Goal: Task Accomplishment & Management: Manage account settings

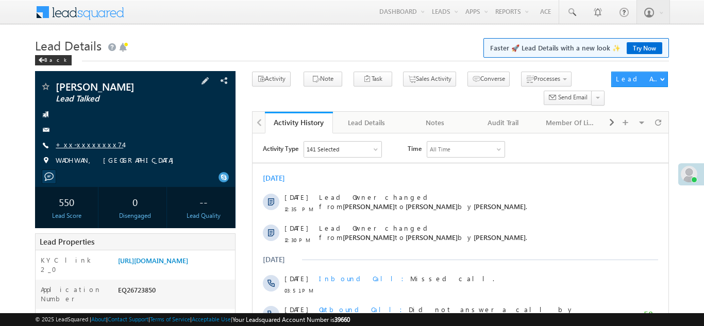
click at [73, 144] on link "+xx-xxxxxxxx74" at bounding box center [89, 144] width 67 height 9
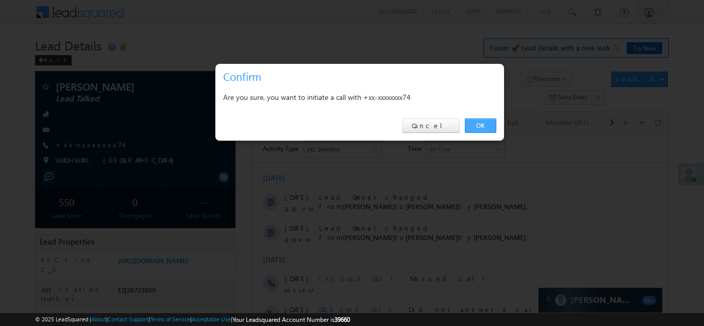
click at [486, 123] on link "OK" at bounding box center [480, 126] width 31 height 14
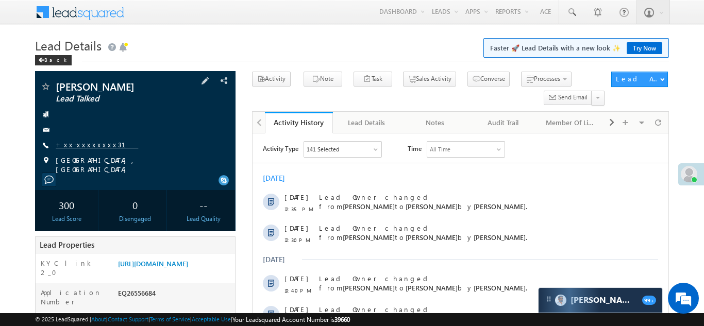
click at [83, 143] on link "+xx-xxxxxxxx31" at bounding box center [97, 144] width 82 height 9
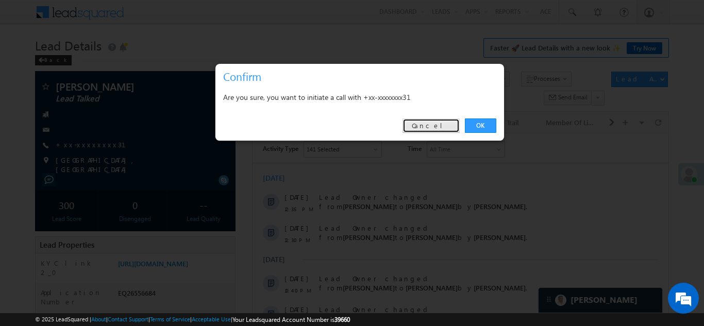
click at [442, 126] on link "Cancel" at bounding box center [430, 126] width 57 height 14
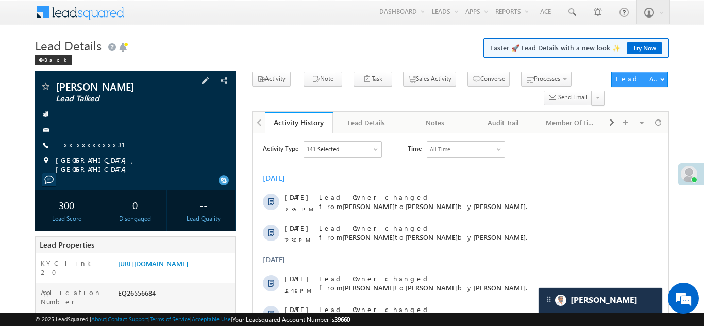
click at [78, 147] on link "+xx-xxxxxxxx31" at bounding box center [97, 144] width 82 height 9
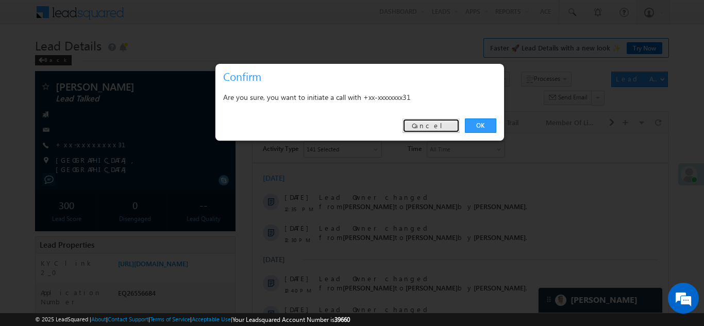
drag, startPoint x: 438, startPoint y: 125, endPoint x: 160, endPoint y: 26, distance: 295.6
click at [438, 125] on link "Cancel" at bounding box center [430, 126] width 57 height 14
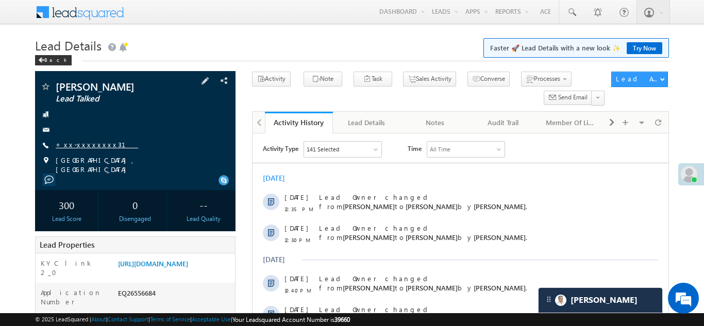
click at [83, 141] on link "+xx-xxxxxxxx31" at bounding box center [97, 144] width 82 height 9
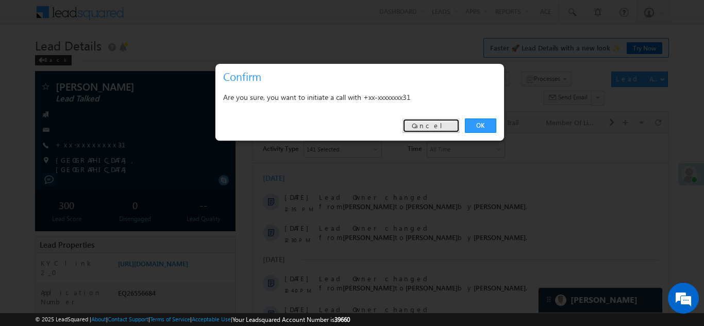
click at [442, 126] on link "Cancel" at bounding box center [430, 126] width 57 height 14
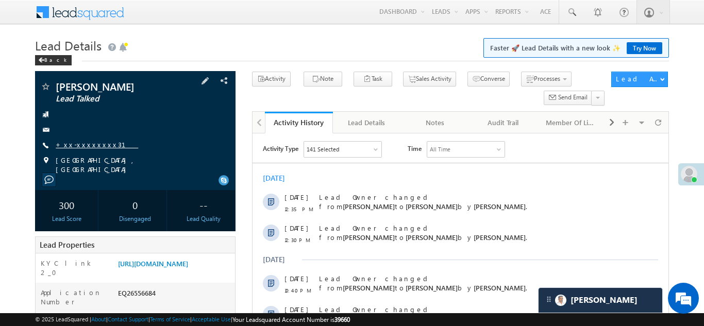
click at [76, 144] on link "+xx-xxxxxxxx31" at bounding box center [97, 144] width 82 height 9
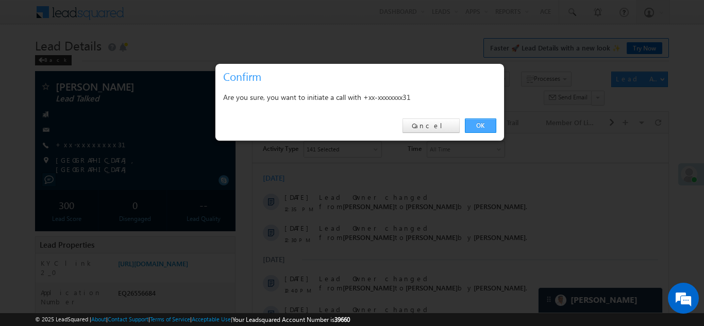
click at [479, 125] on link "OK" at bounding box center [480, 126] width 31 height 14
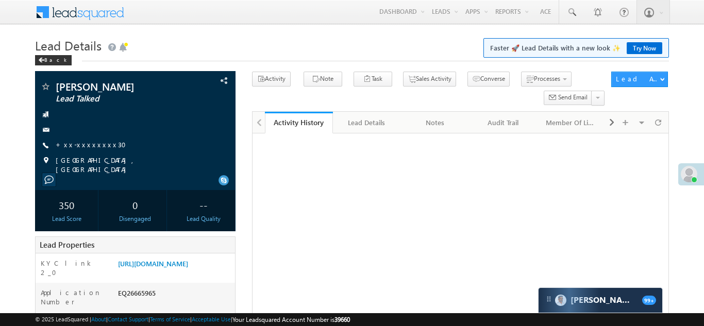
click at [78, 142] on link "+xx-xxxxxxxx30" at bounding box center [94, 144] width 77 height 9
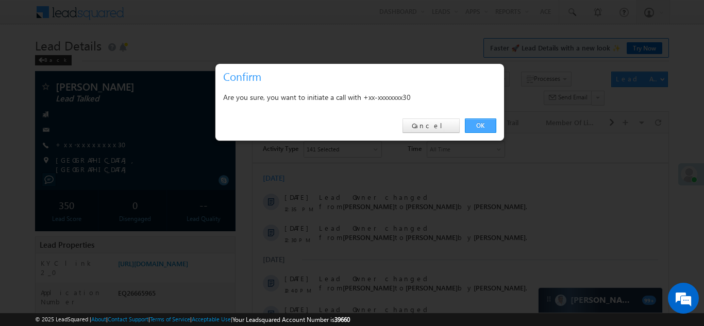
click at [477, 127] on link "OK" at bounding box center [480, 126] width 31 height 14
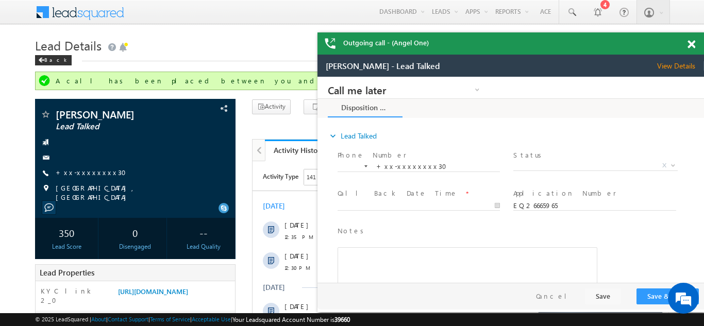
click at [688, 45] on span at bounding box center [691, 44] width 8 height 9
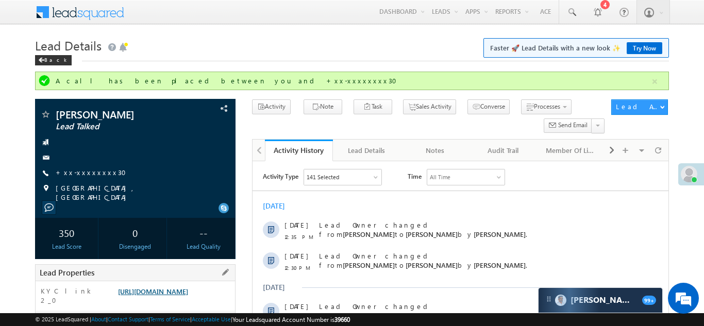
click at [166, 296] on link "[URL][DOMAIN_NAME]" at bounding box center [153, 291] width 70 height 9
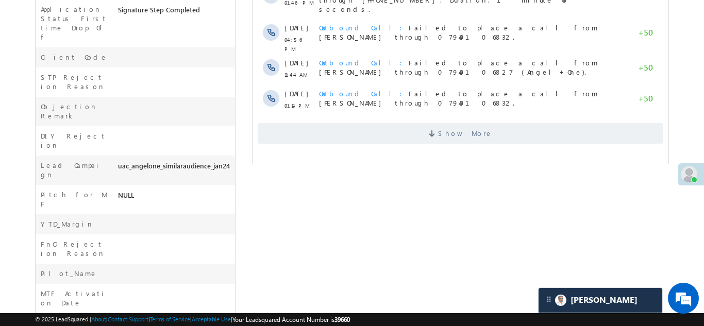
scroll to position [470, 0]
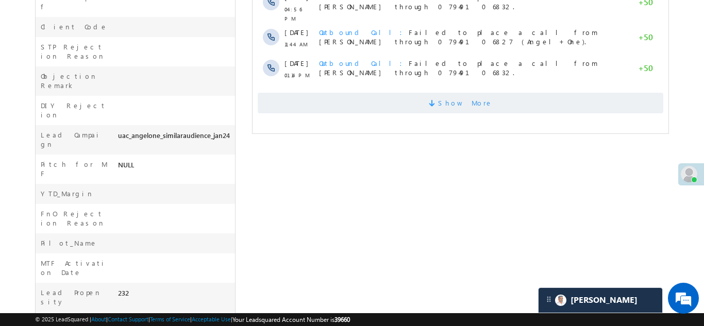
click at [364, 94] on span "Show More" at bounding box center [459, 103] width 405 height 21
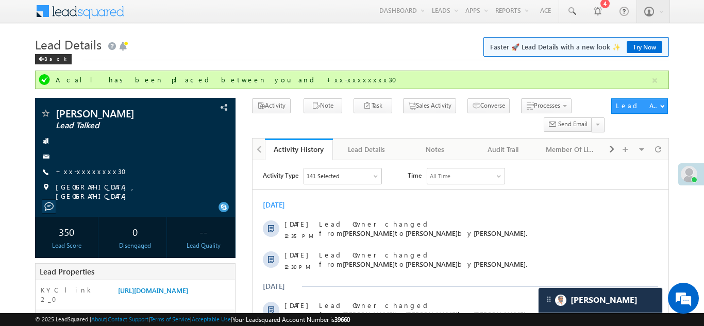
scroll to position [0, 0]
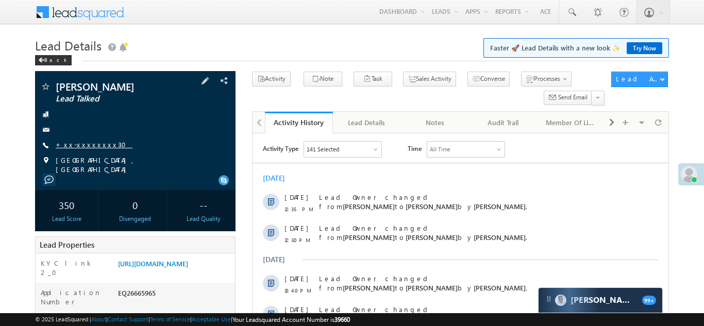
click at [79, 142] on link "+xx-xxxxxxxx30" at bounding box center [94, 144] width 77 height 9
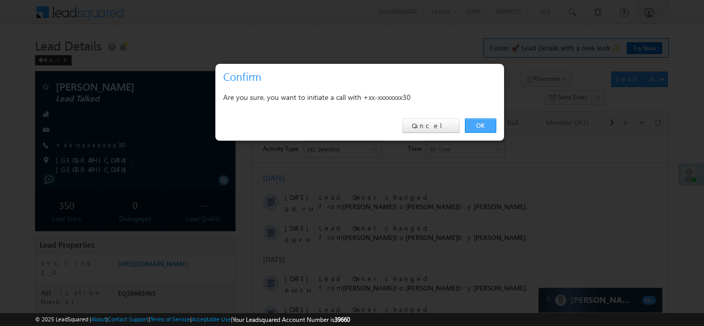
click at [475, 122] on link "OK" at bounding box center [480, 126] width 31 height 14
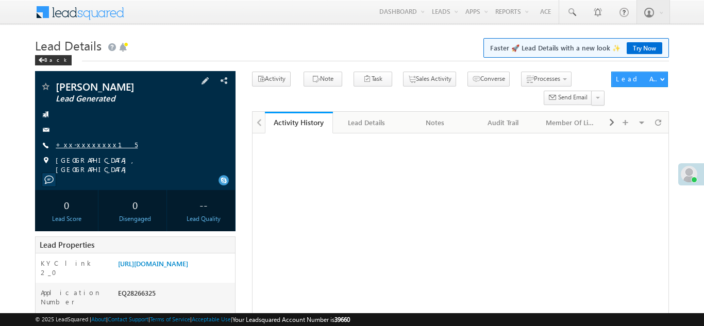
click at [82, 143] on link "+xx-xxxxxxxx15" at bounding box center [97, 144] width 82 height 9
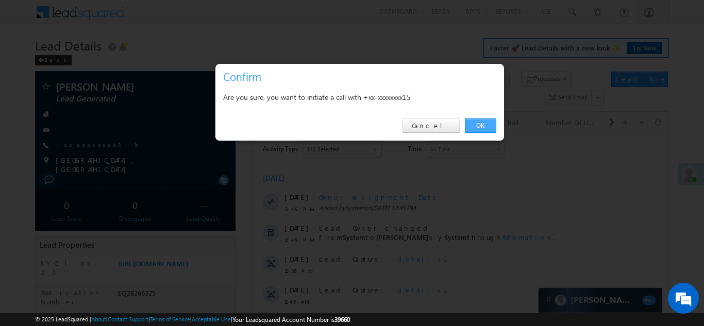
click at [481, 126] on link "OK" at bounding box center [480, 126] width 31 height 14
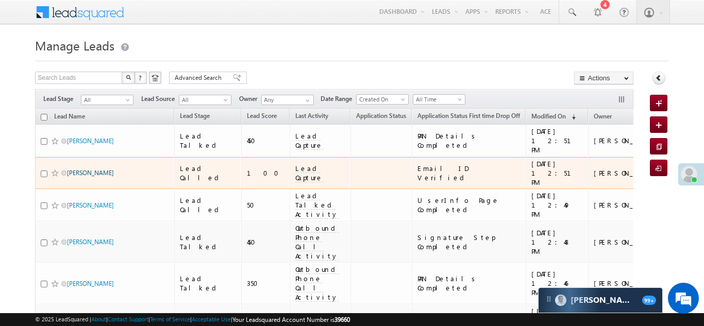
click at [80, 169] on link "Nandkesh" at bounding box center [90, 173] width 47 height 8
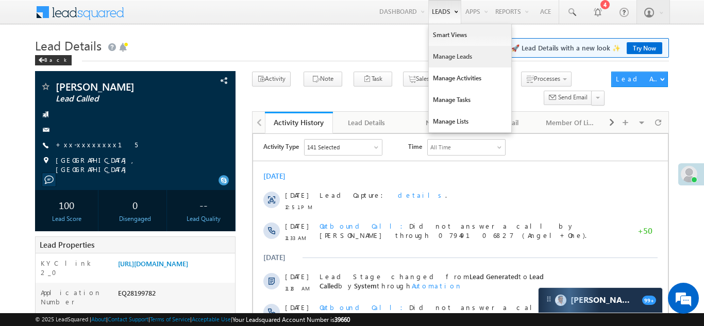
click at [446, 56] on link "Manage Leads" at bounding box center [470, 57] width 82 height 22
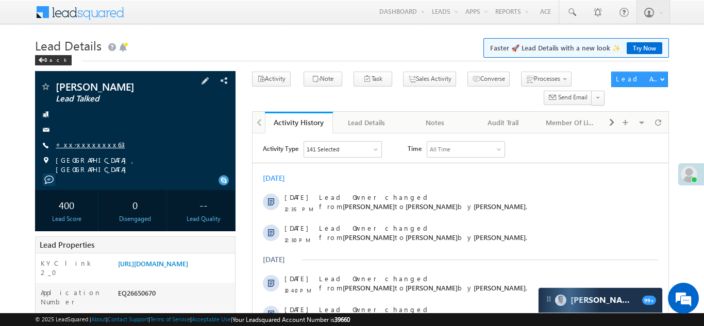
click at [85, 146] on link "+xx-xxxxxxxx63" at bounding box center [90, 144] width 69 height 9
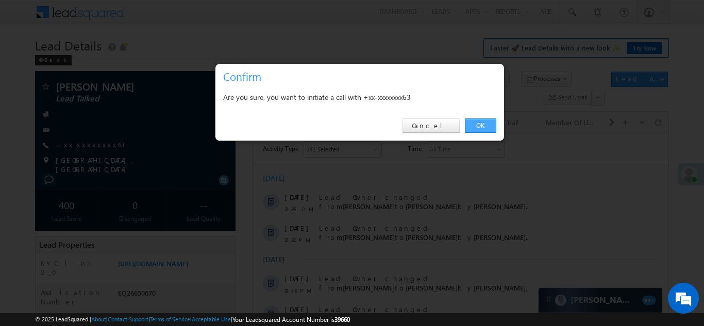
click at [476, 122] on link "OK" at bounding box center [480, 126] width 31 height 14
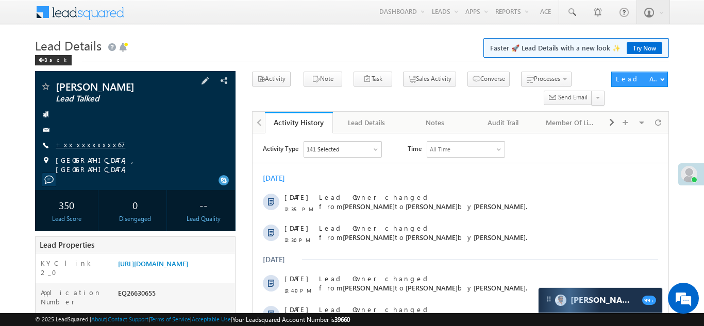
click at [82, 142] on link "+xx-xxxxxxxx67" at bounding box center [91, 144] width 70 height 9
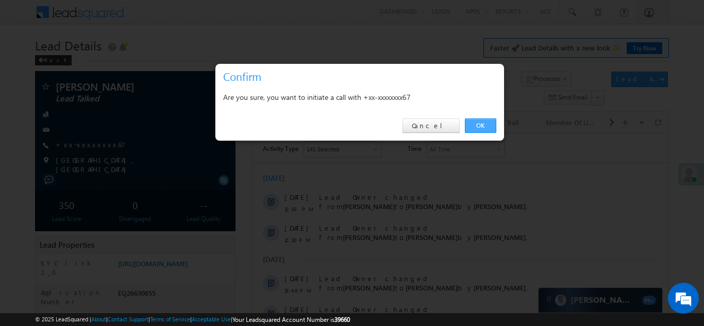
click at [478, 122] on link "OK" at bounding box center [480, 126] width 31 height 14
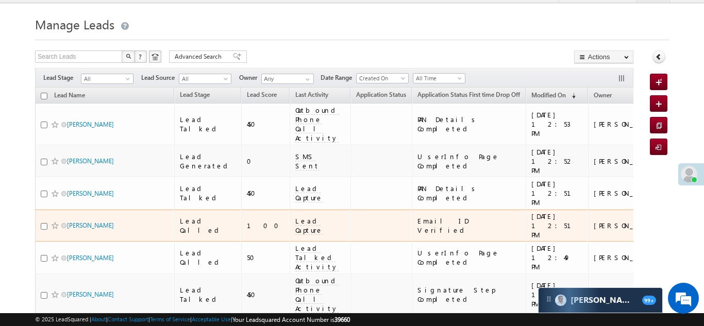
scroll to position [31, 0]
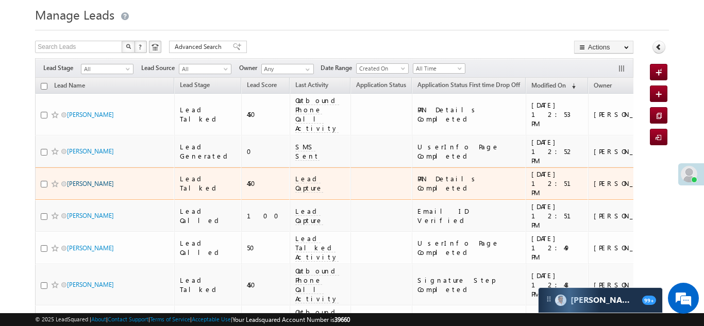
click at [77, 180] on link "[PERSON_NAME]" at bounding box center [90, 184] width 47 height 8
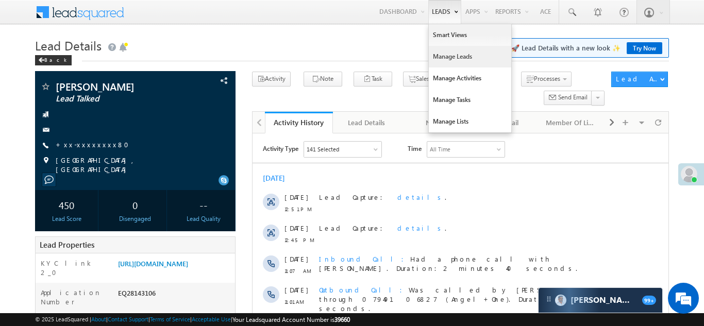
click at [437, 53] on link "Manage Leads" at bounding box center [470, 57] width 82 height 22
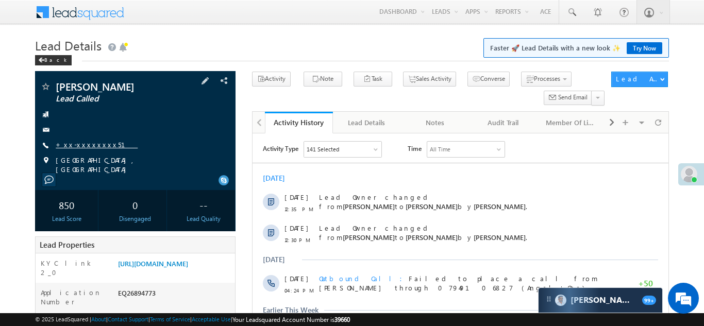
click at [86, 144] on link "+xx-xxxxxxxx51" at bounding box center [97, 144] width 82 height 9
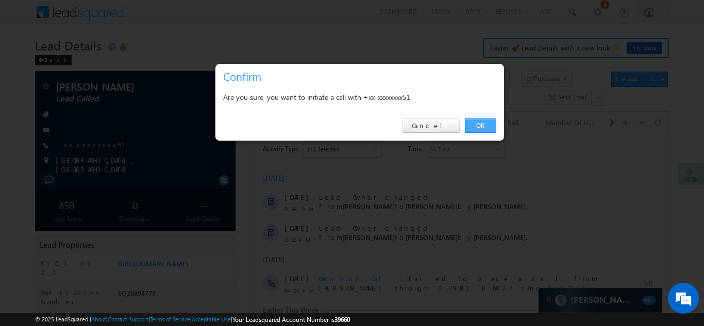
click at [473, 128] on link "OK" at bounding box center [480, 126] width 31 height 14
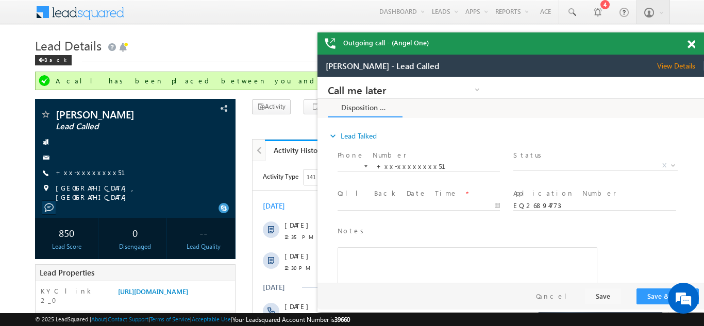
click at [691, 43] on span at bounding box center [691, 44] width 8 height 9
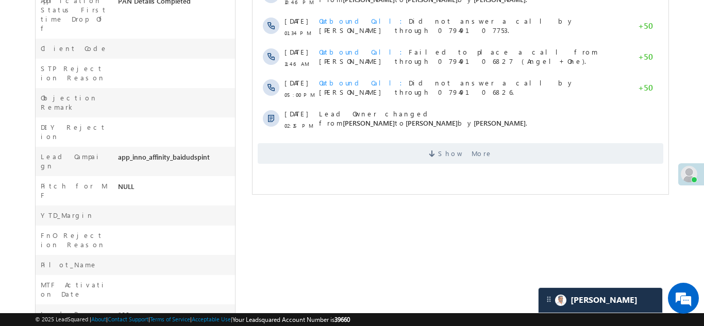
scroll to position [451, 0]
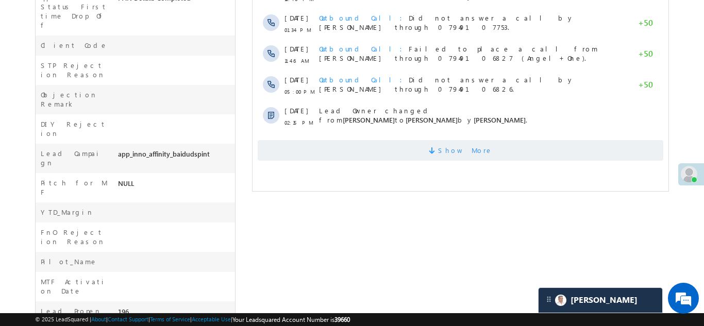
click at [394, 149] on span "Show More" at bounding box center [459, 150] width 405 height 21
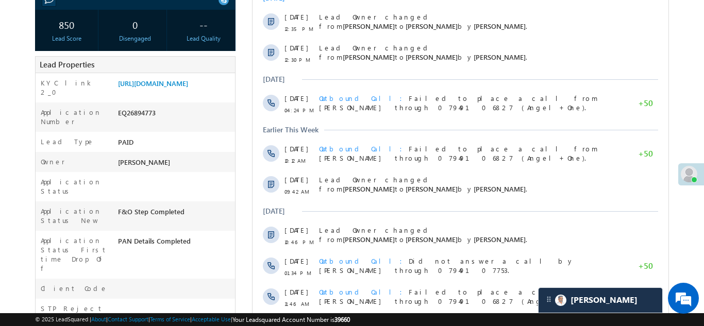
scroll to position [0, 0]
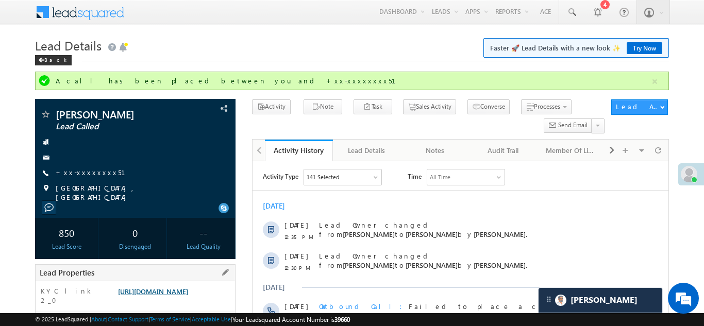
click at [175, 292] on link "https://angelbroking1-pk3em7sa.customui-test.leadsquared.com?leadId=1ae70e3d-f8…" at bounding box center [153, 291] width 70 height 9
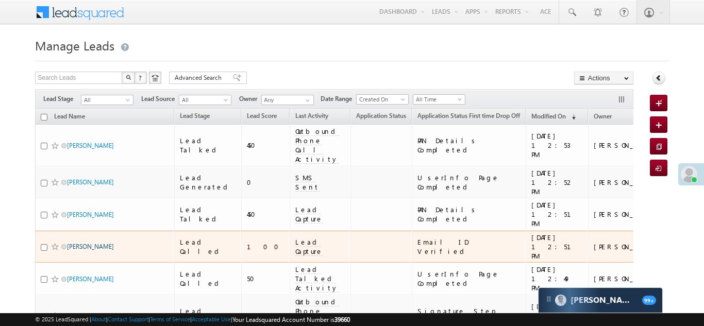
click at [82, 243] on link "[PERSON_NAME]" at bounding box center [90, 247] width 47 height 8
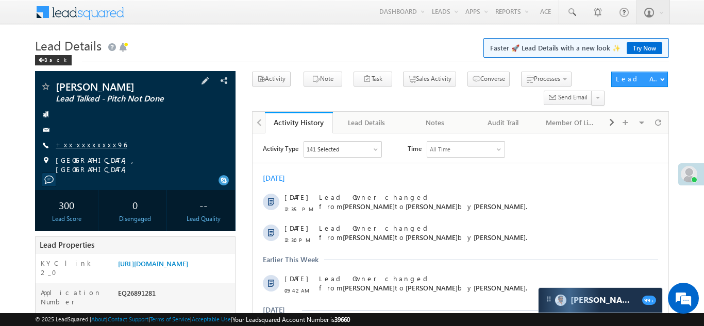
click at [77, 145] on link "+xx-xxxxxxxx96" at bounding box center [91, 144] width 71 height 9
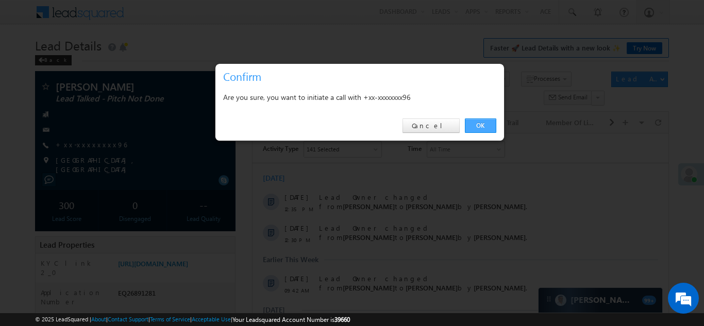
click at [479, 126] on link "OK" at bounding box center [480, 126] width 31 height 14
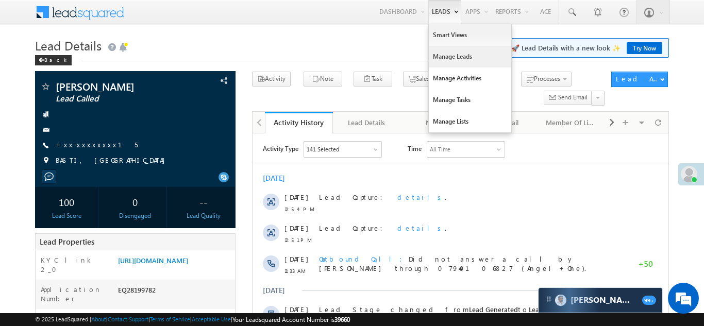
click at [444, 60] on link "Manage Leads" at bounding box center [470, 57] width 82 height 22
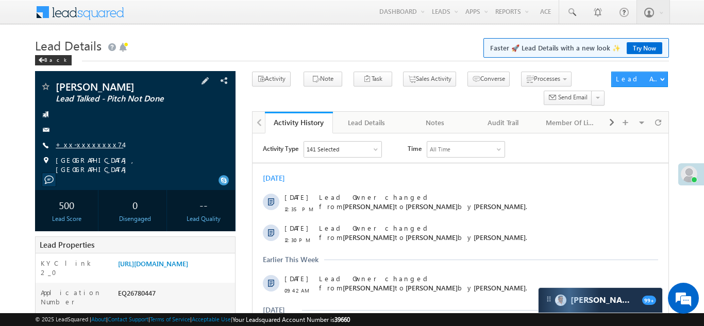
click at [75, 146] on link "+xx-xxxxxxxx74" at bounding box center [89, 144] width 67 height 9
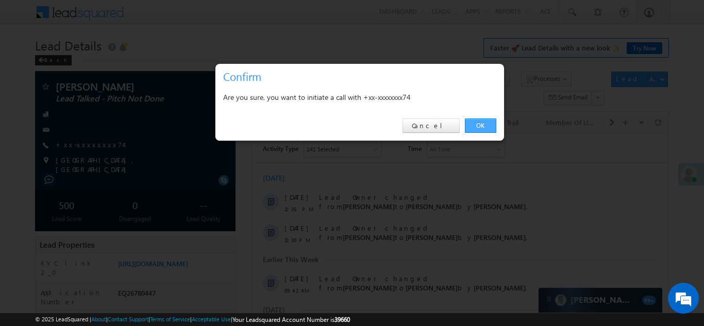
click at [482, 123] on link "OK" at bounding box center [480, 126] width 31 height 14
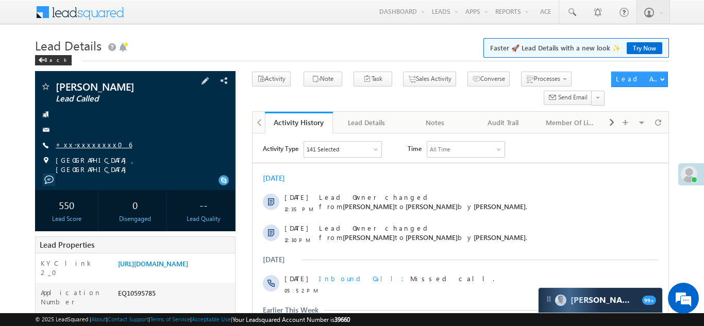
click at [83, 146] on link "+xx-xxxxxxxx06" at bounding box center [94, 144] width 76 height 9
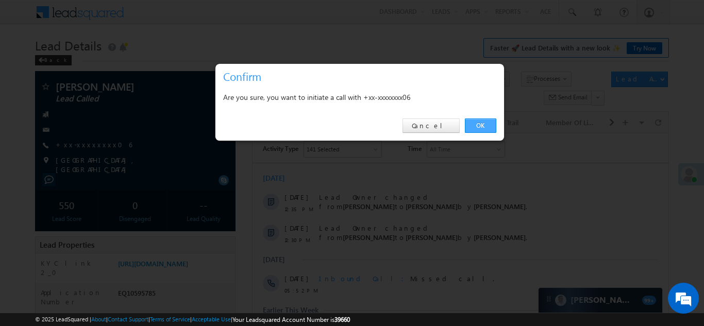
click at [479, 125] on link "OK" at bounding box center [480, 126] width 31 height 14
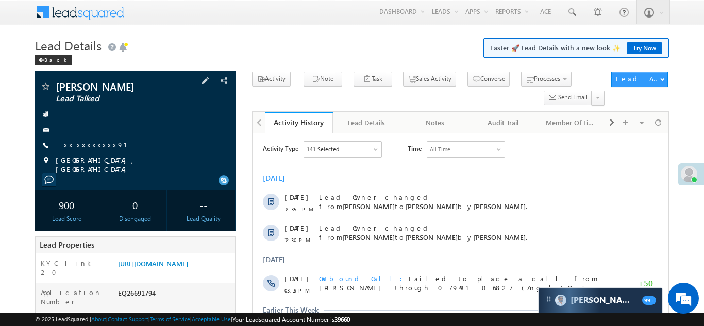
click at [78, 144] on link "+xx-xxxxxxxx91" at bounding box center [98, 144] width 85 height 9
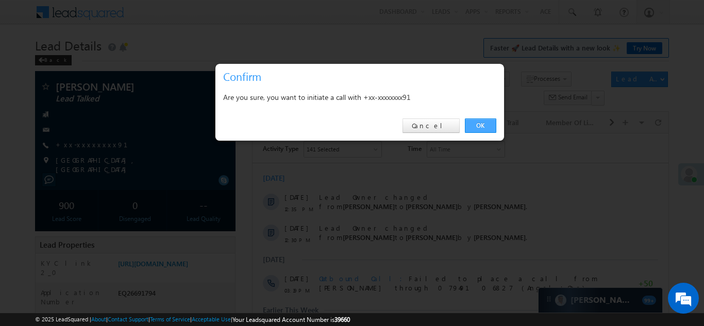
click at [476, 124] on link "OK" at bounding box center [480, 126] width 31 height 14
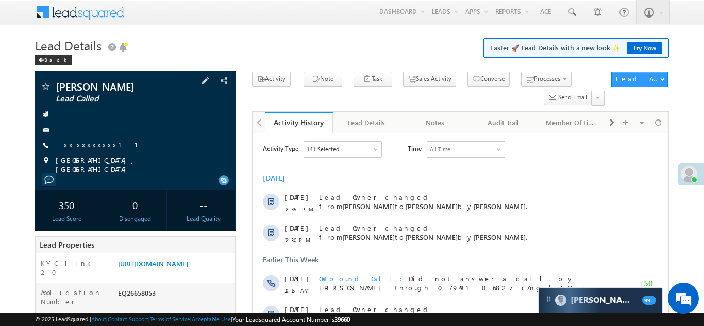
click at [90, 144] on link "+xx-xxxxxxxx11" at bounding box center [103, 144] width 95 height 9
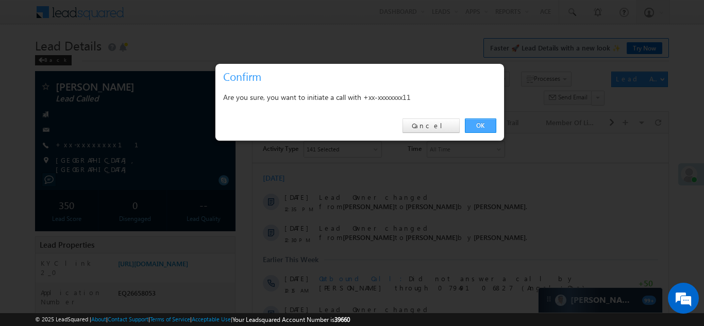
click at [482, 124] on link "OK" at bounding box center [480, 126] width 31 height 14
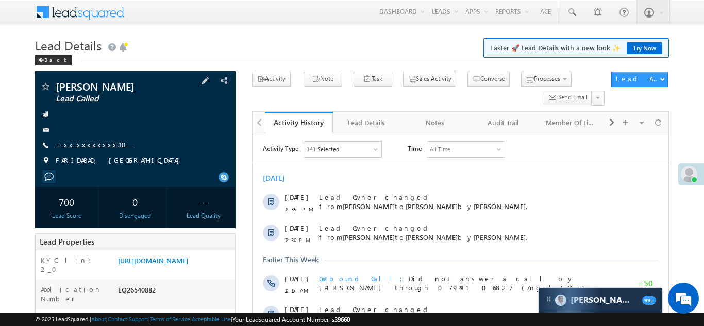
click at [83, 145] on link "+xx-xxxxxxxx30" at bounding box center [94, 144] width 77 height 9
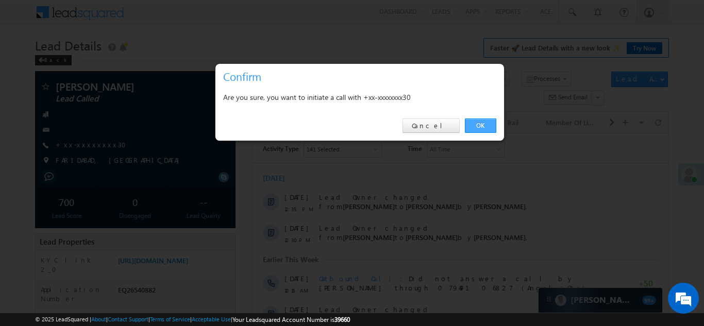
click at [477, 125] on link "OK" at bounding box center [480, 126] width 31 height 14
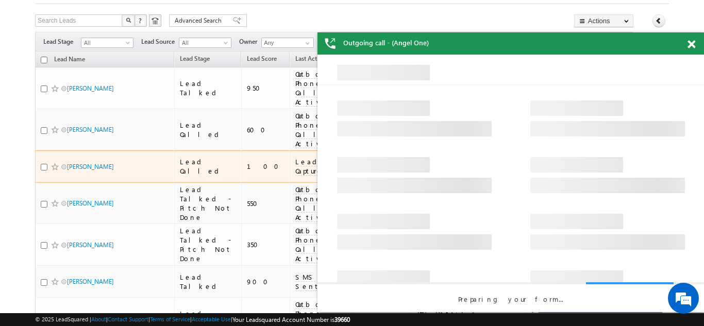
click at [82, 162] on span "Nandkesh" at bounding box center [102, 167] width 70 height 10
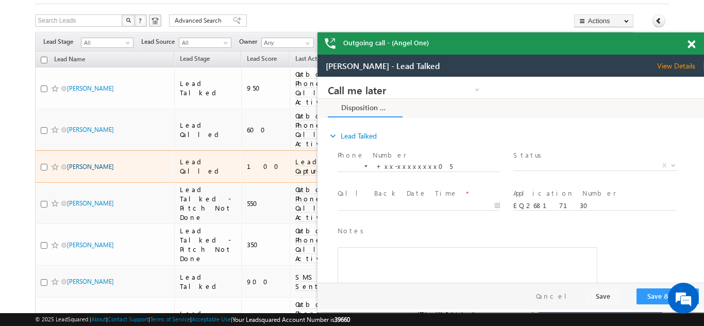
click at [82, 163] on link "Nandkesh" at bounding box center [90, 167] width 47 height 8
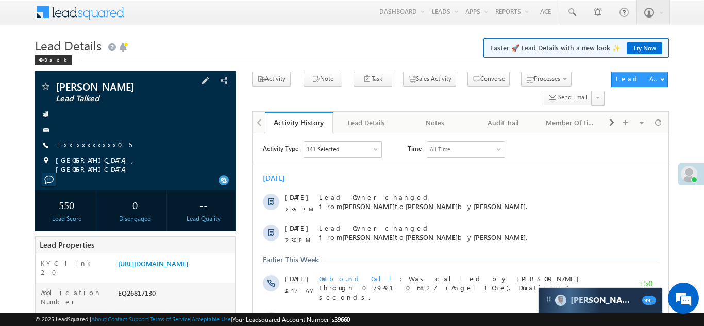
click at [94, 146] on link "+xx-xxxxxxxx05" at bounding box center [94, 144] width 76 height 9
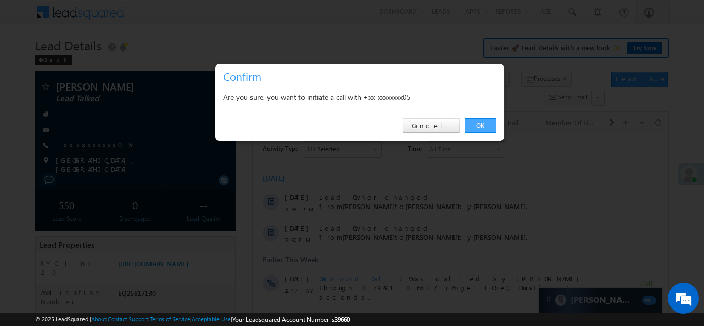
click at [473, 122] on link "OK" at bounding box center [480, 126] width 31 height 14
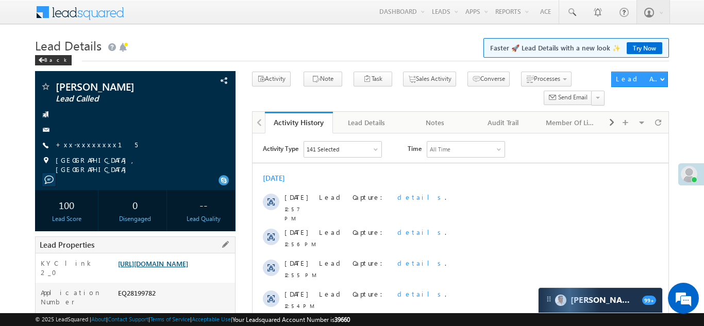
click at [174, 268] on link "[URL][DOMAIN_NAME]" at bounding box center [153, 263] width 70 height 9
click at [85, 140] on link "+xx-xxxxxxxx15" at bounding box center [97, 144] width 82 height 9
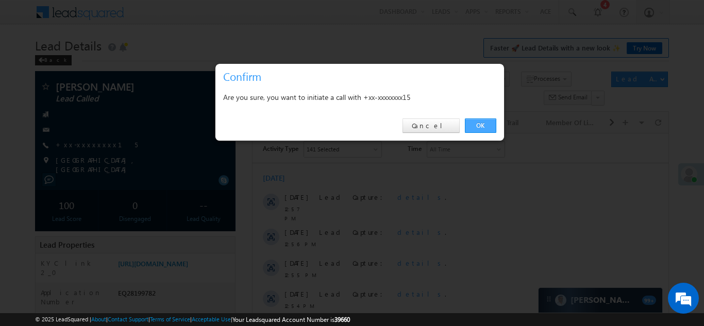
click at [481, 122] on link "OK" at bounding box center [480, 126] width 31 height 14
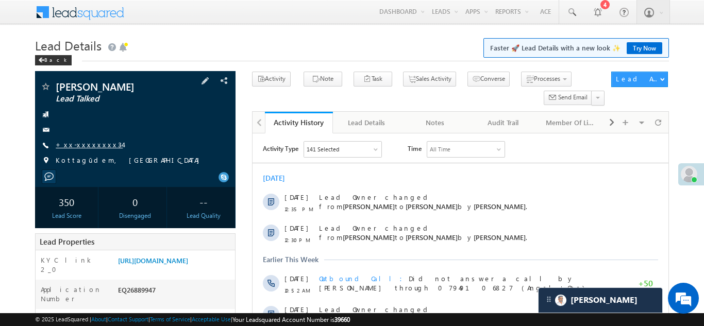
click at [82, 145] on link "+xx-xxxxxxxx34" at bounding box center [89, 144] width 67 height 9
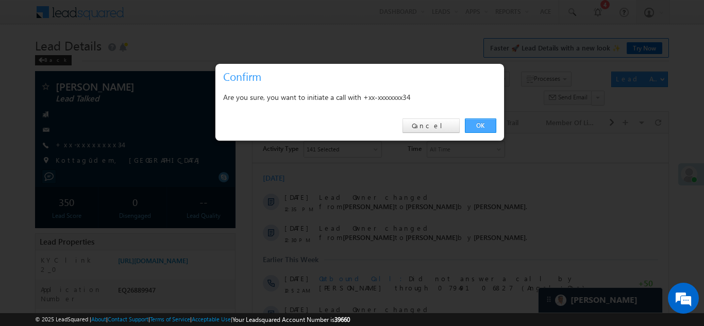
click at [482, 125] on link "OK" at bounding box center [480, 126] width 31 height 14
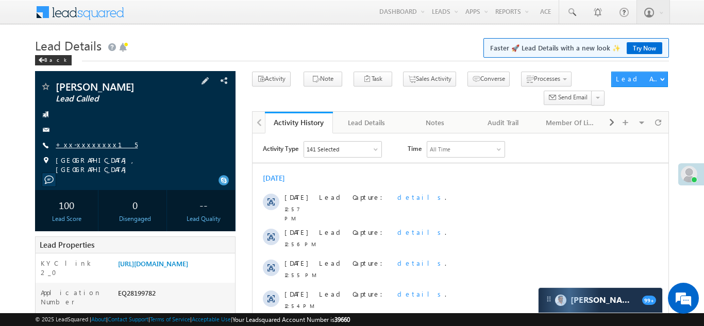
click at [82, 144] on link "+xx-xxxxxxxx15" at bounding box center [97, 144] width 82 height 9
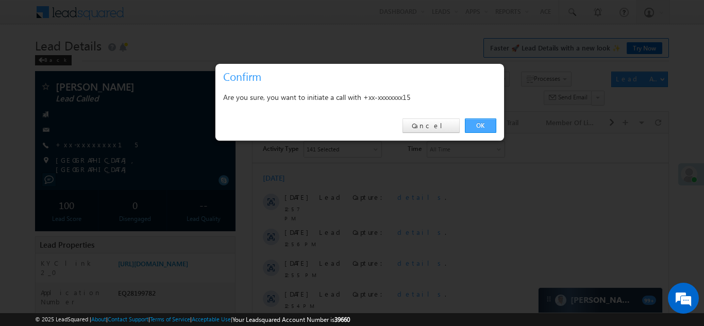
click at [480, 125] on link "OK" at bounding box center [480, 126] width 31 height 14
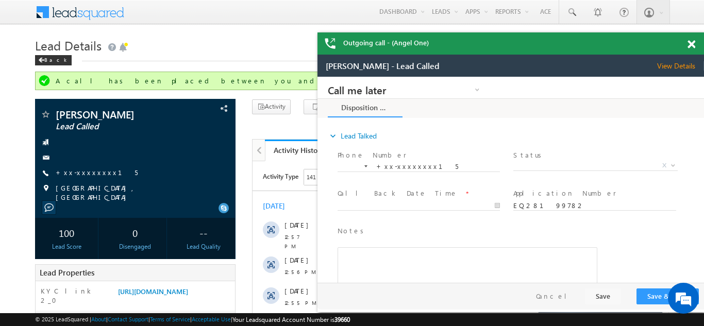
click at [689, 43] on span at bounding box center [691, 44] width 8 height 9
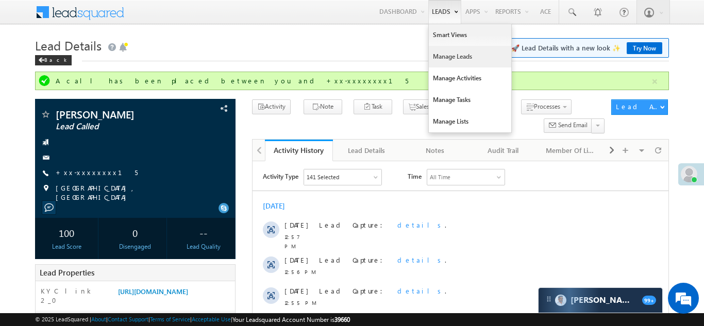
click at [455, 54] on link "Manage Leads" at bounding box center [470, 57] width 82 height 22
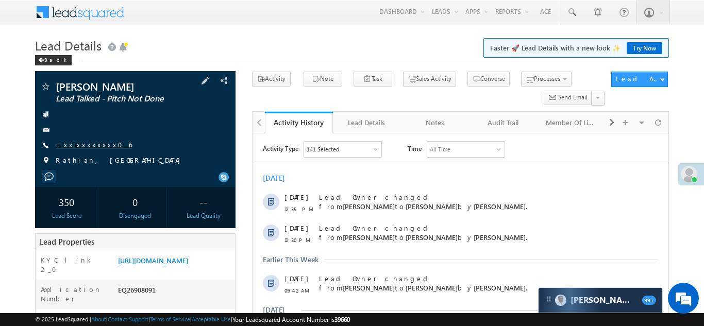
click at [85, 143] on link "+xx-xxxxxxxx06" at bounding box center [94, 144] width 76 height 9
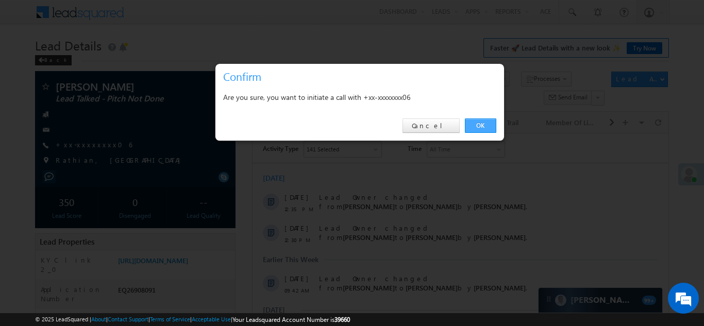
click at [485, 124] on link "OK" at bounding box center [480, 126] width 31 height 14
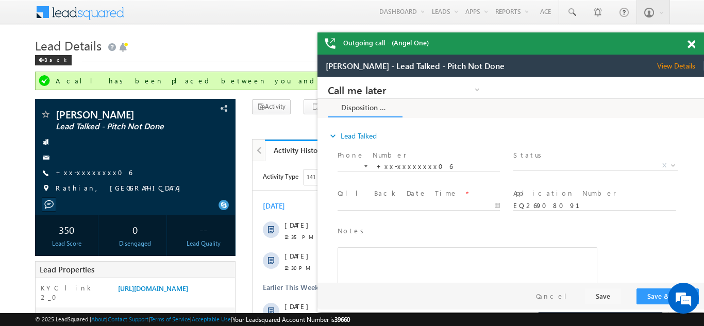
click at [691, 47] on span at bounding box center [691, 44] width 8 height 9
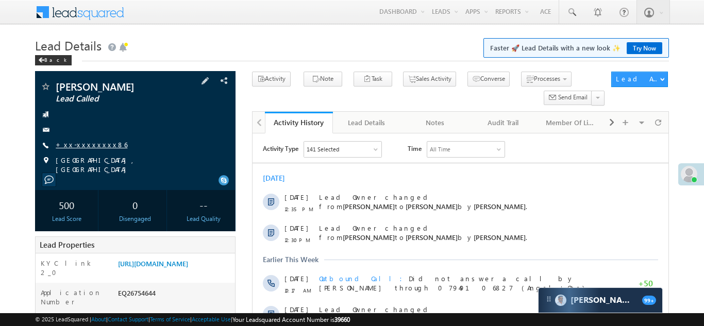
click at [79, 145] on link "+xx-xxxxxxxx86" at bounding box center [92, 144] width 72 height 9
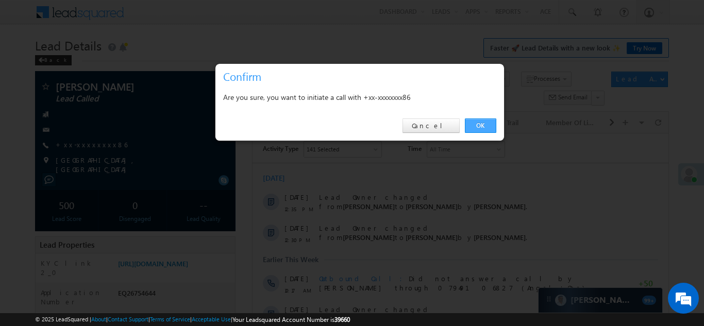
click at [475, 124] on link "OK" at bounding box center [480, 126] width 31 height 14
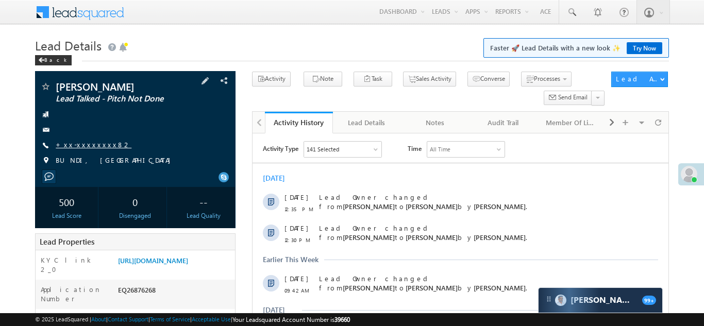
click at [85, 147] on link "+xx-xxxxxxxx82" at bounding box center [94, 144] width 76 height 9
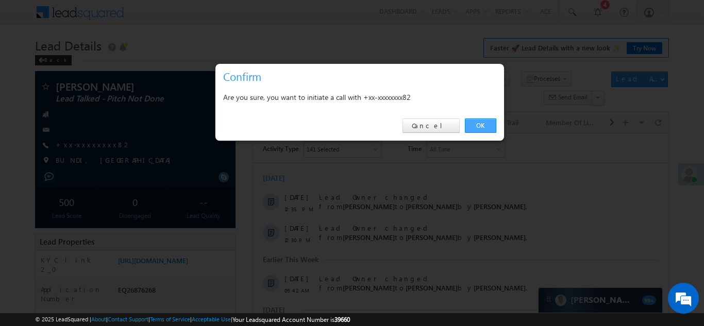
click at [476, 127] on link "OK" at bounding box center [480, 126] width 31 height 14
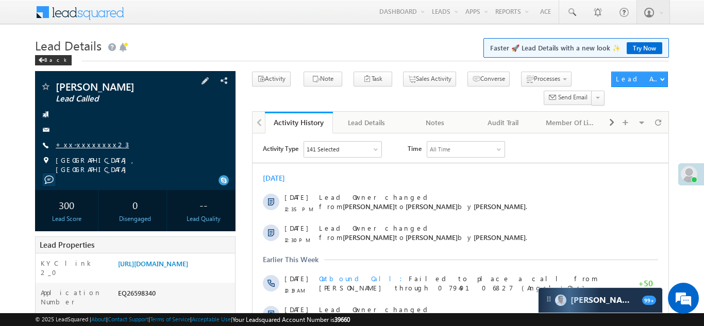
click at [77, 142] on link "+xx-xxxxxxxx23" at bounding box center [92, 144] width 73 height 9
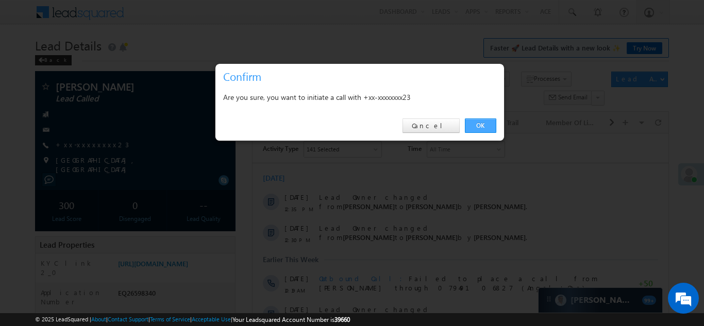
click at [477, 123] on link "OK" at bounding box center [480, 126] width 31 height 14
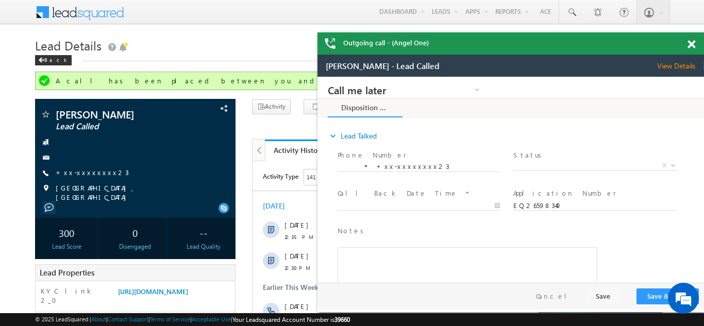
click at [691, 45] on span at bounding box center [691, 44] width 8 height 9
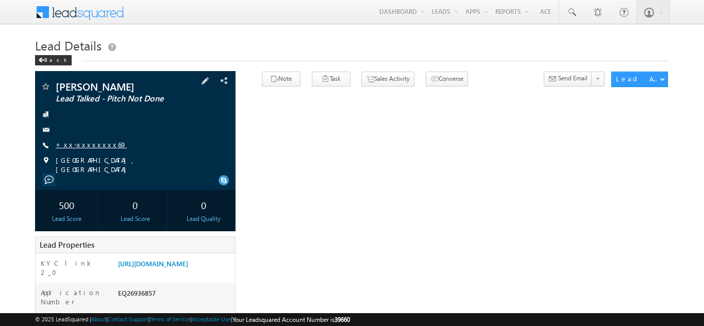
click at [73, 142] on link "+xx-xxxxxxxx69" at bounding box center [91, 144] width 71 height 9
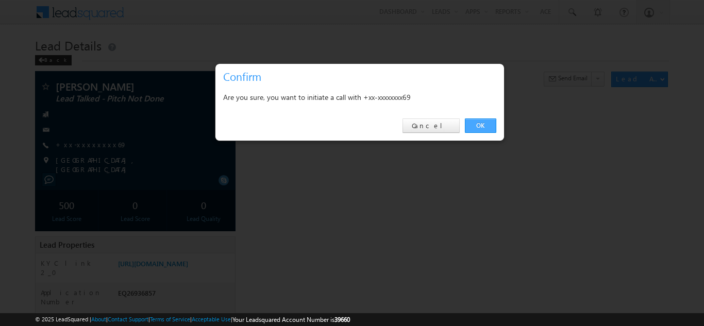
click at [486, 123] on link "OK" at bounding box center [480, 126] width 31 height 14
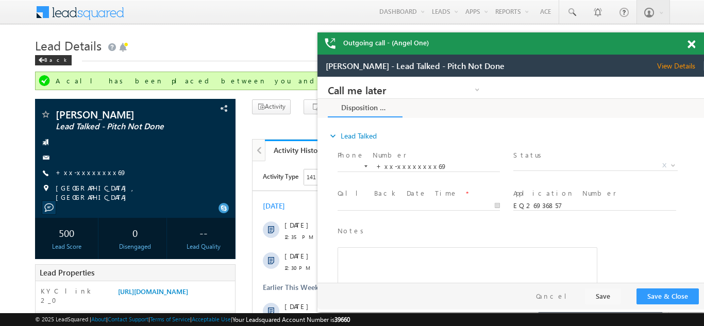
click at [689, 42] on span at bounding box center [691, 44] width 8 height 9
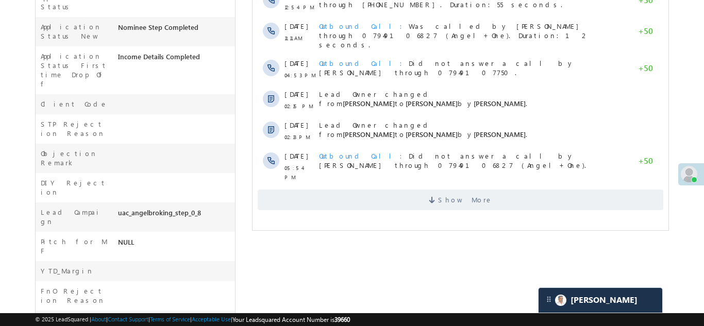
scroll to position [468, 0]
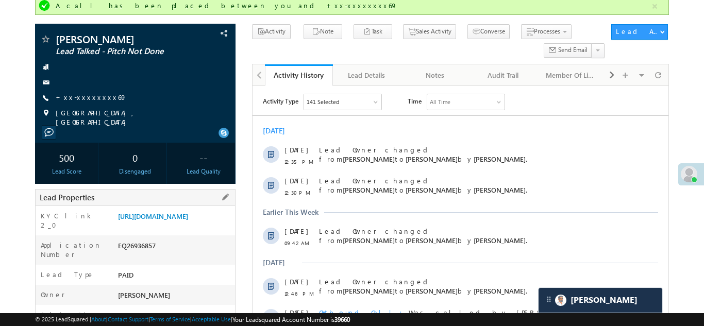
scroll to position [0, 0]
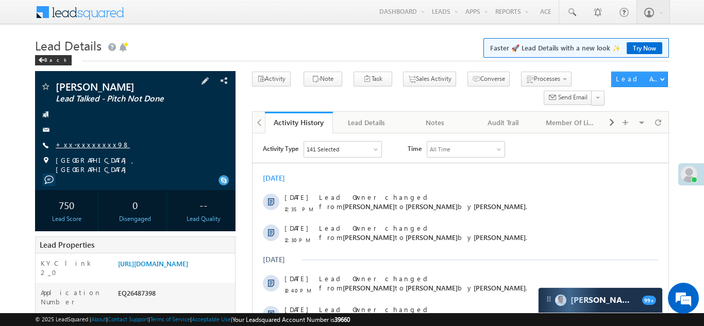
click at [89, 146] on link "+xx-xxxxxxxx98" at bounding box center [93, 144] width 74 height 9
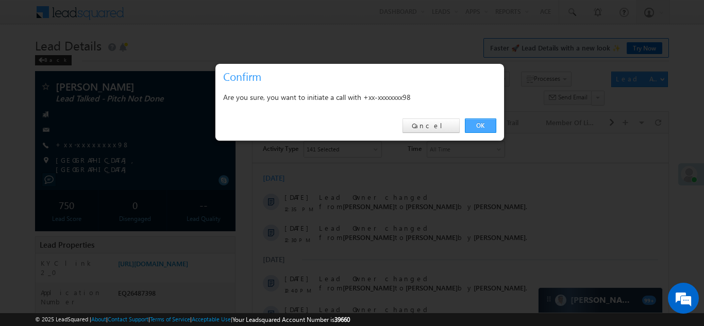
click at [474, 130] on link "OK" at bounding box center [480, 126] width 31 height 14
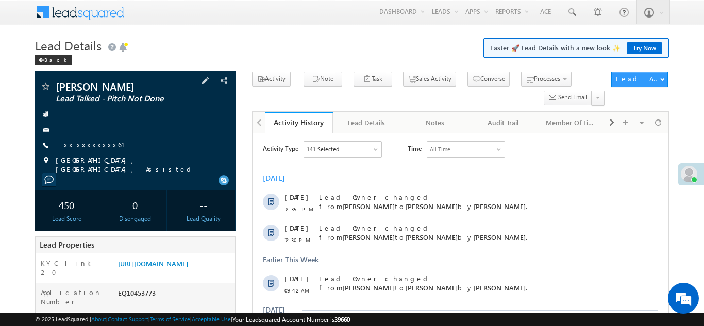
click at [74, 144] on link "+xx-xxxxxxxx61" at bounding box center [97, 144] width 82 height 9
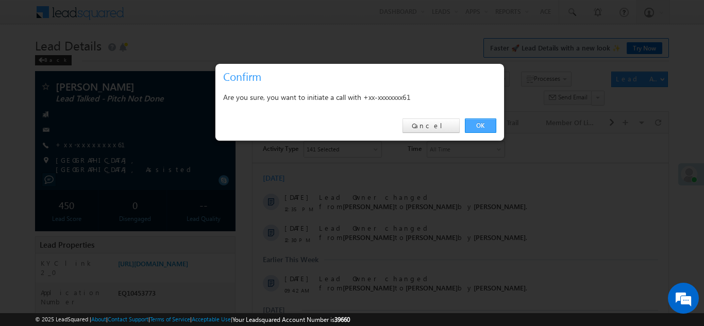
click at [481, 123] on link "OK" at bounding box center [480, 126] width 31 height 14
click at [481, 124] on link "OK" at bounding box center [480, 126] width 31 height 14
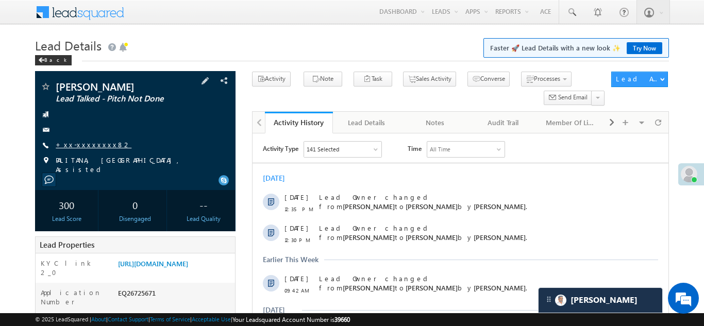
click at [86, 143] on link "+xx-xxxxxxxx82" at bounding box center [94, 144] width 76 height 9
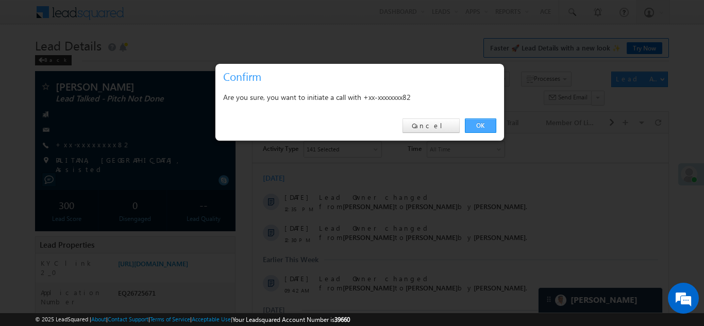
click at [471, 126] on link "OK" at bounding box center [480, 126] width 31 height 14
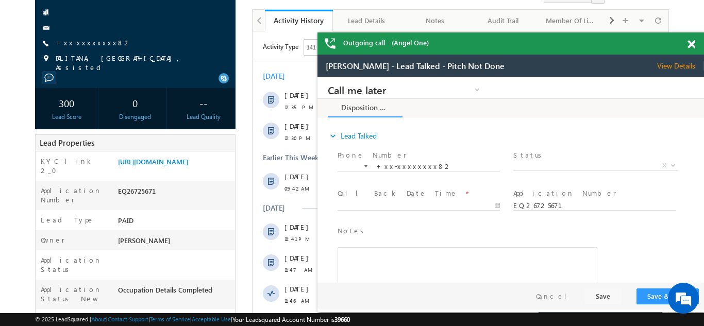
scroll to position [140, 0]
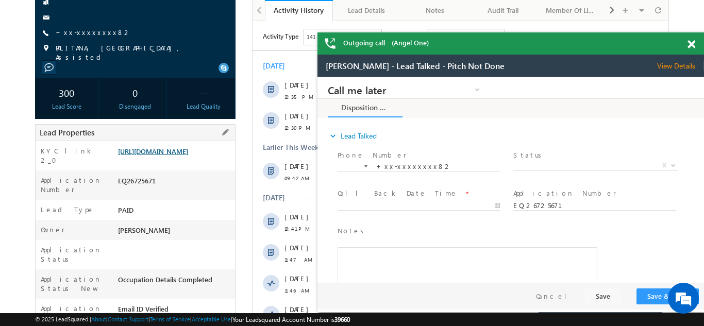
click at [167, 154] on link "https://angelbroking1-pk3em7sa.customui-test.leadsquared.com?leadId=4e332f17-b1…" at bounding box center [153, 151] width 70 height 9
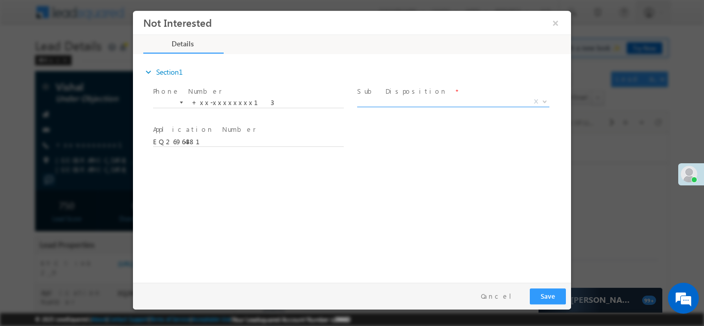
click at [429, 106] on span "Brokerage Job Student Low margin Zero balance a/c Wrong Number Wrongly Register…" at bounding box center [457, 103] width 200 height 12
click at [386, 99] on span "X" at bounding box center [453, 101] width 192 height 10
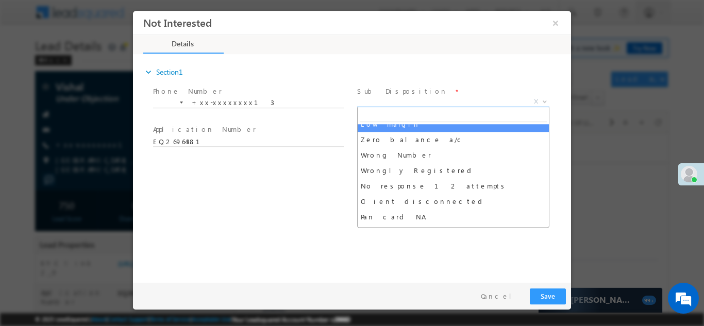
scroll to position [80, 0]
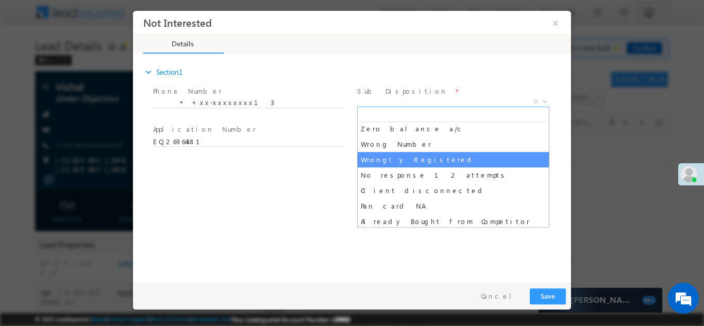
select select "Wrongly Registered"
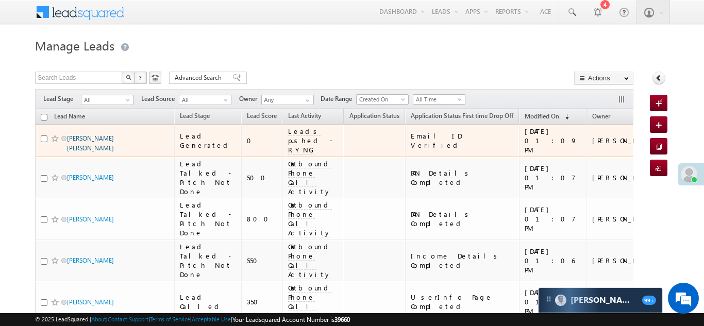
click at [94, 140] on link "[PERSON_NAME] [PERSON_NAME]" at bounding box center [90, 143] width 47 height 18
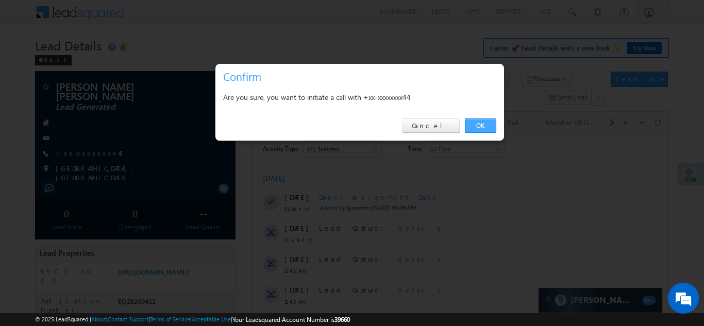
click at [477, 127] on link "OK" at bounding box center [480, 126] width 31 height 14
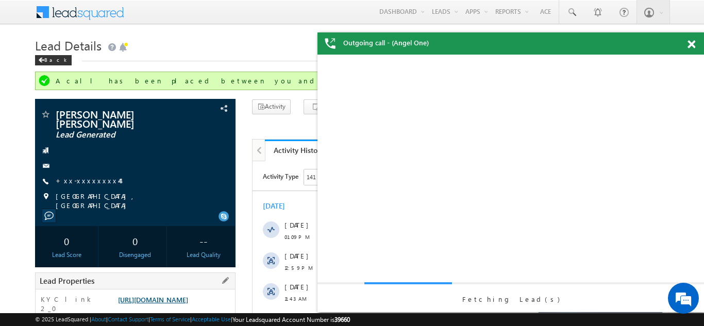
click at [168, 295] on link "https://angelbroking1-pk3em7sa.customui-test.leadsquared.com?leadId=0dcf1227-16…" at bounding box center [153, 299] width 70 height 9
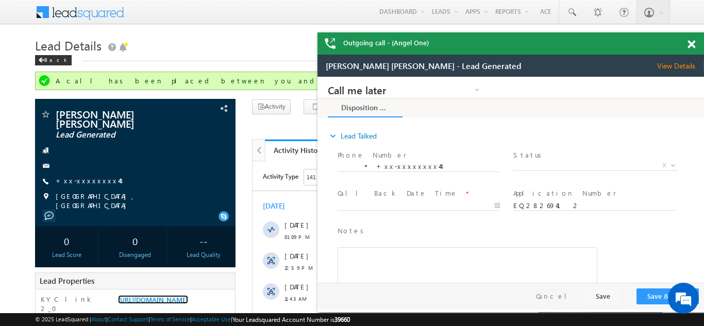
click at [691, 45] on span at bounding box center [691, 44] width 8 height 9
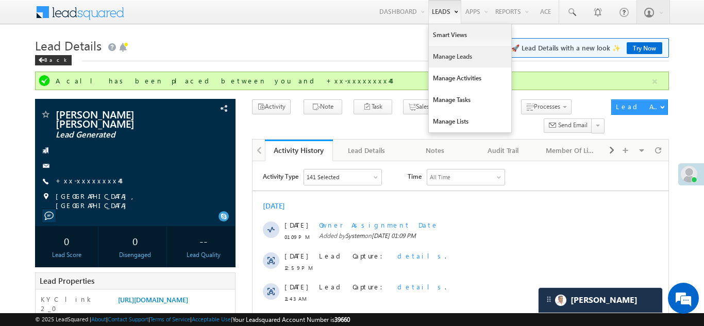
click at [446, 62] on link "Manage Leads" at bounding box center [470, 57] width 82 height 22
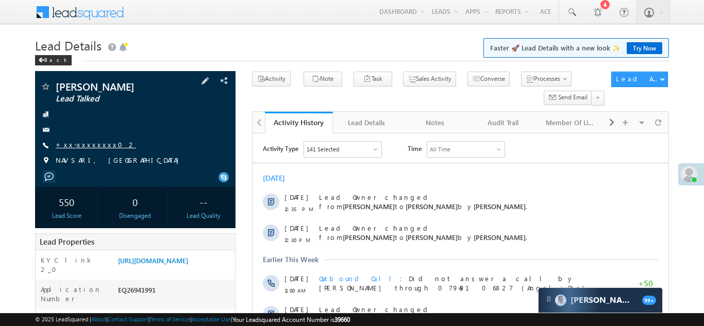
click at [66, 143] on link "+xx-xxxxxxxx02" at bounding box center [96, 144] width 80 height 9
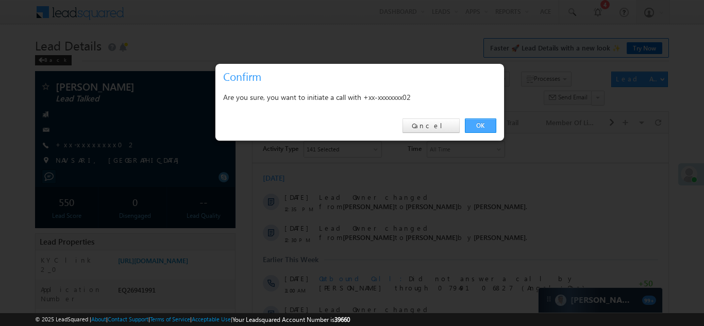
click at [482, 123] on link "OK" at bounding box center [480, 126] width 31 height 14
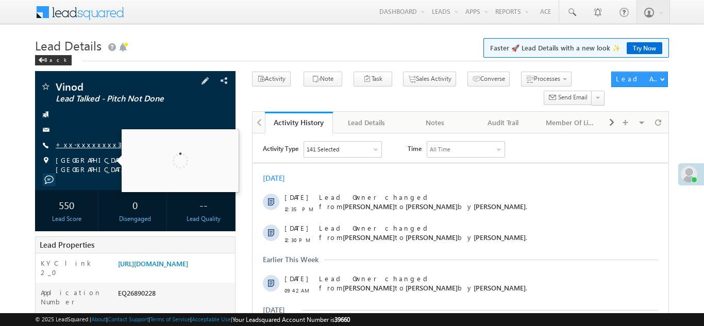
click at [86, 141] on link "+xx-xxxxxxxx31" at bounding box center [97, 144] width 82 height 9
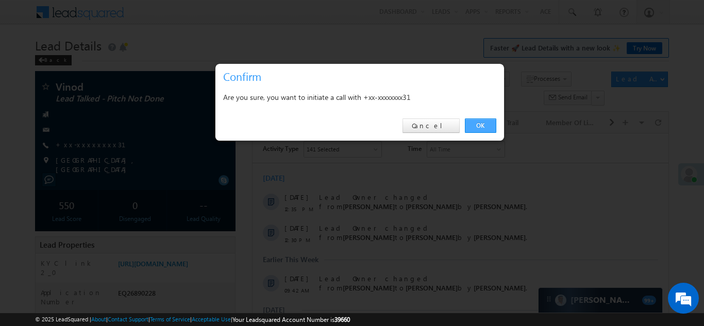
click at [482, 125] on link "OK" at bounding box center [480, 126] width 31 height 14
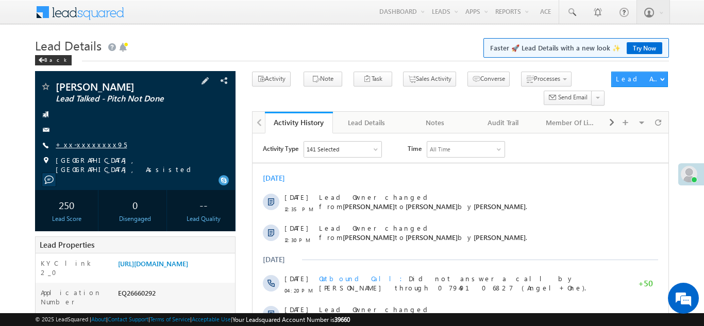
click at [84, 148] on link "+xx-xxxxxxxx95" at bounding box center [91, 144] width 71 height 9
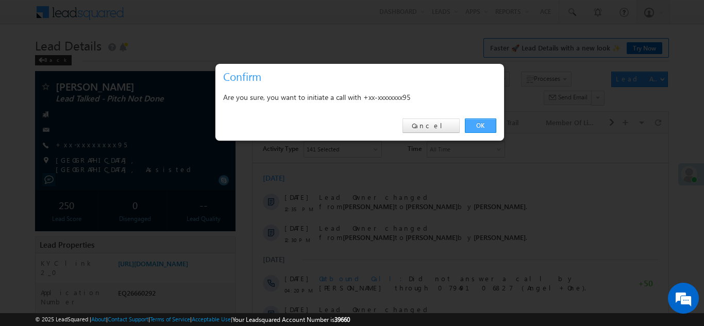
click at [474, 125] on link "OK" at bounding box center [480, 126] width 31 height 14
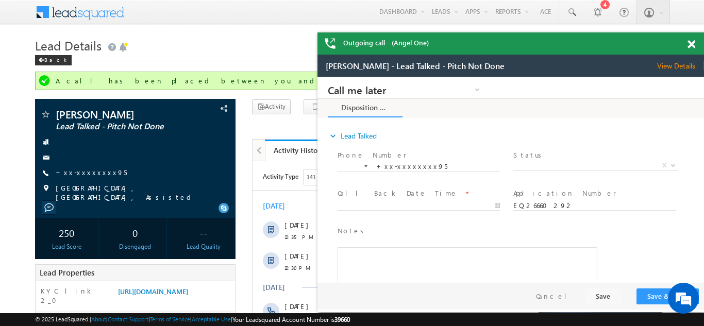
click at [692, 45] on span at bounding box center [691, 44] width 8 height 9
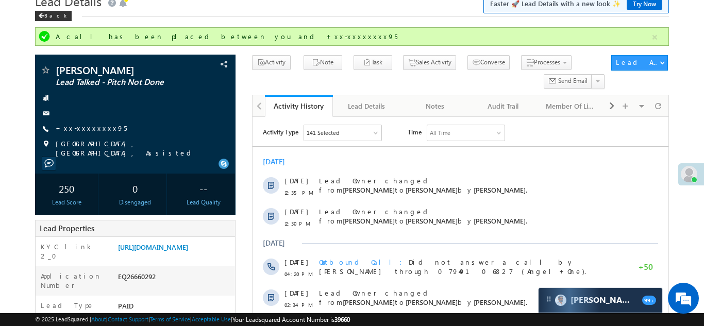
scroll to position [76, 0]
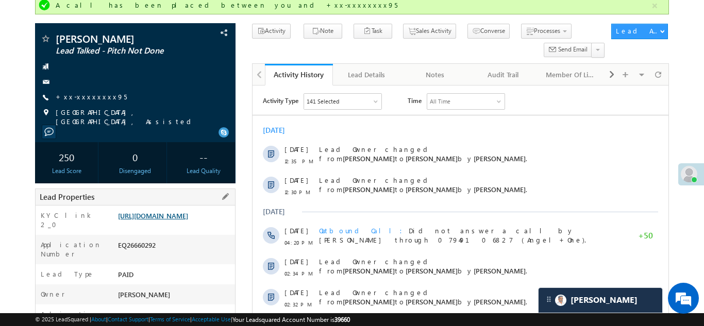
click at [157, 220] on link "https://angelbroking1-pk3em7sa.customui-test.leadsquared.com?leadId=56d500de-27…" at bounding box center [153, 215] width 70 height 9
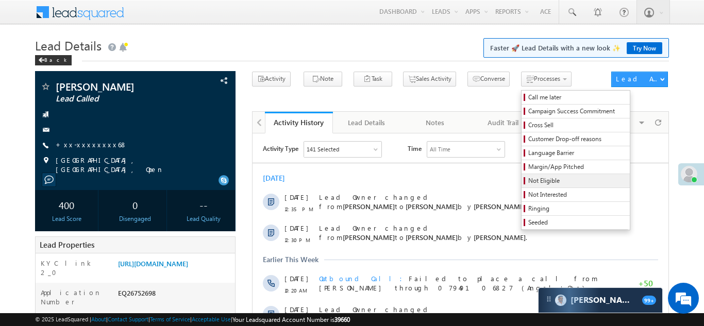
click at [528, 179] on span "Not Eligible" at bounding box center [577, 180] width 98 height 9
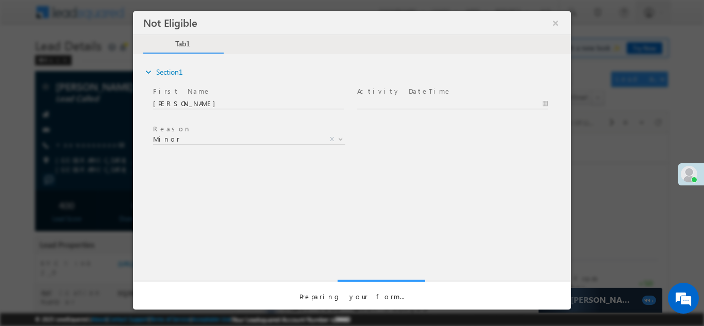
click at [561, 19] on div "Not Eligible × Tab1 expand_more" at bounding box center [352, 143] width 438 height 267
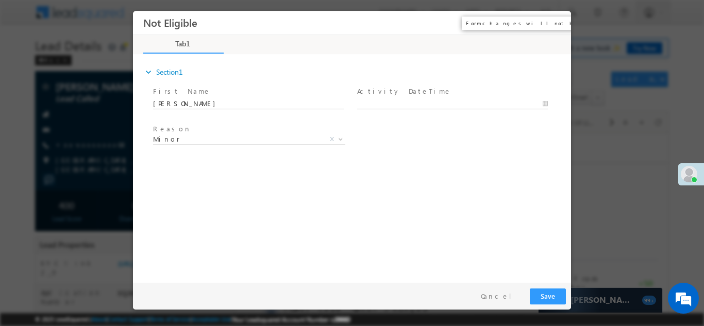
click at [554, 22] on button "×" at bounding box center [556, 22] width 18 height 19
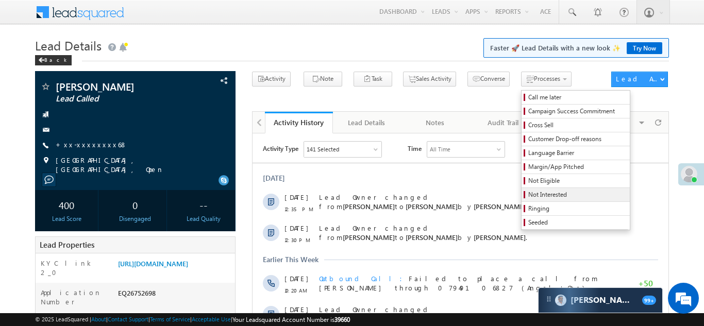
click at [528, 197] on span "Not Interested" at bounding box center [577, 194] width 98 height 9
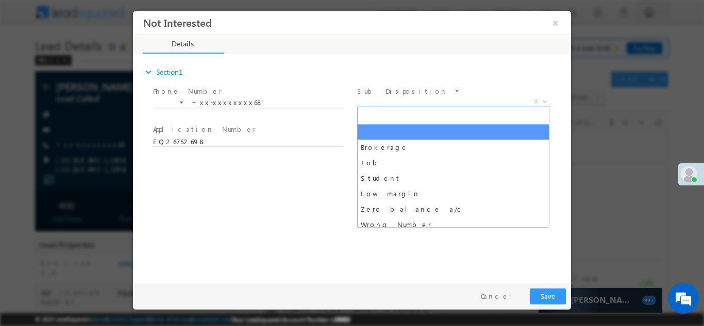
click at [432, 99] on span "X" at bounding box center [453, 101] width 192 height 10
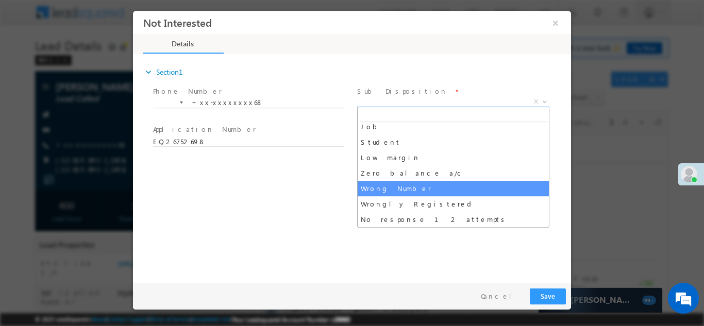
scroll to position [41, 0]
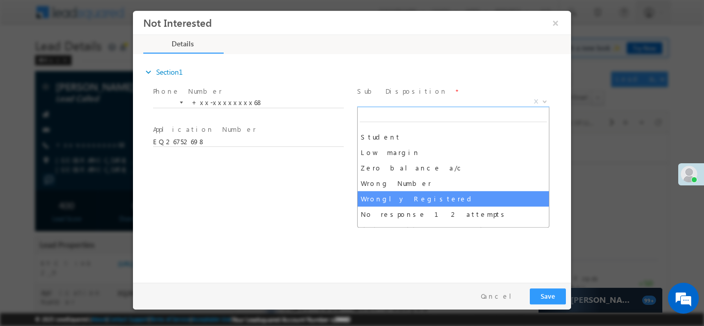
select select "Wrongly Registered"
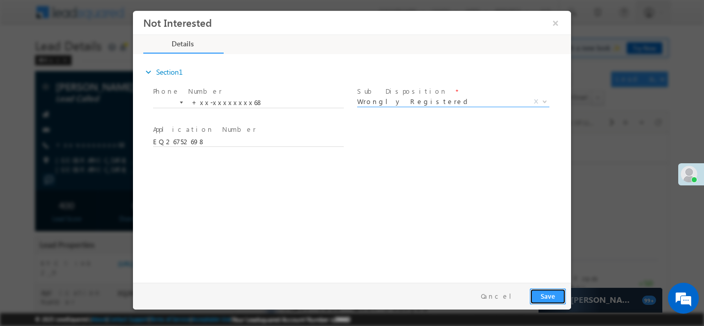
click at [550, 294] on button "Save" at bounding box center [548, 296] width 36 height 16
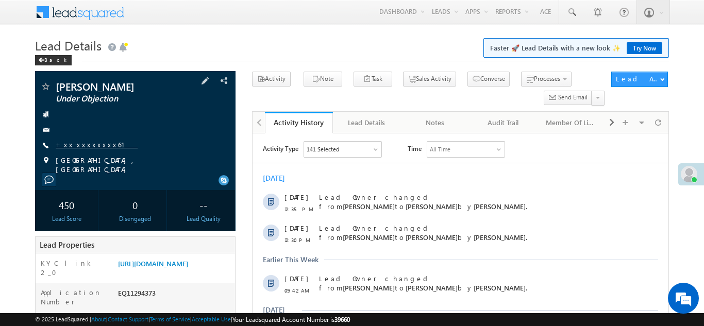
click at [90, 141] on link "+xx-xxxxxxxx61" at bounding box center [97, 144] width 82 height 9
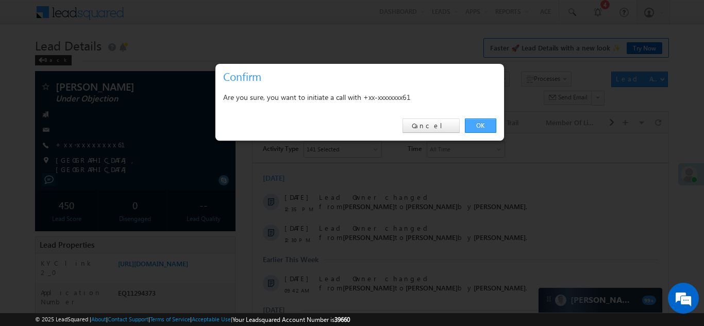
click at [476, 127] on link "OK" at bounding box center [480, 126] width 31 height 14
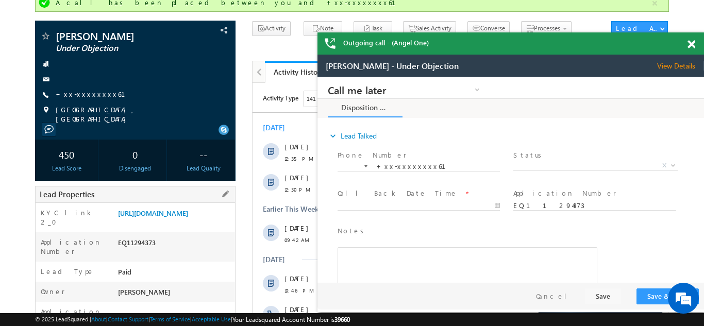
scroll to position [55, 0]
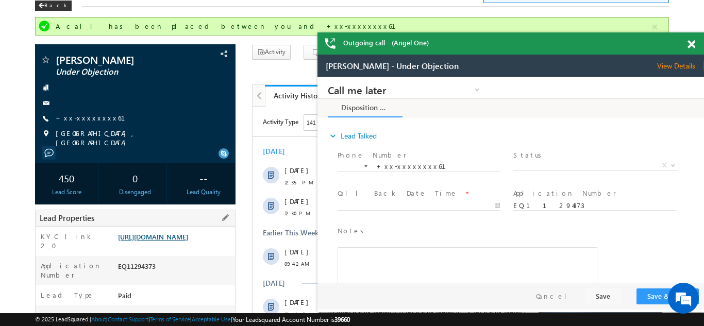
click at [160, 241] on link "https://angelbroking1-pk3em7sa.customui-test.leadsquared.com?leadId=64b1ec5d-69…" at bounding box center [153, 236] width 70 height 9
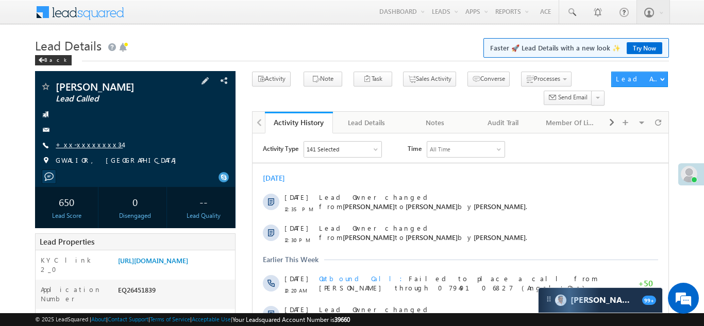
click at [80, 143] on link "+xx-xxxxxxxx34" at bounding box center [89, 144] width 67 height 9
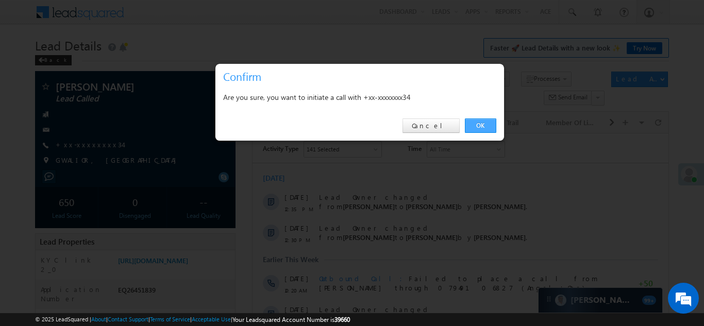
click at [477, 128] on link "OK" at bounding box center [480, 126] width 31 height 14
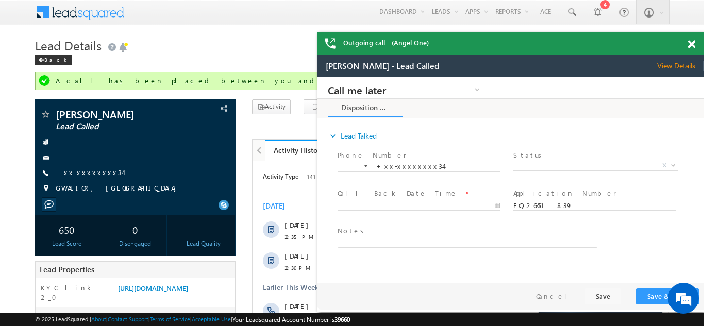
click at [690, 44] on span at bounding box center [691, 44] width 8 height 9
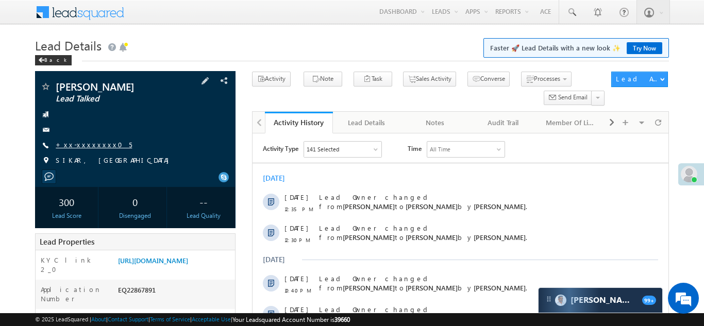
click at [86, 145] on link "+xx-xxxxxxxx05" at bounding box center [94, 144] width 76 height 9
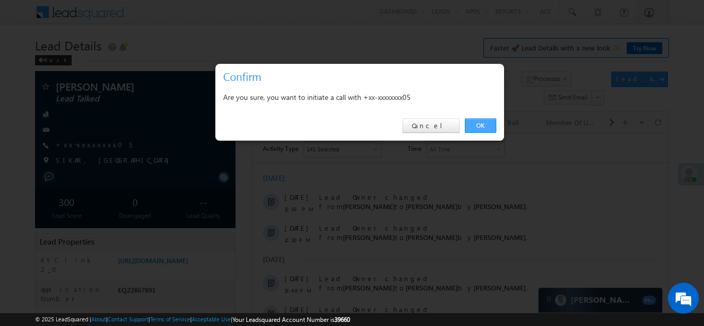
click at [478, 126] on link "OK" at bounding box center [480, 126] width 31 height 14
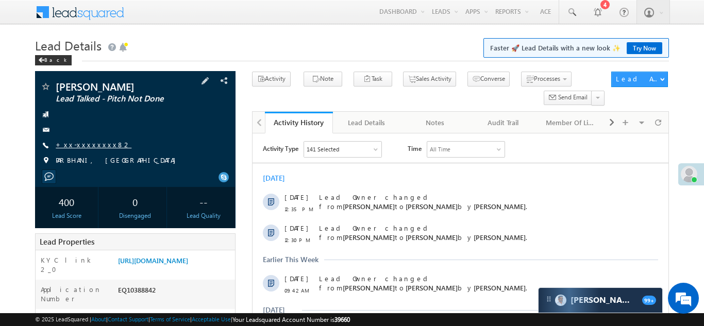
click at [79, 148] on link "+xx-xxxxxxxx82" at bounding box center [94, 144] width 76 height 9
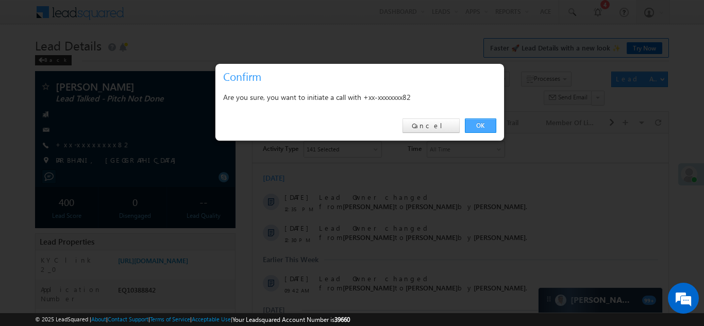
click at [484, 130] on link "OK" at bounding box center [480, 126] width 31 height 14
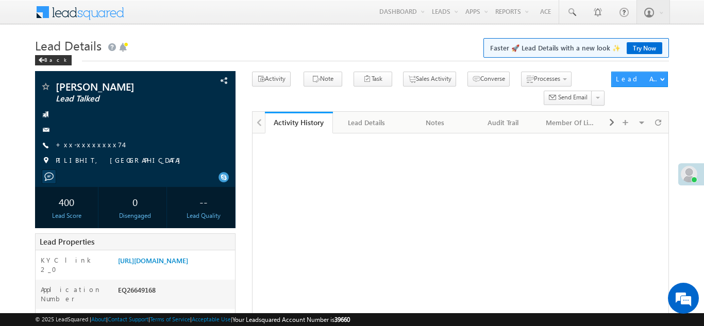
click at [72, 145] on link "+xx-xxxxxxxx74" at bounding box center [89, 144] width 67 height 9
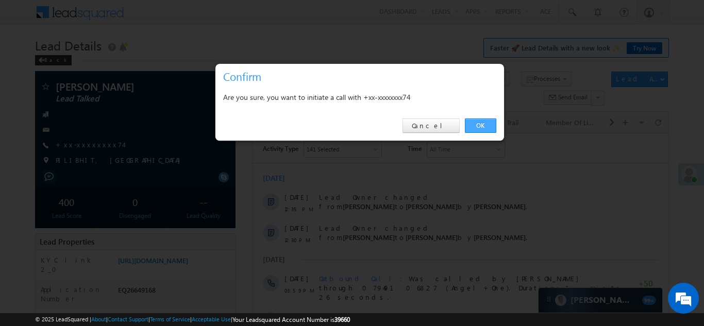
click at [477, 125] on link "OK" at bounding box center [480, 126] width 31 height 14
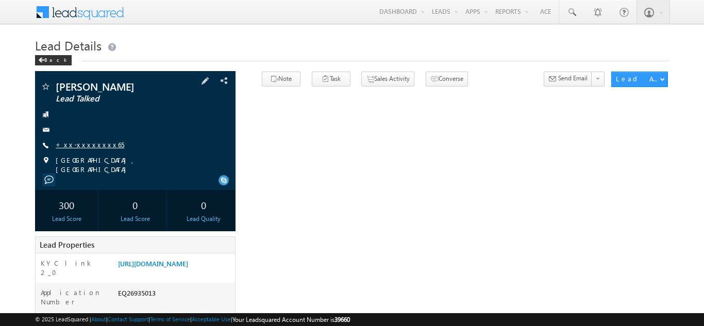
click at [85, 145] on link "+xx-xxxxxxxx65" at bounding box center [90, 144] width 69 height 9
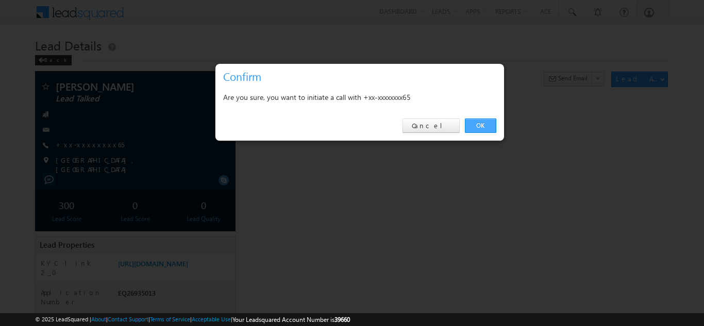
click at [479, 128] on link "OK" at bounding box center [480, 126] width 31 height 14
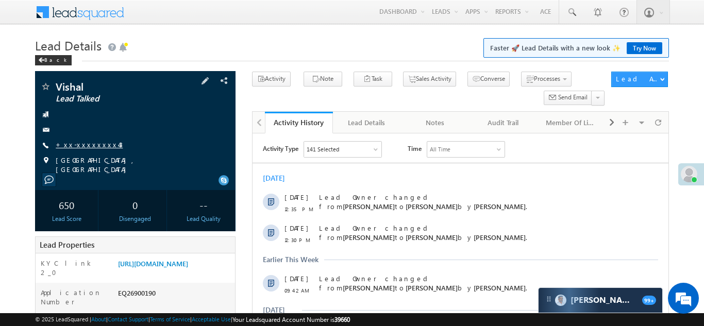
click at [80, 143] on link "+xx-xxxxxxxx43" at bounding box center [89, 144] width 67 height 9
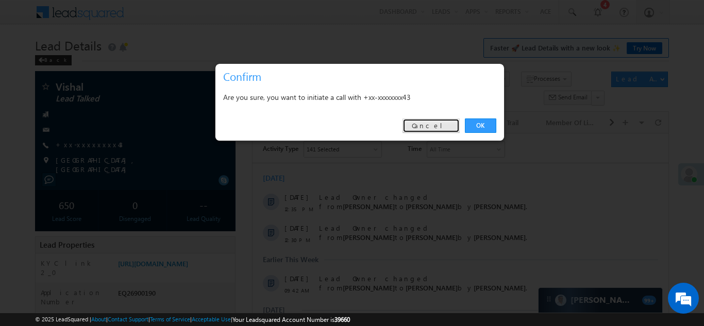
click at [438, 124] on link "Cancel" at bounding box center [430, 126] width 57 height 14
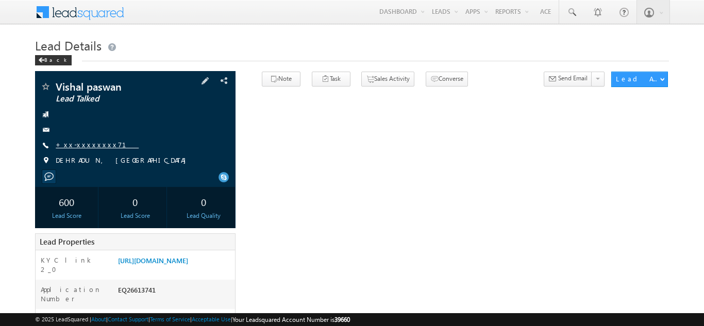
click at [79, 146] on link "+xx-xxxxxxxx71" at bounding box center [97, 144] width 83 height 9
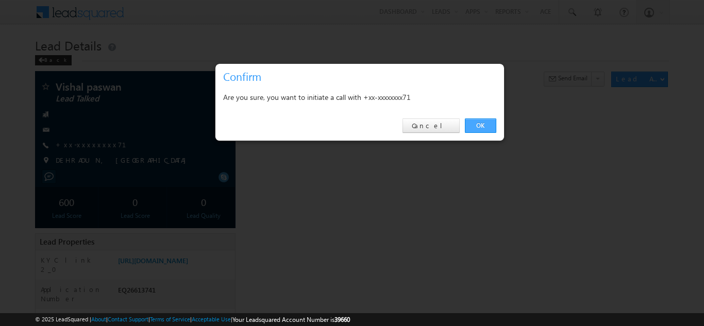
click at [479, 121] on link "OK" at bounding box center [480, 126] width 31 height 14
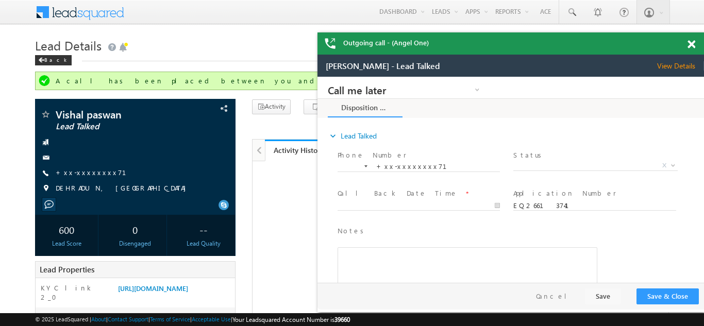
click at [691, 47] on span at bounding box center [691, 44] width 8 height 9
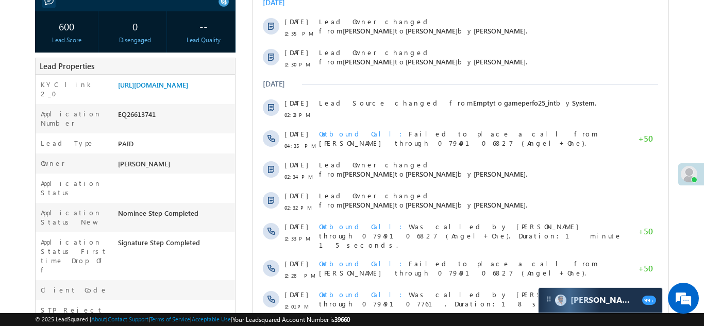
scroll to position [149, 0]
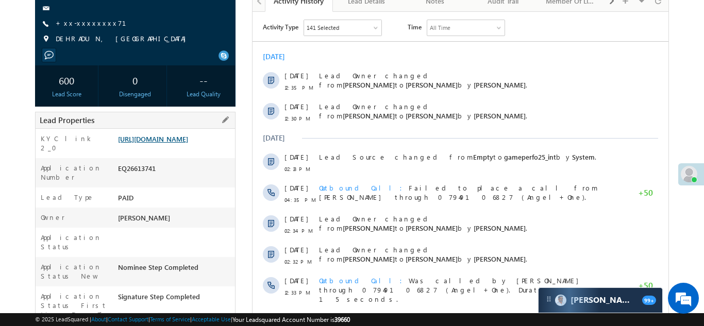
click at [182, 139] on link "https://angelbroking1-pk3em7sa.customui-test.leadsquared.com?leadId=8c5aaee9-a1…" at bounding box center [153, 138] width 70 height 9
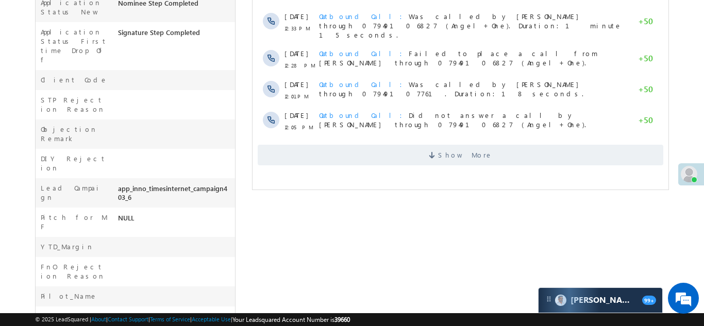
scroll to position [418, 0]
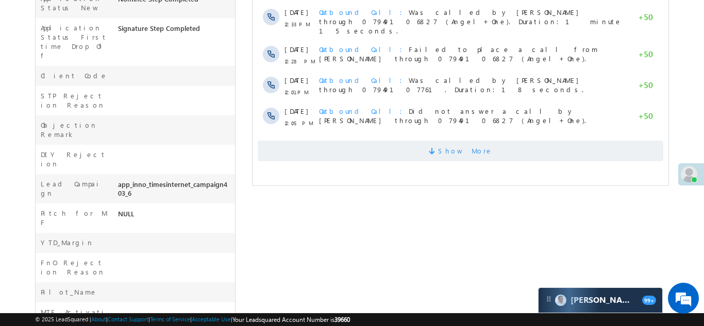
click at [465, 141] on span "Show More" at bounding box center [464, 151] width 55 height 21
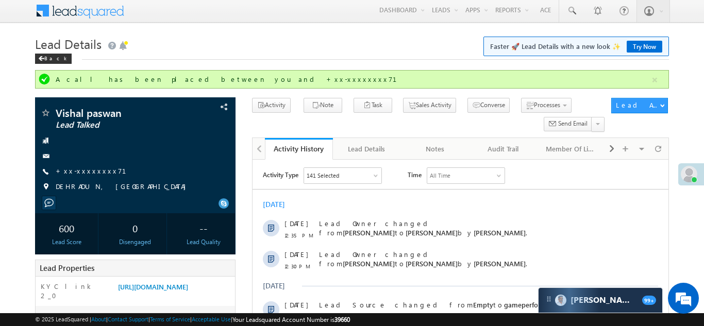
scroll to position [0, 0]
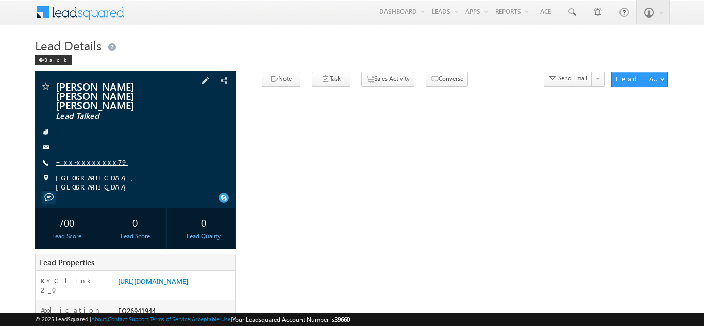
click at [87, 158] on link "+xx-xxxxxxxx79" at bounding box center [92, 162] width 72 height 9
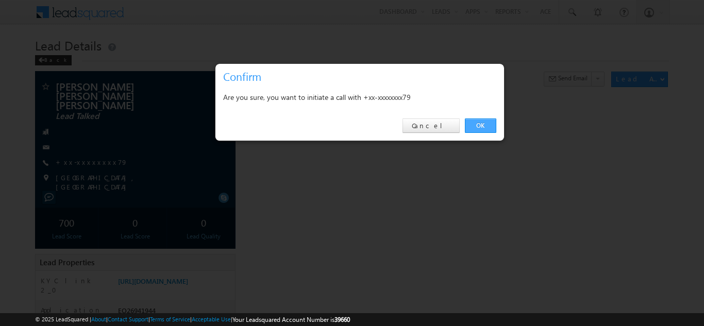
click at [470, 124] on link "OK" at bounding box center [480, 126] width 31 height 14
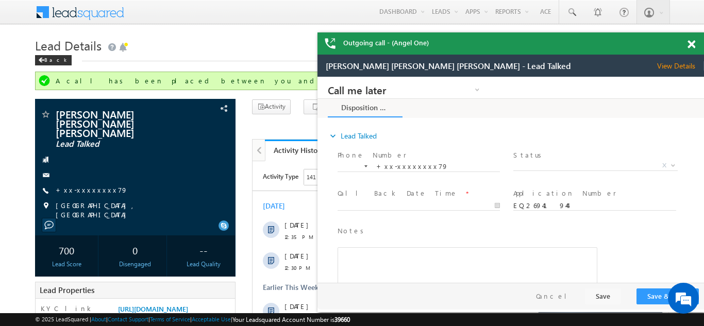
click at [689, 43] on span at bounding box center [691, 44] width 8 height 9
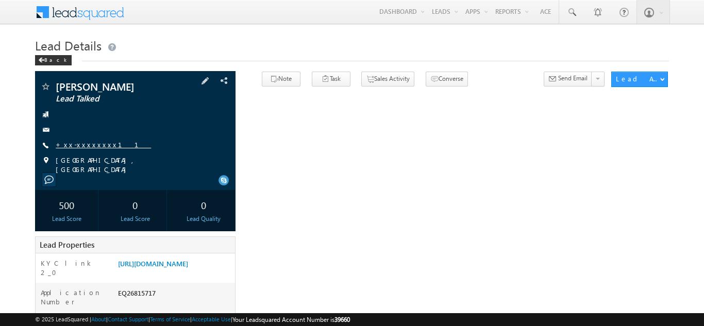
click at [77, 143] on link "+xx-xxxxxxxx11" at bounding box center [103, 144] width 95 height 9
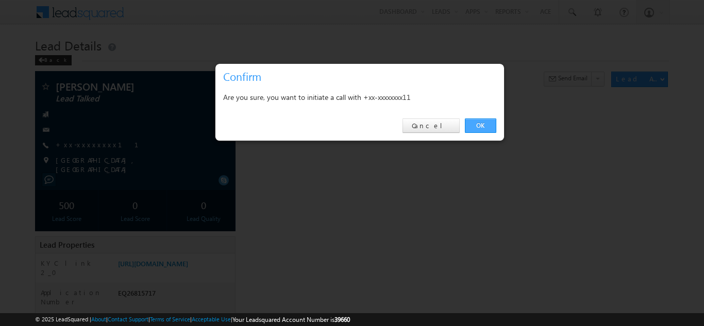
click at [481, 125] on link "OK" at bounding box center [480, 126] width 31 height 14
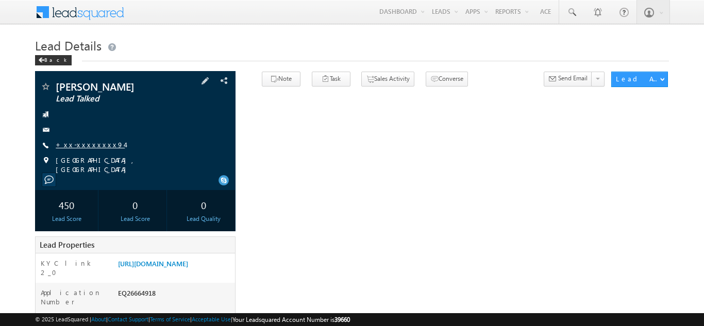
click at [87, 145] on link "+xx-xxxxxxxx94" at bounding box center [90, 144] width 69 height 9
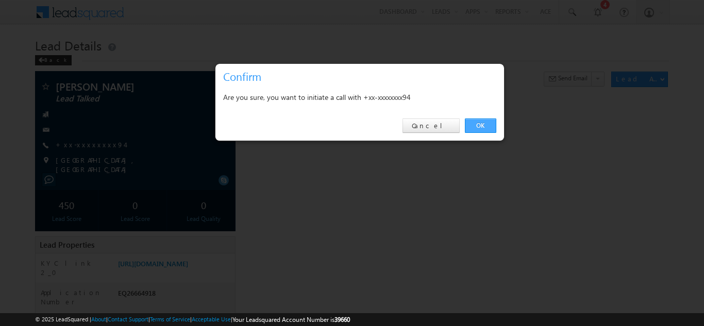
click at [475, 121] on link "OK" at bounding box center [480, 126] width 31 height 14
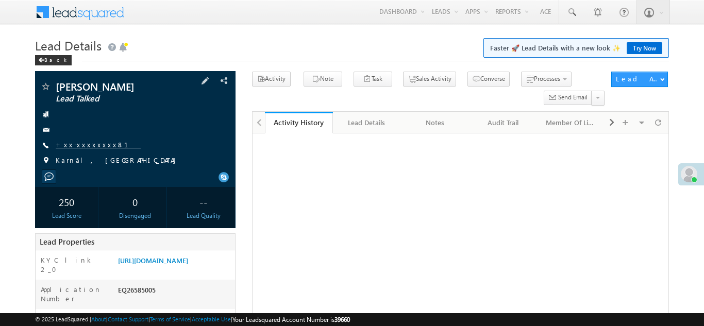
click at [76, 144] on link "+xx-xxxxxxxx81" at bounding box center [98, 144] width 85 height 9
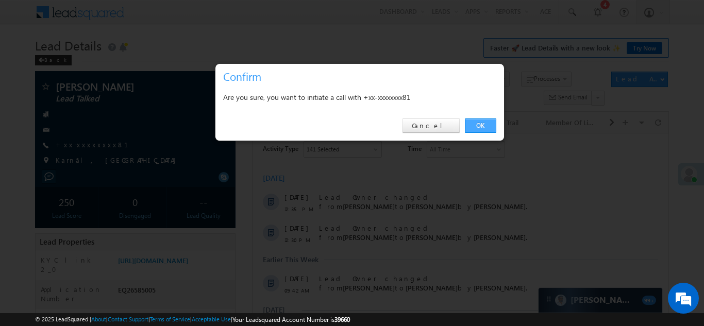
click at [482, 123] on link "OK" at bounding box center [480, 126] width 31 height 14
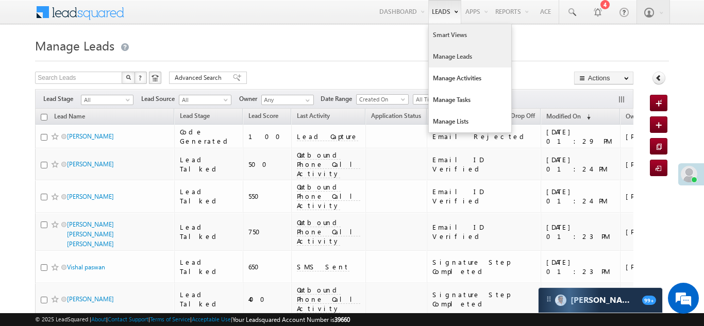
click at [434, 37] on link "Smart Views" at bounding box center [470, 35] width 82 height 22
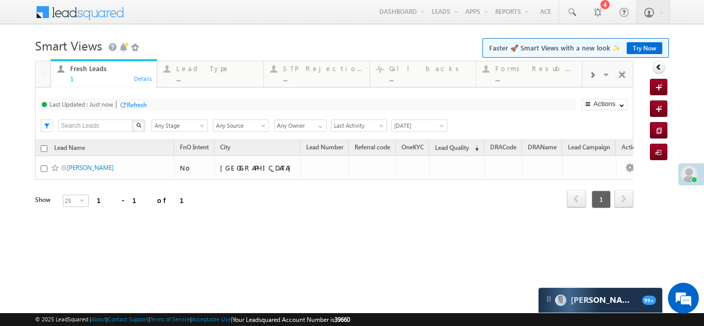
click at [593, 76] on span at bounding box center [592, 75] width 6 height 8
click at [531, 73] on div "Coded Today ..." at bounding box center [536, 72] width 80 height 20
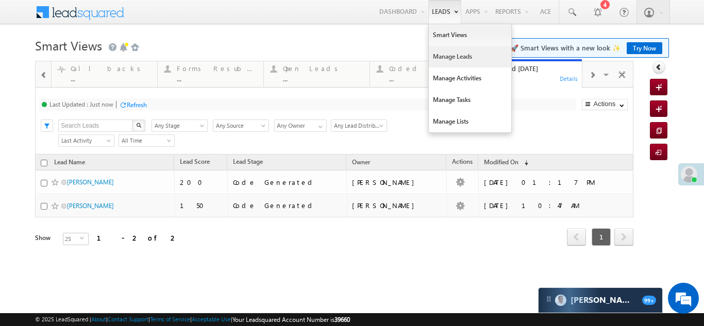
click at [435, 53] on link "Manage Leads" at bounding box center [470, 57] width 82 height 22
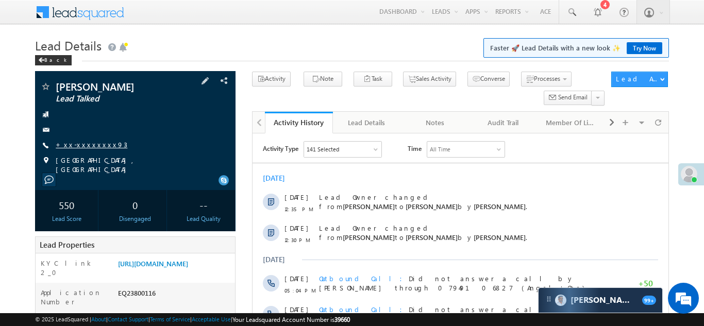
click at [82, 147] on link "+xx-xxxxxxxx93" at bounding box center [92, 144] width 72 height 9
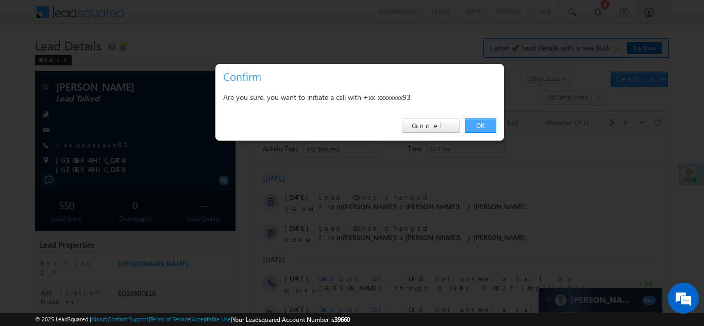
click at [474, 127] on link "OK" at bounding box center [480, 126] width 31 height 14
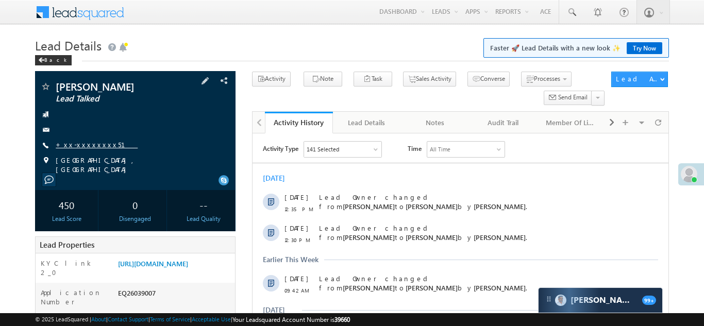
click at [80, 141] on link "+xx-xxxxxxxx51" at bounding box center [97, 144] width 82 height 9
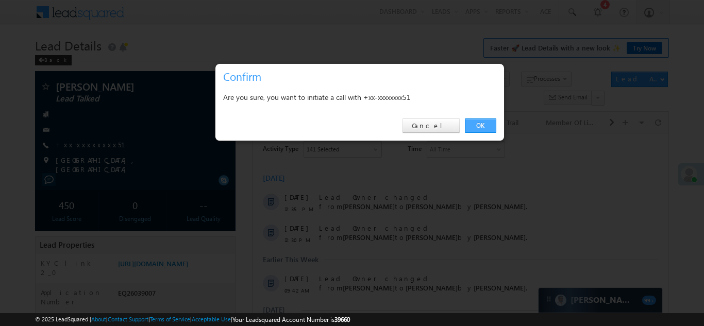
click at [476, 123] on link "OK" at bounding box center [480, 126] width 31 height 14
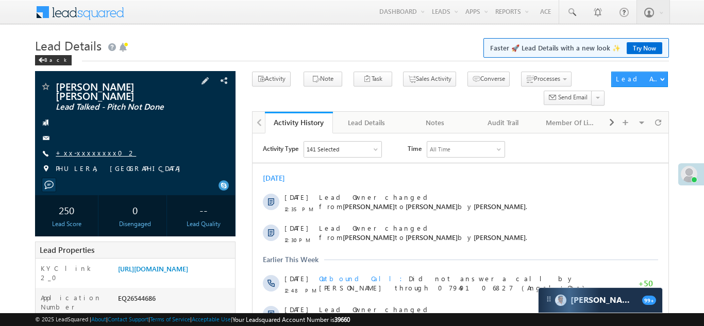
click at [89, 148] on link "+xx-xxxxxxxx02" at bounding box center [96, 152] width 80 height 9
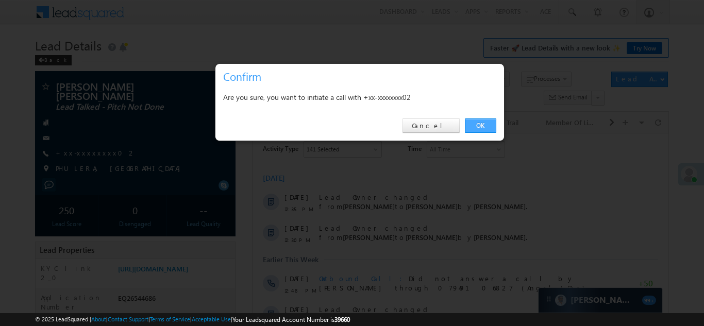
click at [481, 125] on link "OK" at bounding box center [480, 126] width 31 height 14
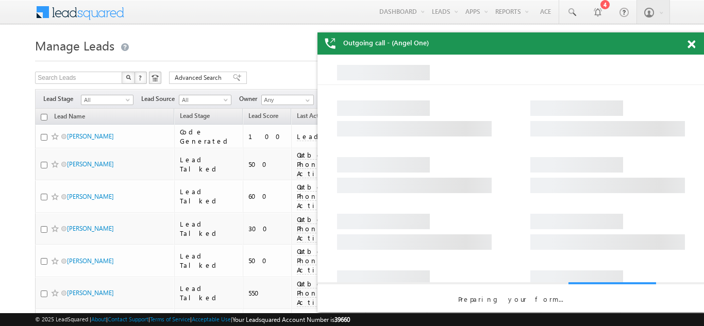
click at [691, 45] on span at bounding box center [691, 44] width 8 height 9
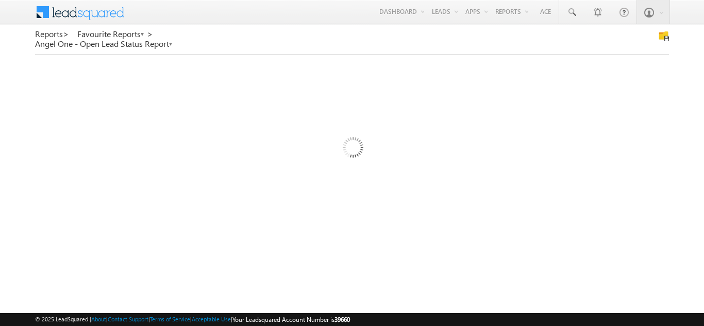
scroll to position [16, 0]
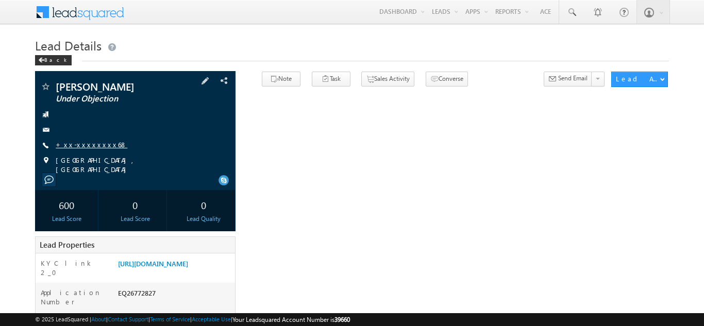
click at [79, 143] on link "+xx-xxxxxxxx68" at bounding box center [92, 144] width 72 height 9
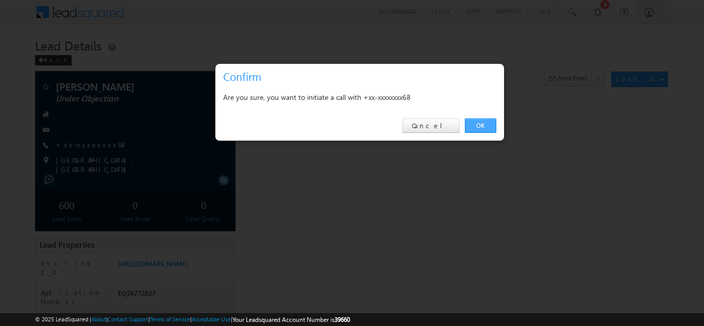
click at [481, 123] on link "OK" at bounding box center [480, 126] width 31 height 14
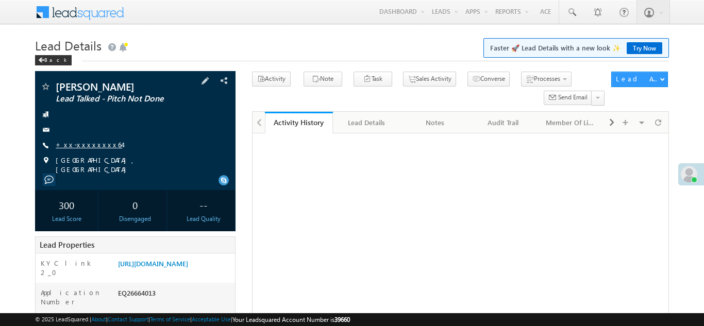
click at [77, 145] on link "+xx-xxxxxxxx64" at bounding box center [89, 144] width 66 height 9
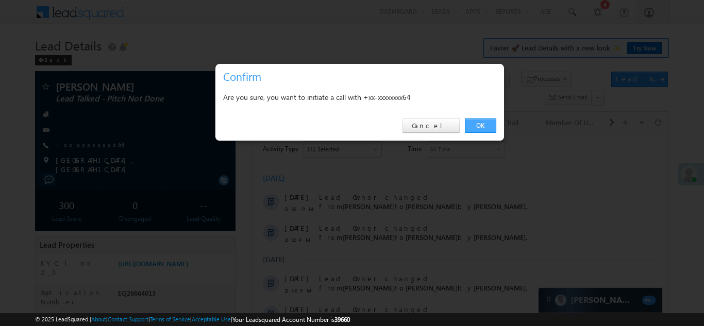
click at [480, 126] on link "OK" at bounding box center [480, 126] width 31 height 14
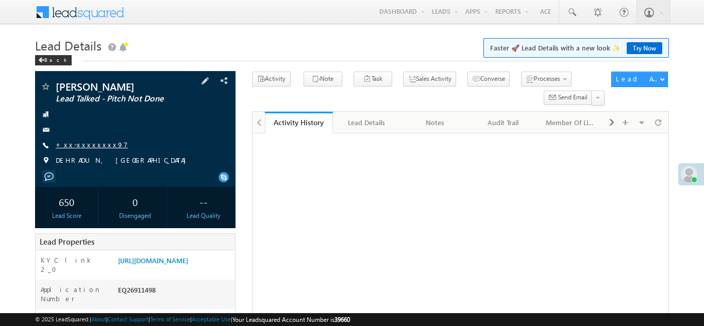
click at [83, 144] on link "+xx-xxxxxxxx97" at bounding box center [92, 144] width 72 height 9
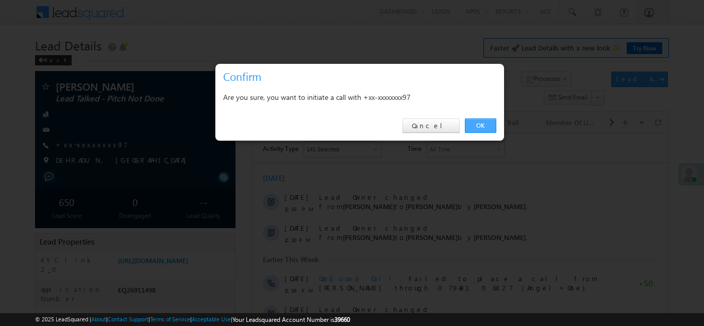
click at [476, 125] on link "OK" at bounding box center [480, 126] width 31 height 14
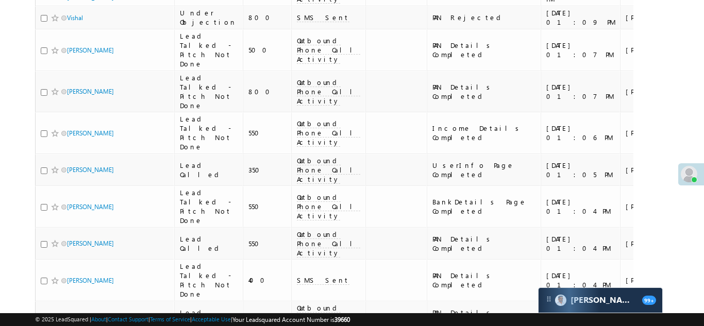
scroll to position [1515, 0]
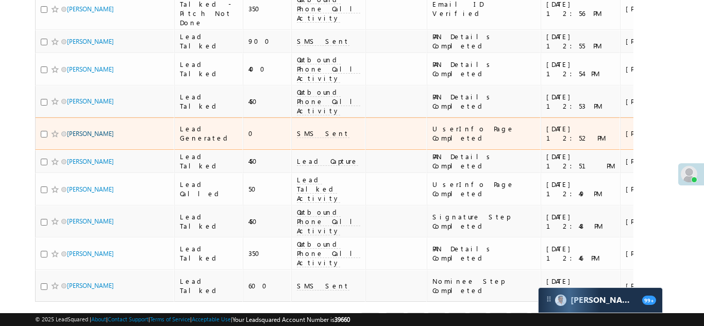
click at [78, 130] on link "[PERSON_NAME]" at bounding box center [90, 134] width 47 height 8
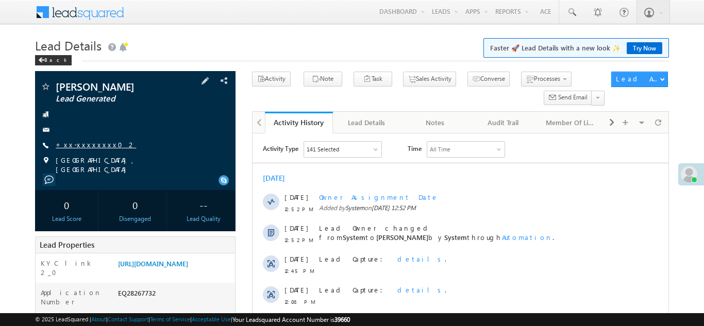
click at [82, 146] on link "+xx-xxxxxxxx02" at bounding box center [96, 144] width 80 height 9
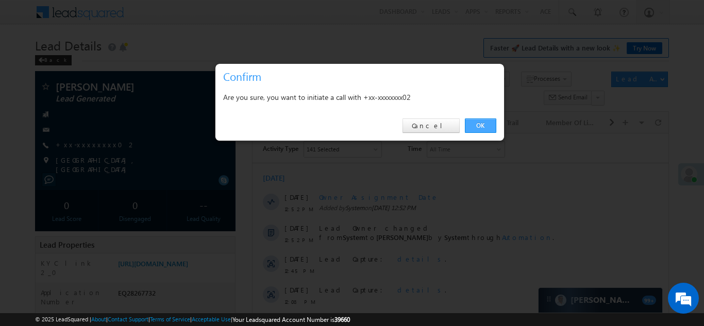
click at [474, 124] on link "OK" at bounding box center [480, 126] width 31 height 14
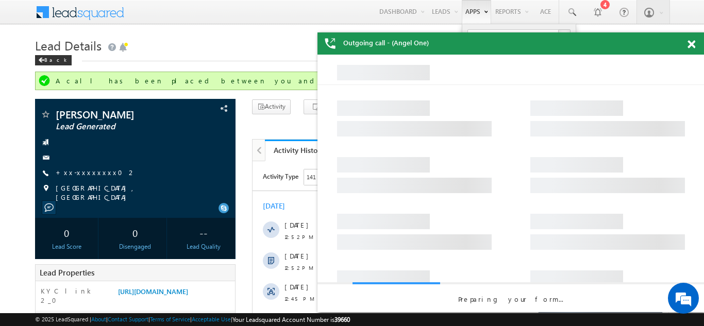
click at [690, 45] on span at bounding box center [691, 44] width 8 height 9
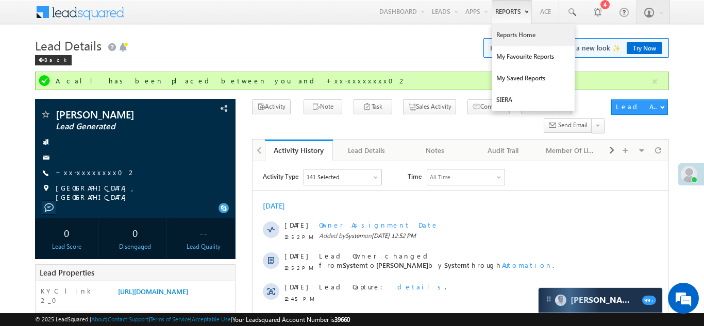
click at [509, 33] on link "Reports Home" at bounding box center [533, 35] width 82 height 22
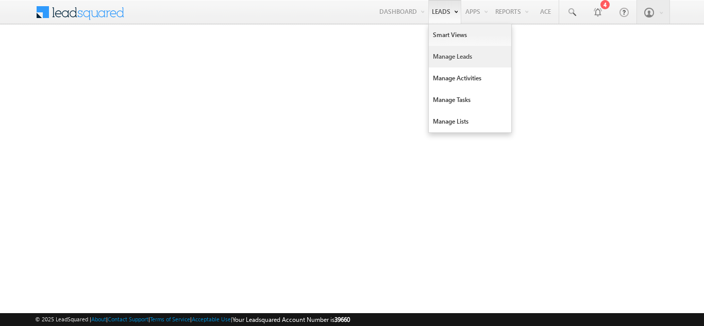
click at [457, 58] on link "Manage Leads" at bounding box center [470, 57] width 82 height 22
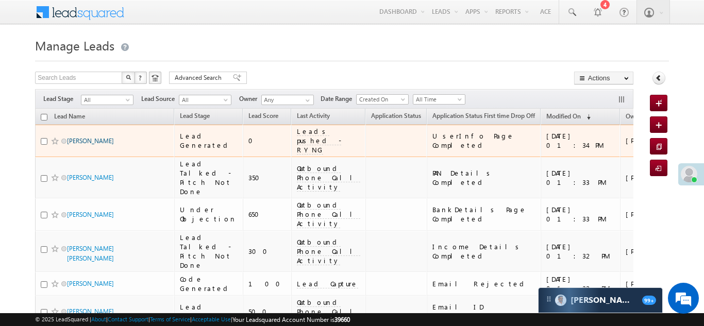
click at [83, 137] on link "[PERSON_NAME]" at bounding box center [90, 141] width 47 height 8
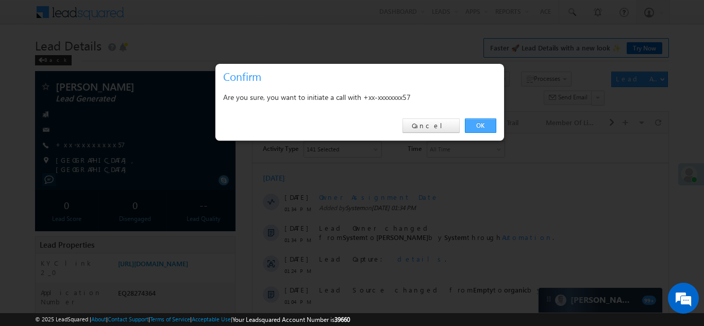
click at [484, 124] on link "OK" at bounding box center [480, 126] width 31 height 14
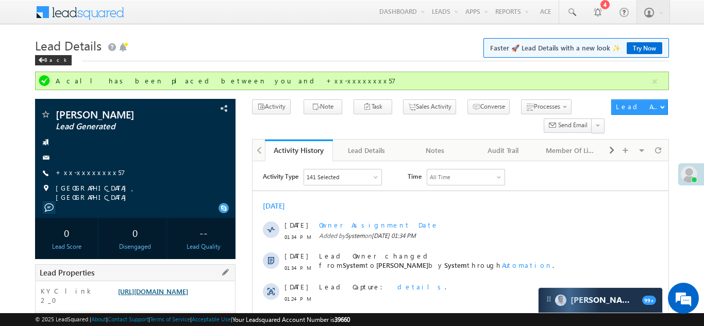
click at [170, 264] on div "Lead Properties" at bounding box center [135, 272] width 200 height 17
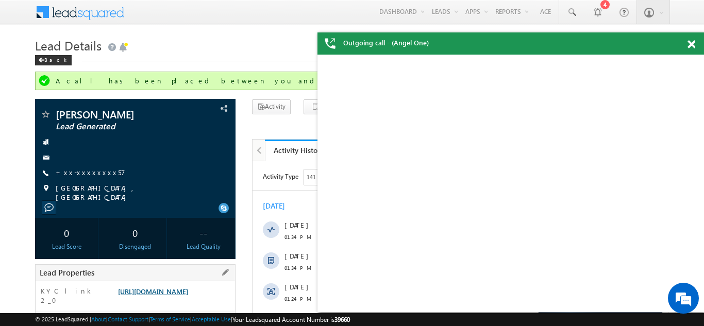
click at [175, 296] on link "https://angelbroking1-pk3em7sa.customui-test.leadsquared.com?leadId=267754a8-b1…" at bounding box center [153, 291] width 70 height 9
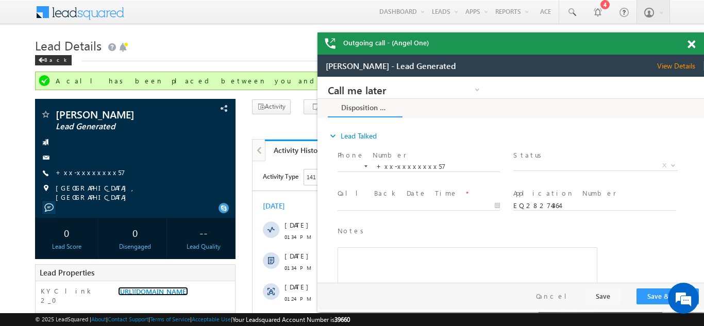
click at [693, 44] on span at bounding box center [691, 44] width 8 height 9
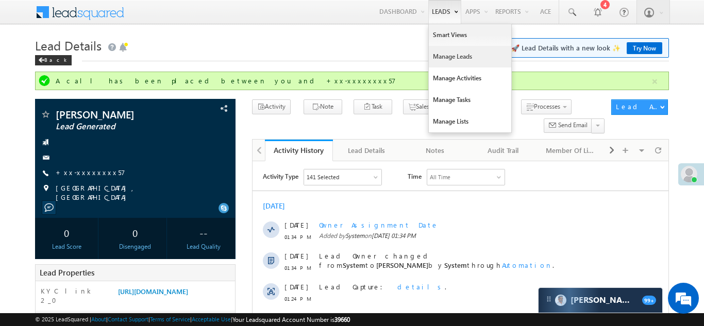
click at [438, 58] on link "Manage Leads" at bounding box center [470, 57] width 82 height 22
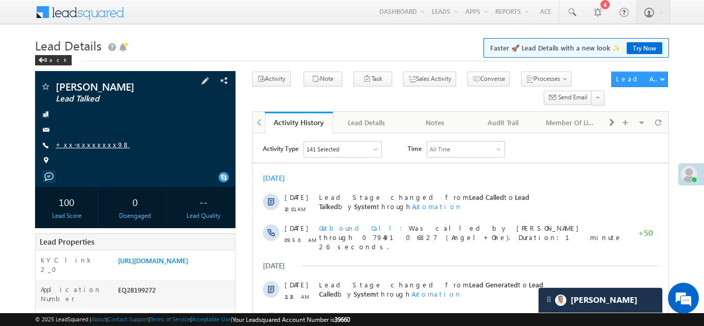
click at [88, 148] on link "+xx-xxxxxxxx98" at bounding box center [93, 144] width 74 height 9
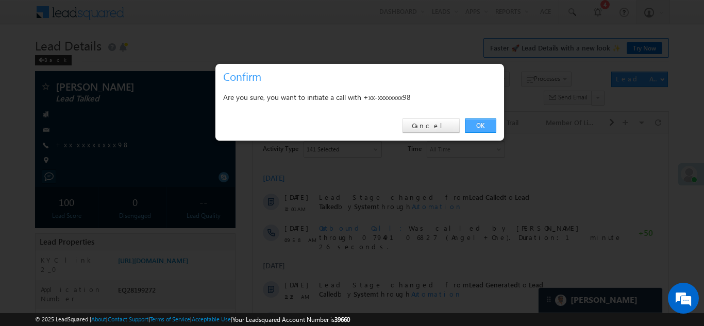
click at [476, 123] on link "OK" at bounding box center [480, 126] width 31 height 14
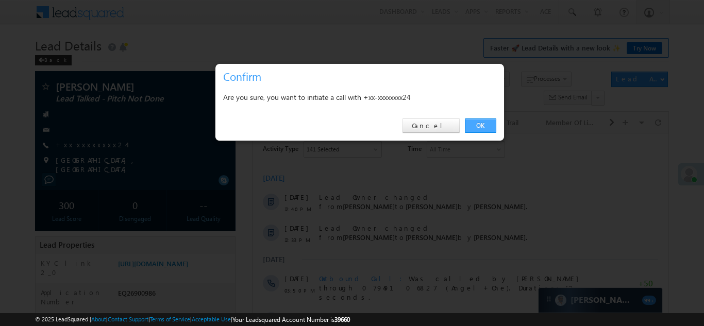
click at [478, 126] on link "OK" at bounding box center [480, 126] width 31 height 14
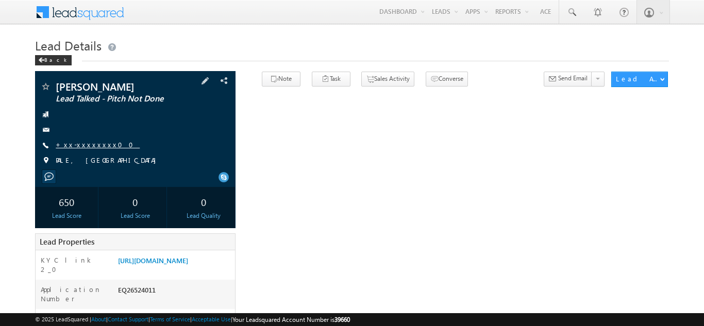
click at [81, 145] on link "+xx-xxxxxxxx00" at bounding box center [98, 144] width 84 height 9
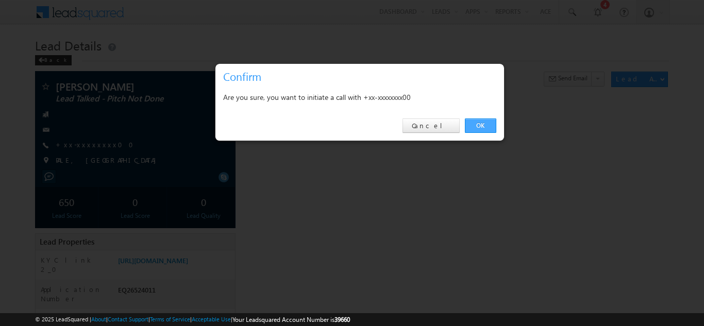
click at [480, 124] on link "OK" at bounding box center [480, 126] width 31 height 14
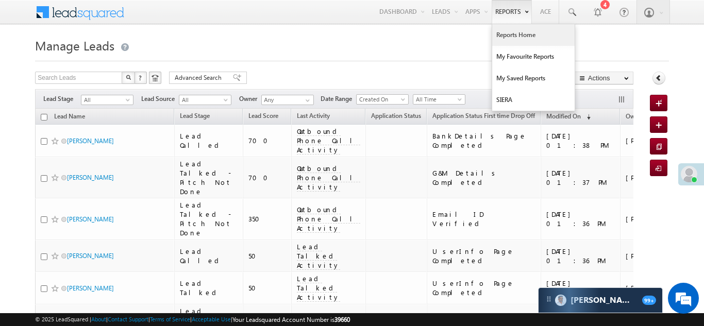
click at [516, 37] on link "Reports Home" at bounding box center [533, 35] width 82 height 22
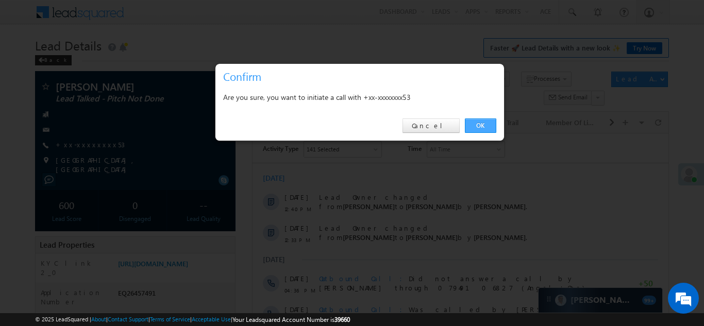
click at [477, 123] on link "OK" at bounding box center [480, 126] width 31 height 14
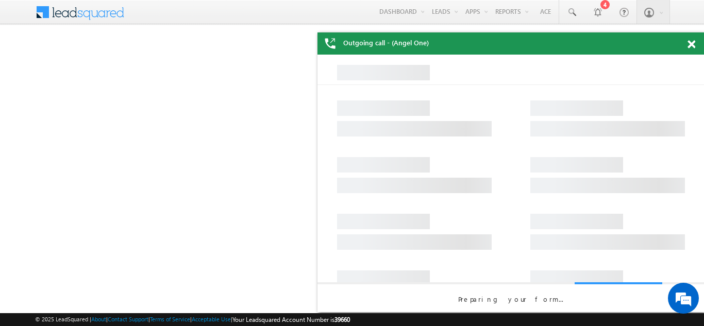
click at [686, 46] on div "Outgoing call - (Angel One)" at bounding box center [510, 43] width 386 height 22
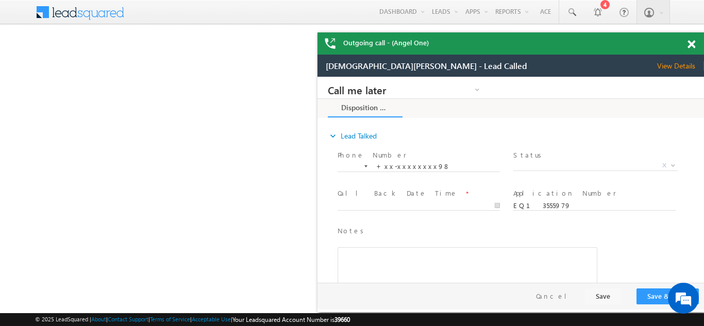
click at [694, 43] on span at bounding box center [691, 44] width 8 height 9
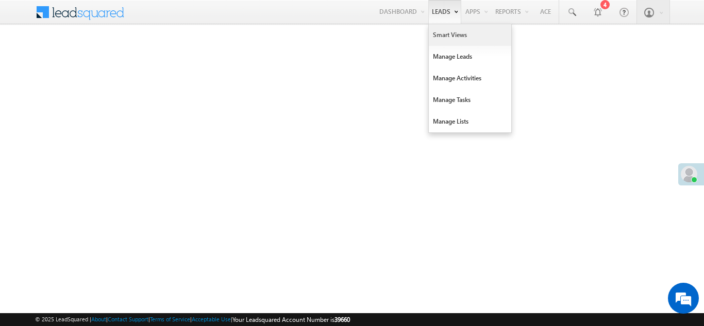
click at [435, 34] on link "Smart Views" at bounding box center [470, 35] width 82 height 22
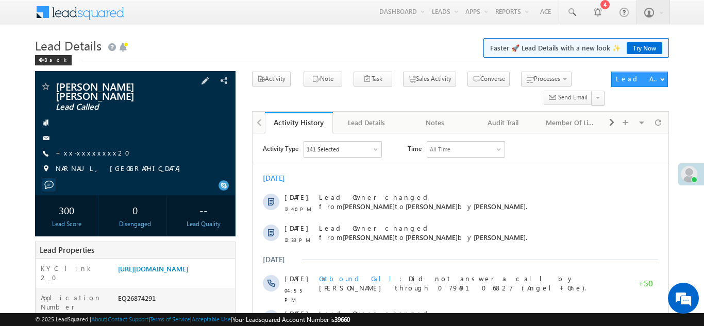
click at [66, 139] on div "[PERSON_NAME] [PERSON_NAME] Lead Called +xx-xxxxxxxx20" at bounding box center [135, 130] width 190 height 98
click at [67, 148] on link "+xx-xxxxxxxx20" at bounding box center [96, 152] width 80 height 9
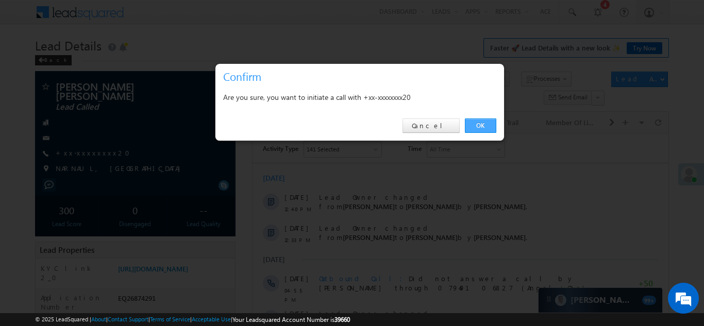
click at [476, 126] on link "OK" at bounding box center [480, 126] width 31 height 14
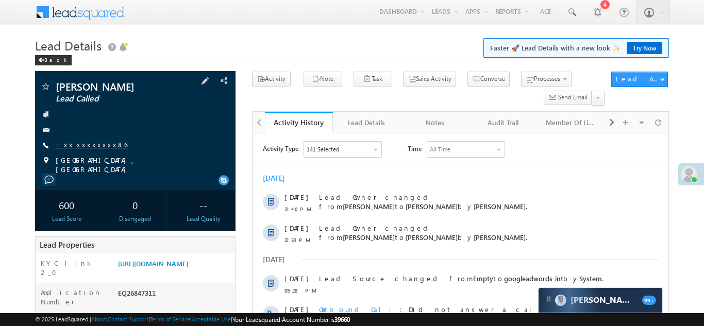
click at [91, 143] on link "+xx-xxxxxxxx86" at bounding box center [92, 144] width 72 height 9
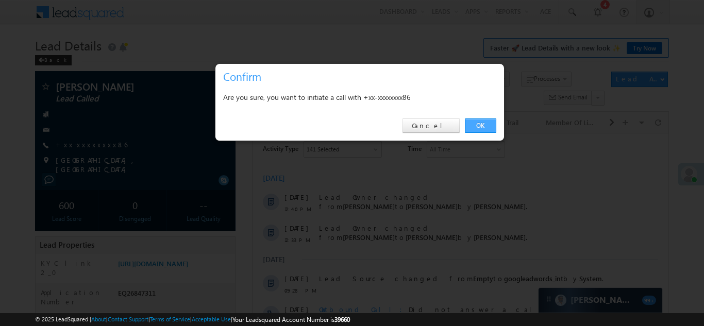
click at [486, 123] on link "OK" at bounding box center [480, 126] width 31 height 14
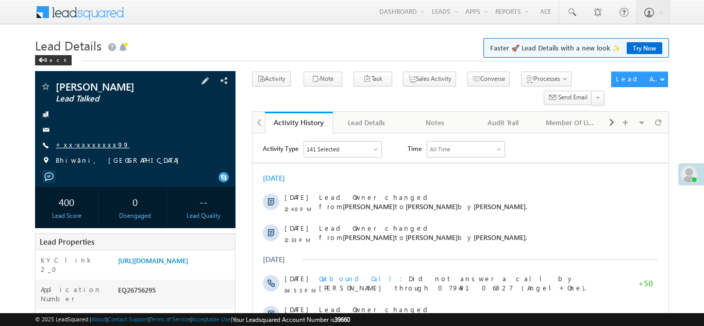
click at [85, 146] on link "+xx-xxxxxxxx99" at bounding box center [93, 144] width 74 height 9
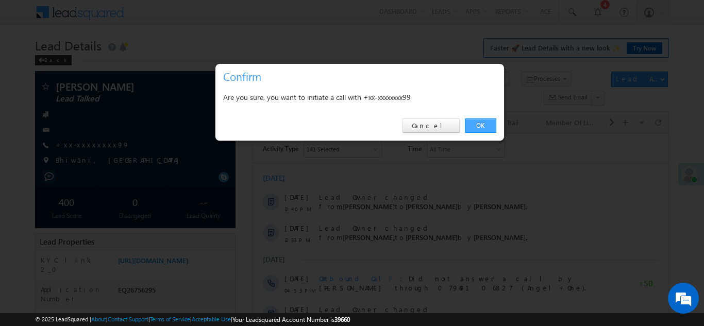
click at [485, 122] on link "OK" at bounding box center [480, 126] width 31 height 14
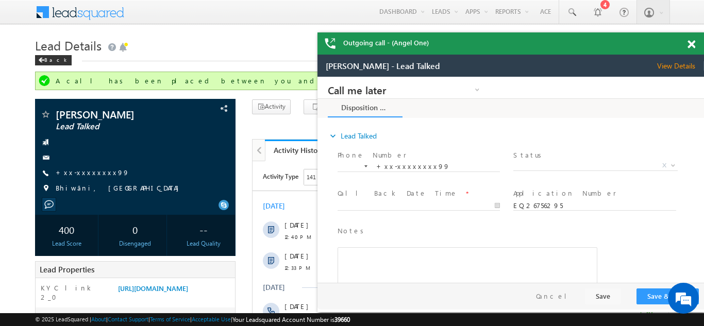
click at [694, 45] on span at bounding box center [691, 44] width 8 height 9
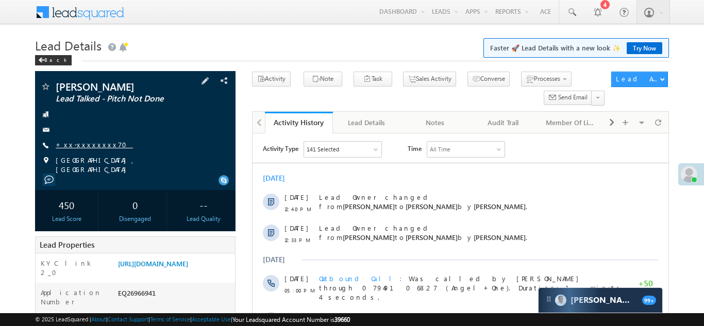
click at [82, 147] on link "+xx-xxxxxxxx70" at bounding box center [94, 144] width 77 height 9
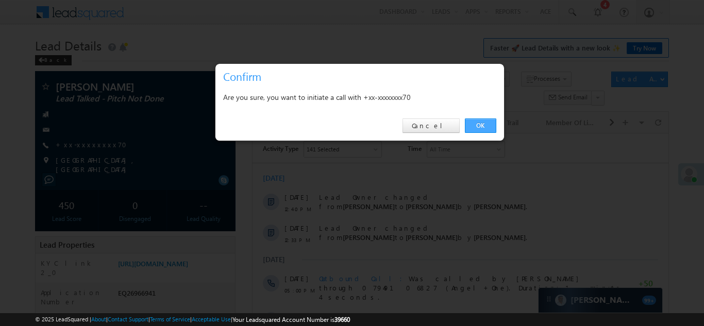
click at [479, 125] on link "OK" at bounding box center [480, 126] width 31 height 14
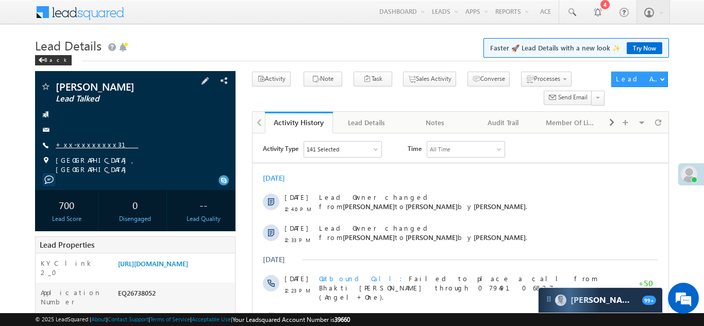
click at [83, 146] on link "+xx-xxxxxxxx31" at bounding box center [97, 144] width 82 height 9
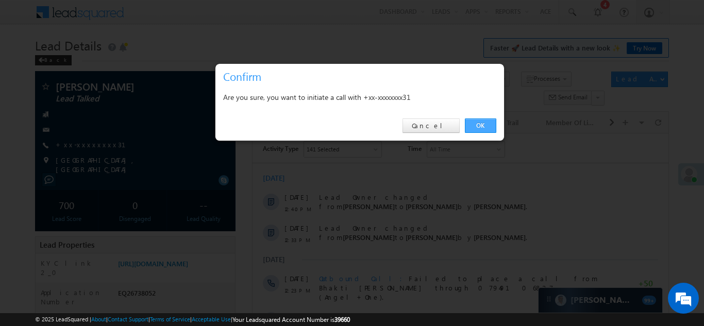
click at [474, 124] on link "OK" at bounding box center [480, 126] width 31 height 14
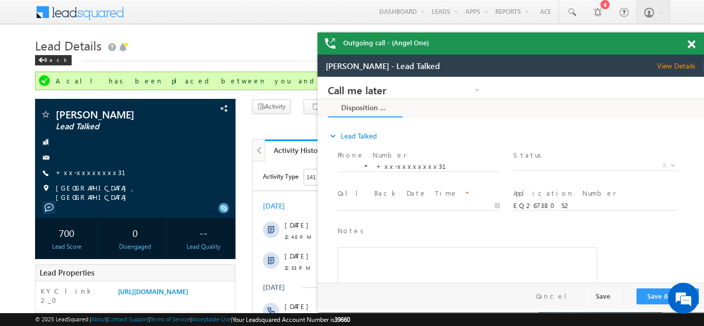
click at [694, 43] on span at bounding box center [691, 44] width 8 height 9
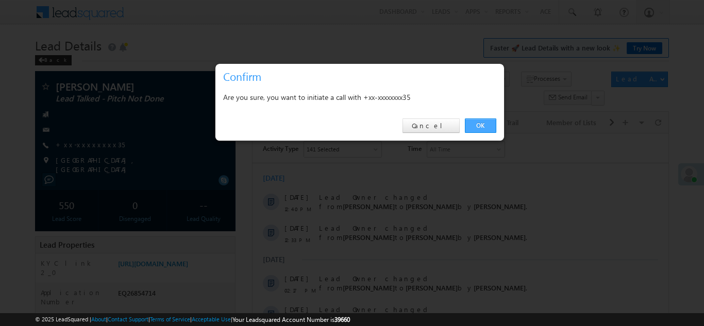
click at [477, 121] on link "OK" at bounding box center [480, 126] width 31 height 14
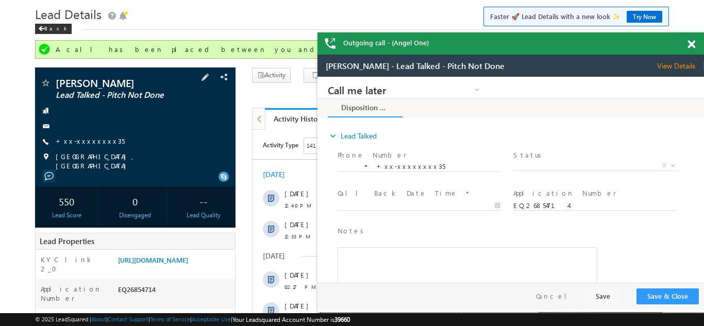
scroll to position [190, 0]
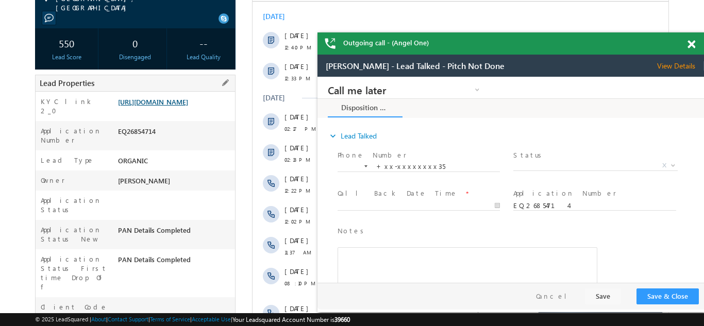
click at [166, 105] on link "https://angelbroking1-pk3em7sa.customui-test.leadsquared.com?leadId=8414ea7e-2d…" at bounding box center [153, 101] width 70 height 9
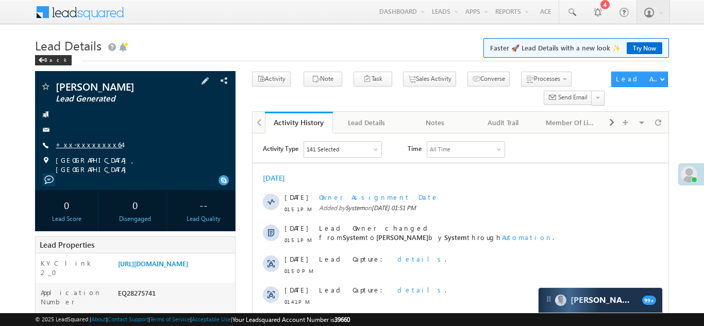
click at [83, 145] on link "+xx-xxxxxxxx64" at bounding box center [89, 144] width 66 height 9
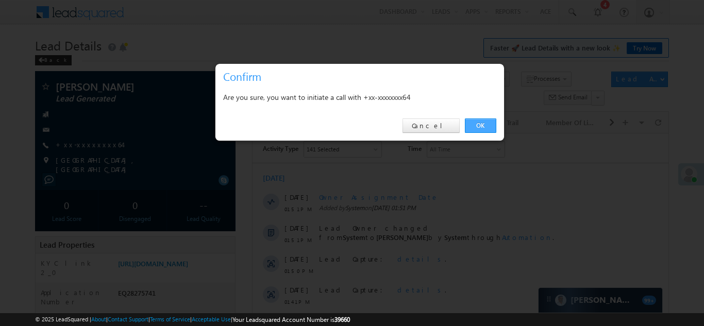
click at [486, 123] on link "OK" at bounding box center [480, 126] width 31 height 14
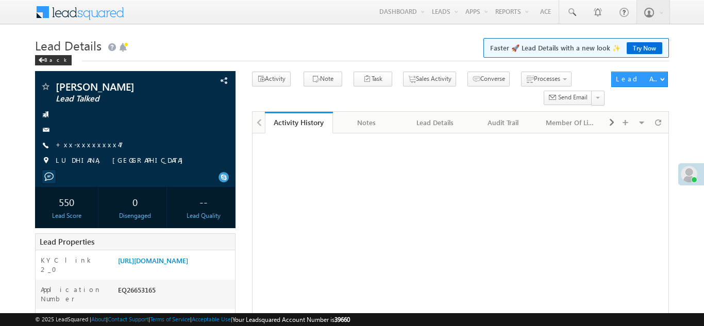
click at [87, 144] on link "+xx-xxxxxxxx47" at bounding box center [89, 144] width 67 height 9
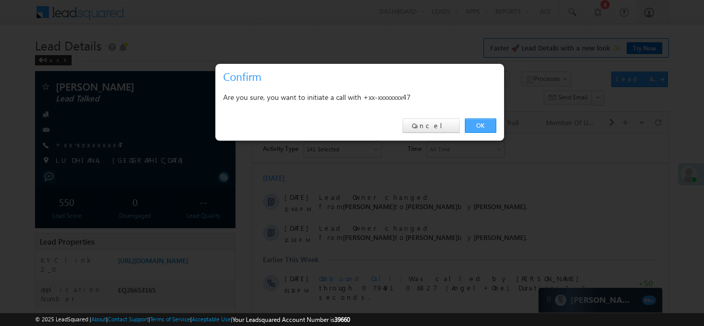
click at [479, 124] on link "OK" at bounding box center [480, 126] width 31 height 14
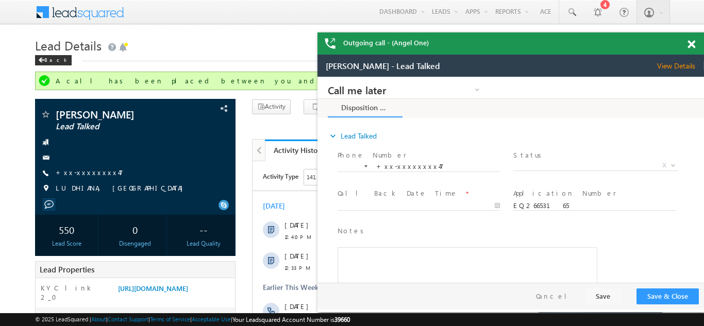
click at [692, 48] on div at bounding box center [697, 42] width 14 height 20
click at [694, 42] on span at bounding box center [691, 44] width 8 height 9
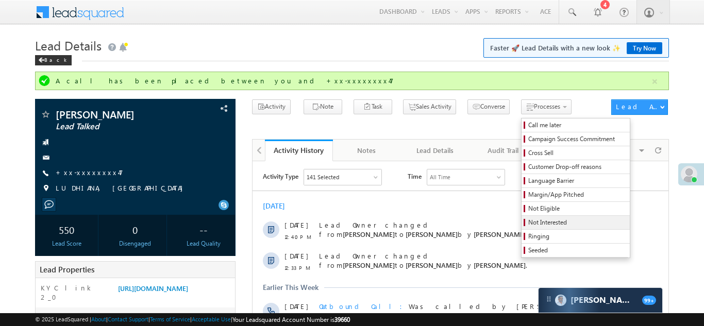
click at [528, 226] on span "Not Interested" at bounding box center [577, 222] width 98 height 9
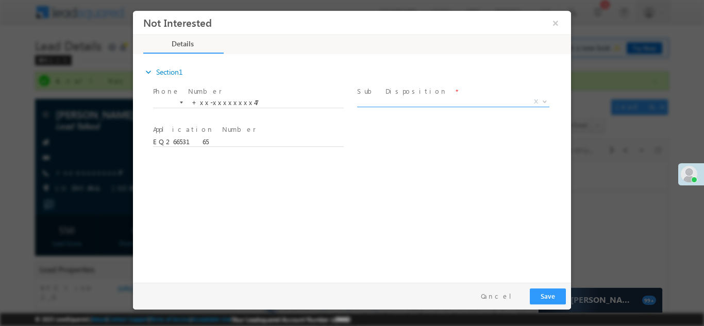
click at [413, 97] on span "X" at bounding box center [453, 101] width 192 height 10
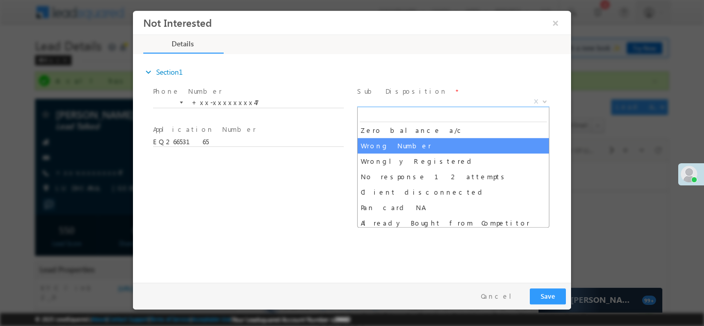
scroll to position [89, 0]
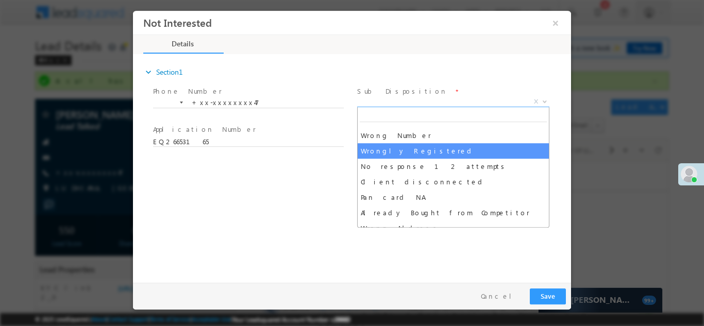
select select "Wrongly Registered"
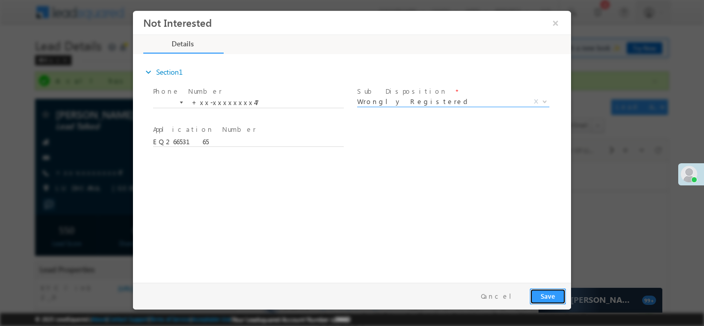
click at [551, 299] on button "Save" at bounding box center [548, 296] width 36 height 16
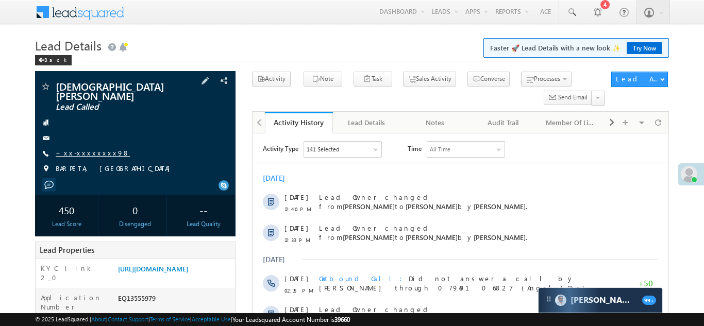
click at [84, 148] on link "+xx-xxxxxxxx98" at bounding box center [93, 152] width 74 height 9
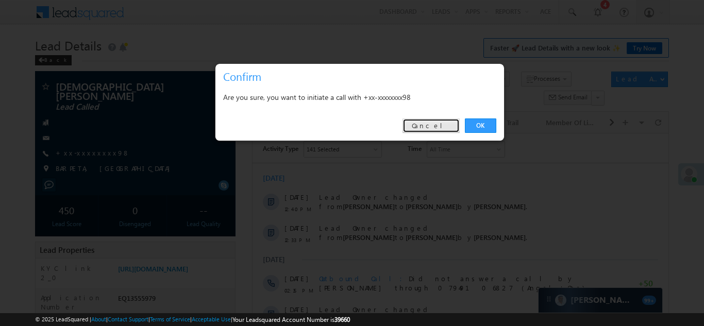
click at [435, 125] on link "Cancel" at bounding box center [430, 126] width 57 height 14
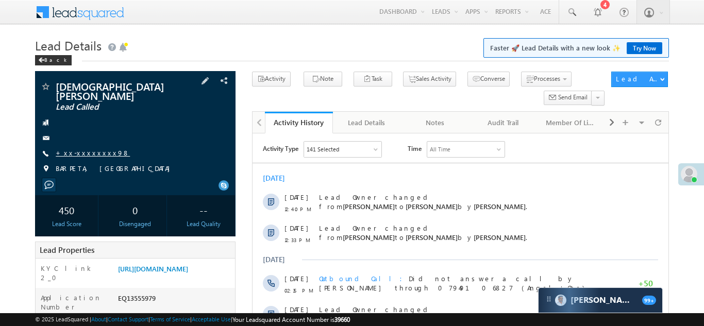
click at [82, 148] on link "+xx-xxxxxxxx98" at bounding box center [93, 152] width 74 height 9
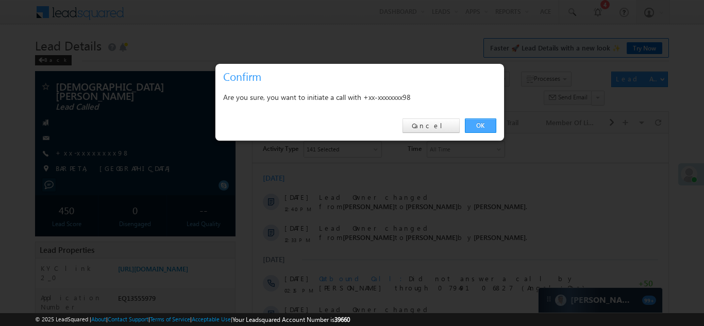
click at [471, 123] on link "OK" at bounding box center [480, 126] width 31 height 14
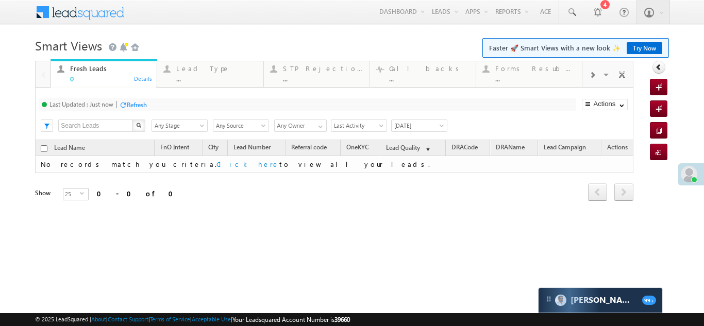
click at [596, 76] on div at bounding box center [592, 74] width 20 height 23
click at [533, 71] on div "Coded Today" at bounding box center [536, 68] width 80 height 8
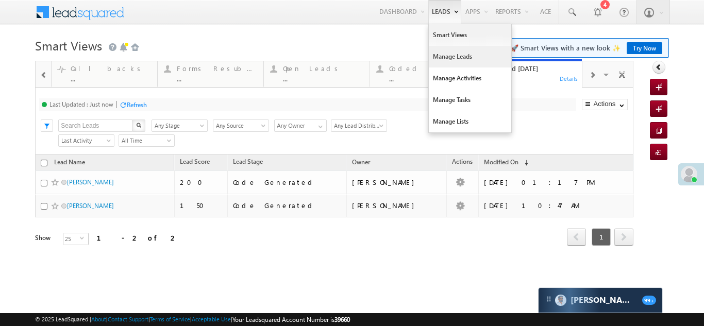
click at [442, 58] on link "Manage Leads" at bounding box center [470, 57] width 82 height 22
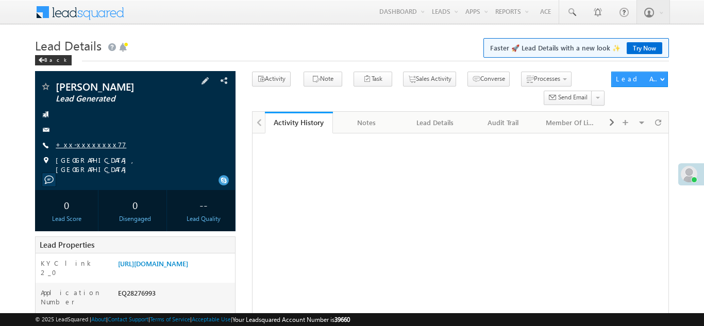
click at [89, 143] on link "+xx-xxxxxxxx77" at bounding box center [91, 144] width 71 height 9
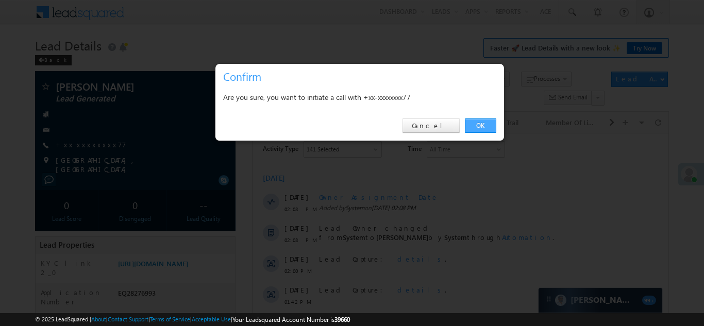
click at [476, 122] on link "OK" at bounding box center [480, 126] width 31 height 14
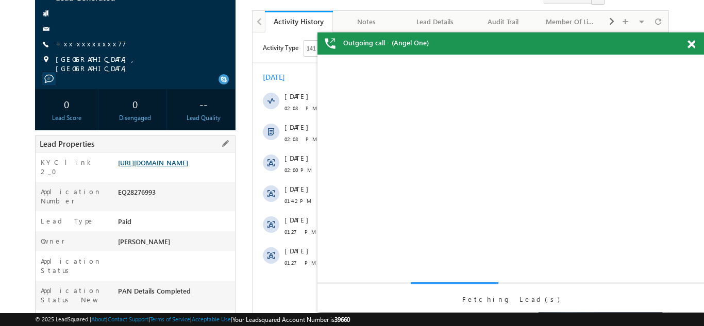
click at [171, 166] on link "[URL][DOMAIN_NAME]" at bounding box center [153, 162] width 70 height 9
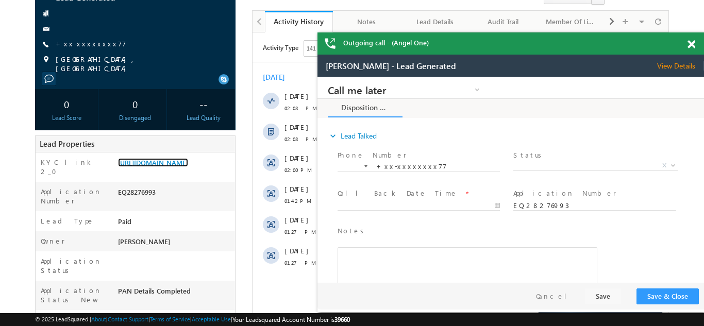
click at [691, 44] on span at bounding box center [691, 44] width 8 height 9
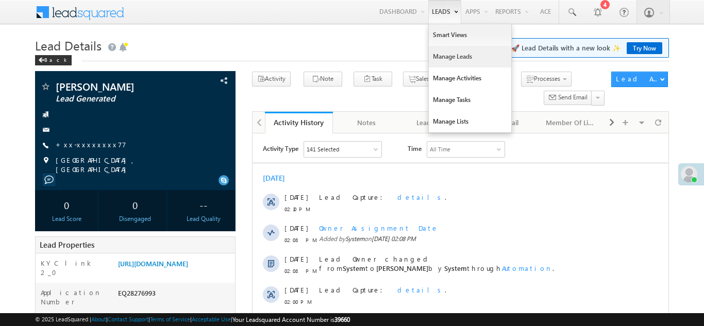
click at [439, 59] on link "Manage Leads" at bounding box center [470, 57] width 82 height 22
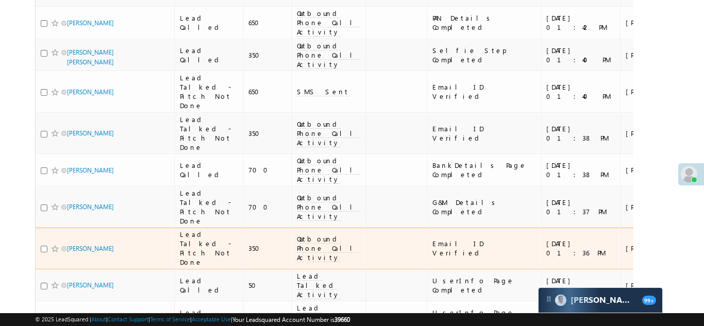
scroll to position [447, 0]
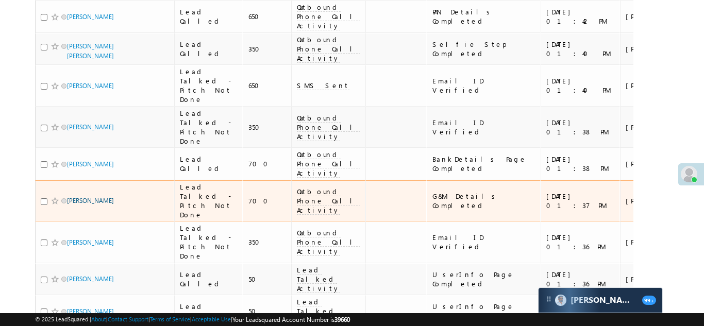
click at [95, 197] on link "[PERSON_NAME]" at bounding box center [90, 201] width 47 height 8
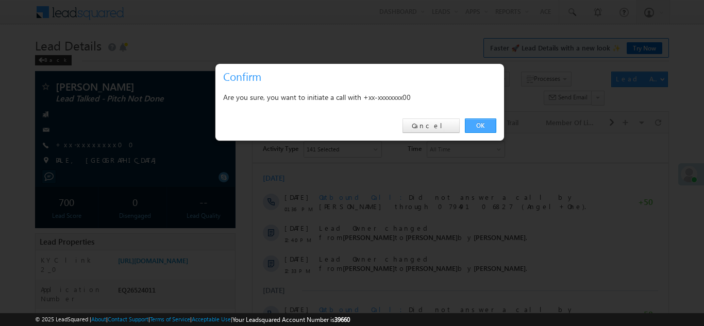
click at [475, 122] on link "OK" at bounding box center [480, 126] width 31 height 14
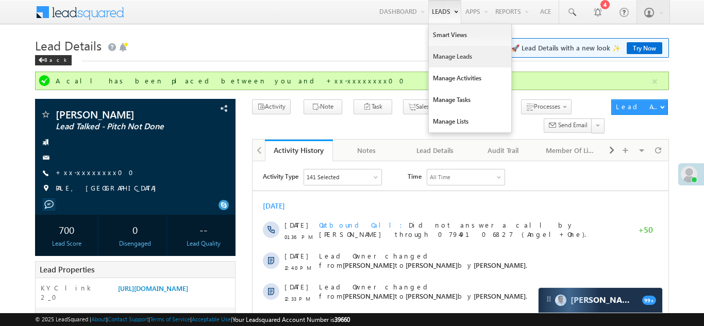
click at [447, 54] on link "Manage Leads" at bounding box center [470, 57] width 82 height 22
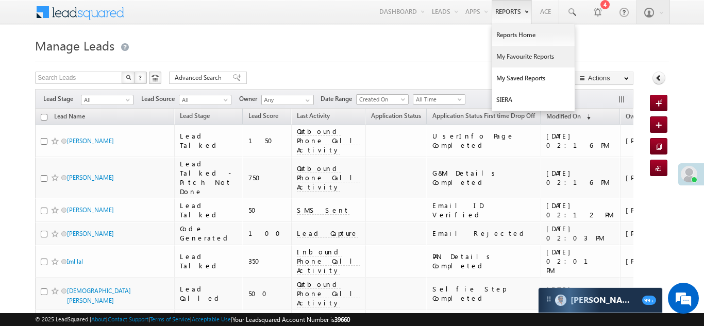
click at [516, 58] on link "My Favourite Reports" at bounding box center [533, 57] width 82 height 22
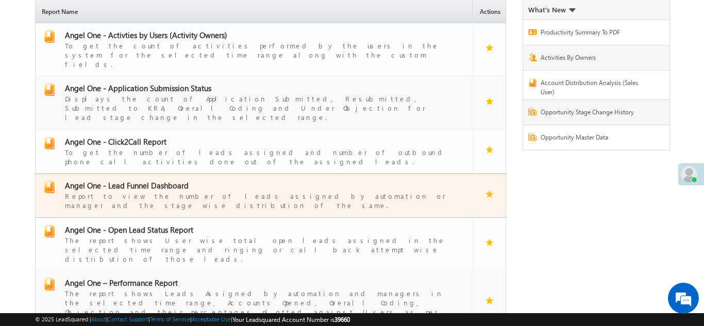
scroll to position [86, 0]
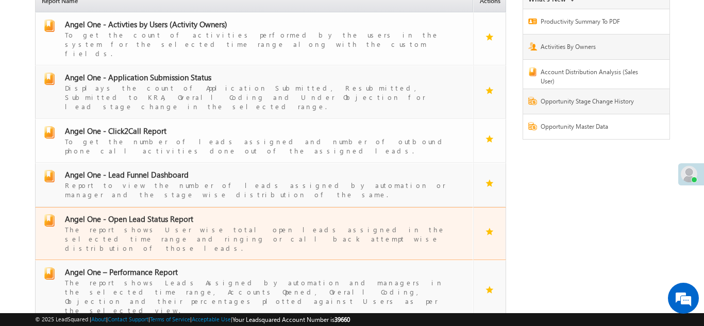
click at [127, 214] on span "Angel One - Open Lead Status Report" at bounding box center [129, 219] width 128 height 10
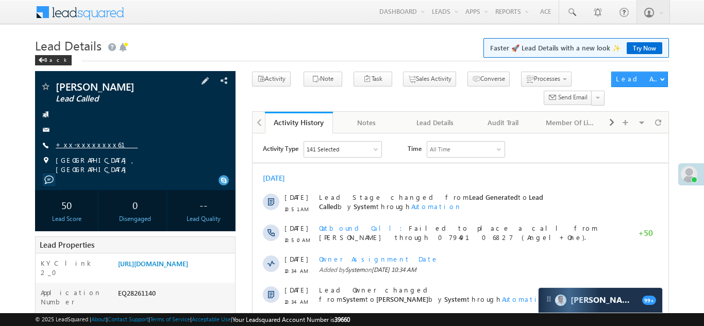
click at [80, 145] on link "+xx-xxxxxxxx61" at bounding box center [97, 144] width 82 height 9
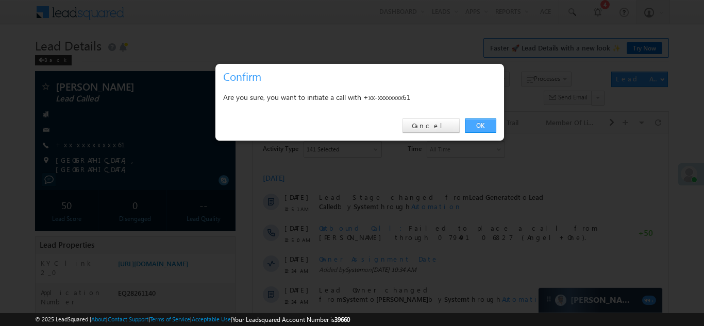
click at [477, 123] on link "OK" at bounding box center [480, 126] width 31 height 14
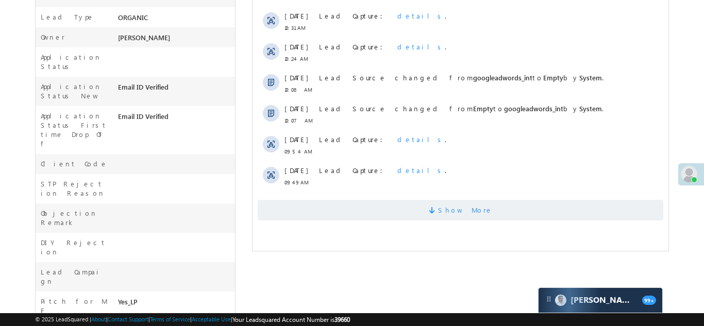
scroll to position [361, 0]
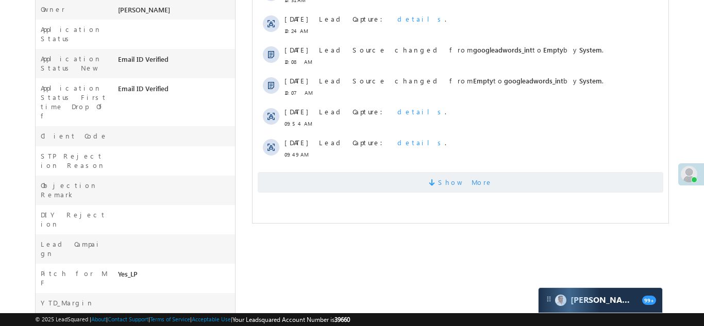
click at [339, 179] on span "Show More" at bounding box center [459, 182] width 405 height 21
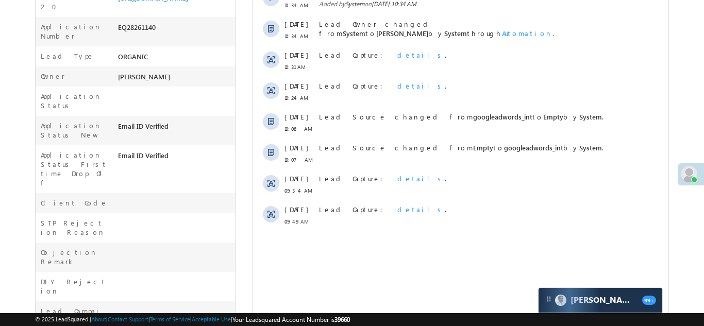
scroll to position [0, 0]
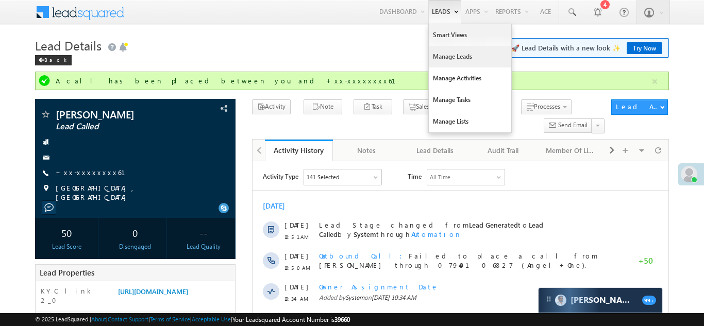
click at [439, 51] on link "Manage Leads" at bounding box center [470, 57] width 82 height 22
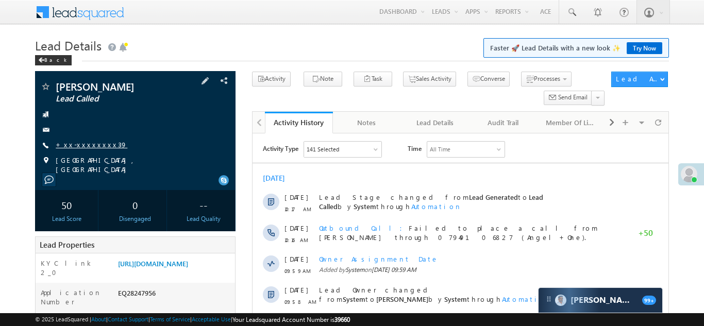
click at [85, 146] on link "+xx-xxxxxxxx39" at bounding box center [92, 144] width 72 height 9
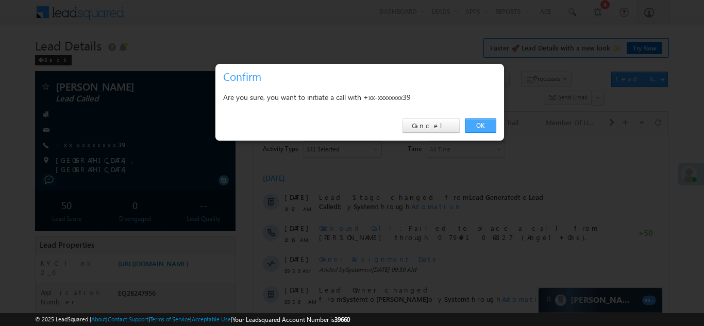
click at [484, 124] on link "OK" at bounding box center [480, 126] width 31 height 14
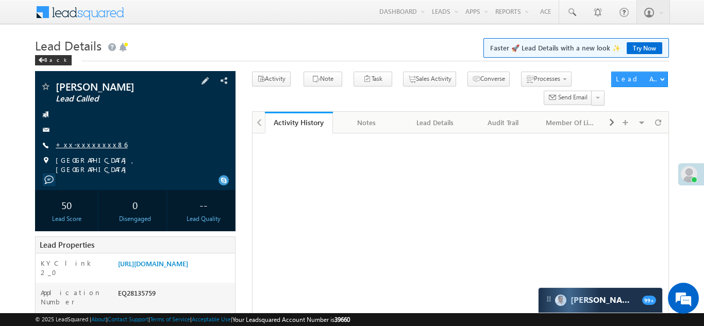
click at [86, 145] on link "+xx-xxxxxxxx86" at bounding box center [92, 144] width 72 height 9
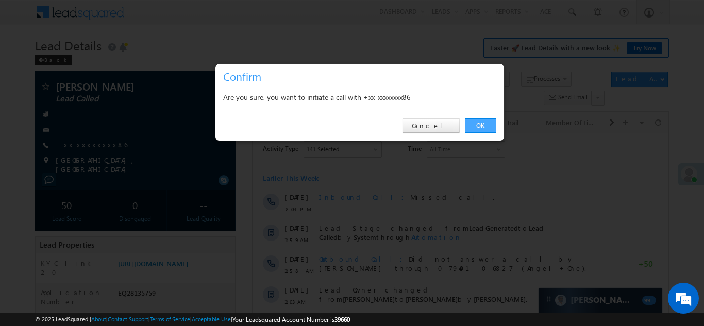
click at [478, 126] on link "OK" at bounding box center [480, 126] width 31 height 14
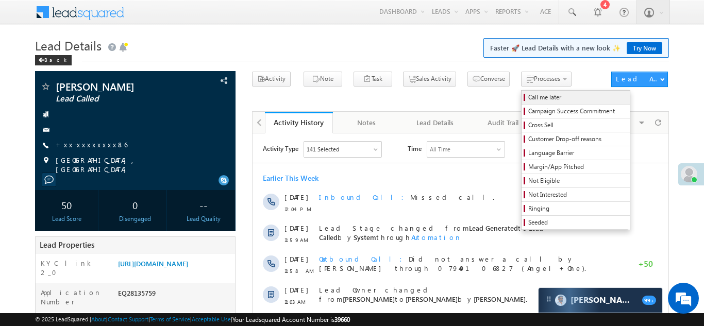
click at [528, 96] on span "Call me later" at bounding box center [577, 97] width 98 height 9
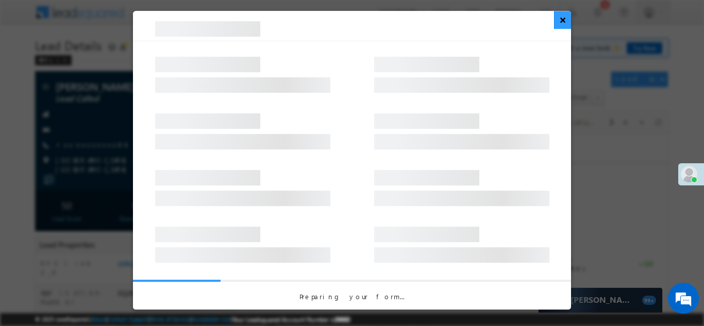
click at [564, 20] on button "×" at bounding box center [562, 20] width 17 height 18
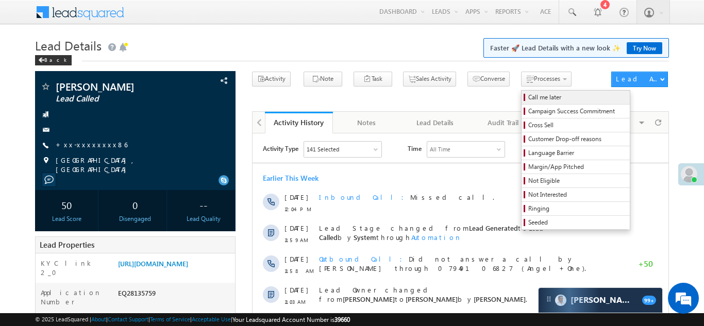
click at [528, 99] on span "Call me later" at bounding box center [577, 97] width 98 height 9
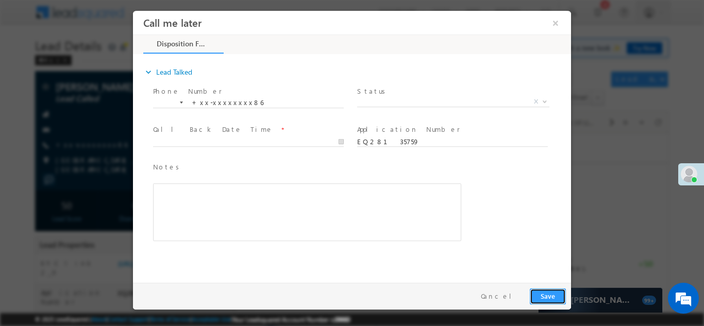
click at [550, 298] on button "Save" at bounding box center [548, 296] width 36 height 16
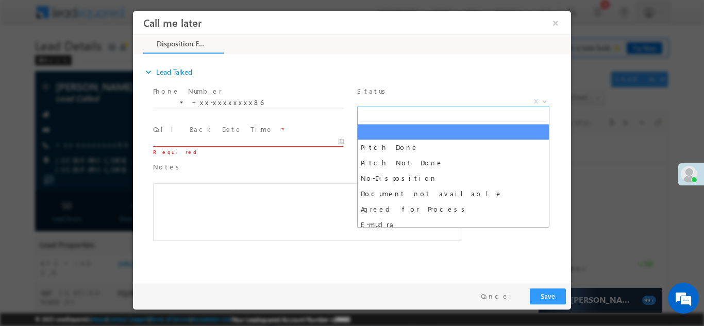
click at [393, 102] on span "X" at bounding box center [453, 101] width 192 height 10
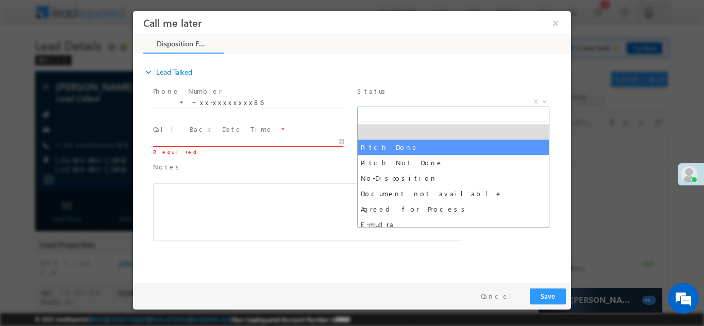
select select "Pitch Done"
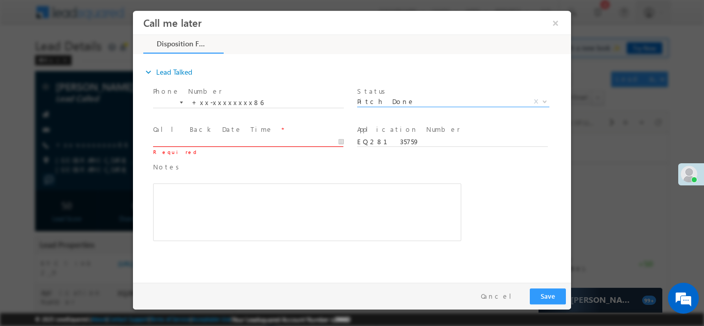
type input "09/03/25 2:24 PM"
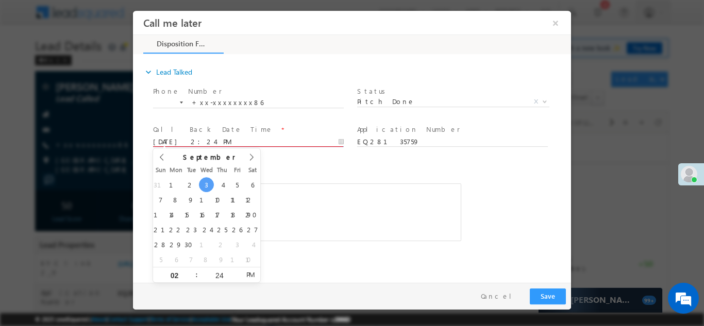
click at [219, 141] on input "09/03/25 2:24 PM" at bounding box center [248, 142] width 191 height 10
click at [285, 172] on span "Notes *" at bounding box center [299, 166] width 293 height 11
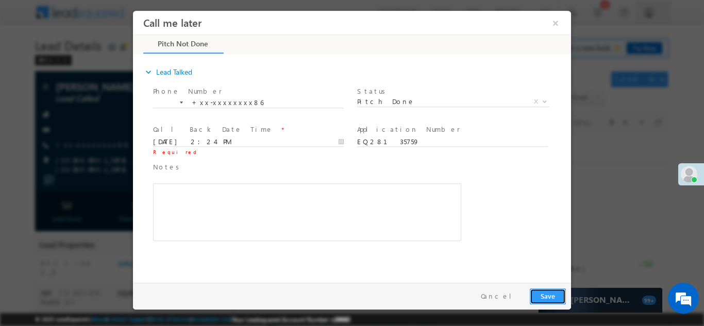
click at [548, 293] on button "Save" at bounding box center [548, 296] width 36 height 16
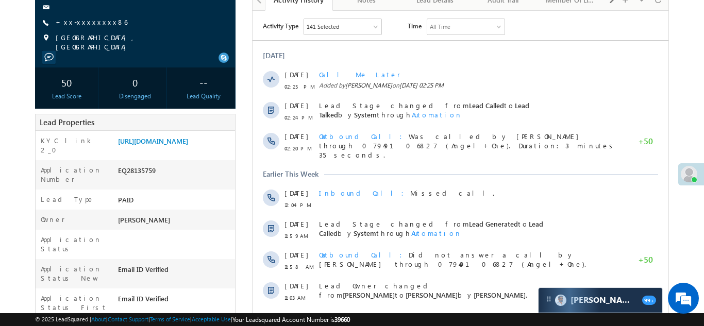
scroll to position [132, 0]
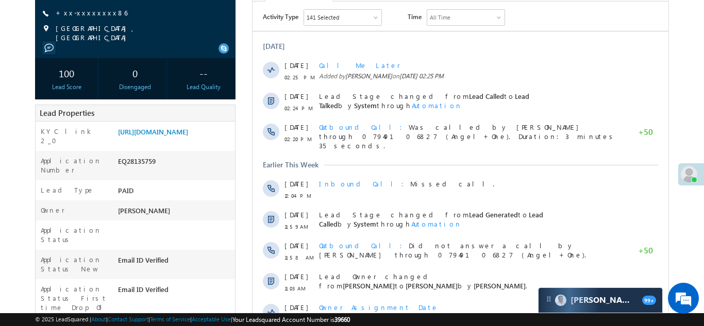
copy div "EQ28135759"
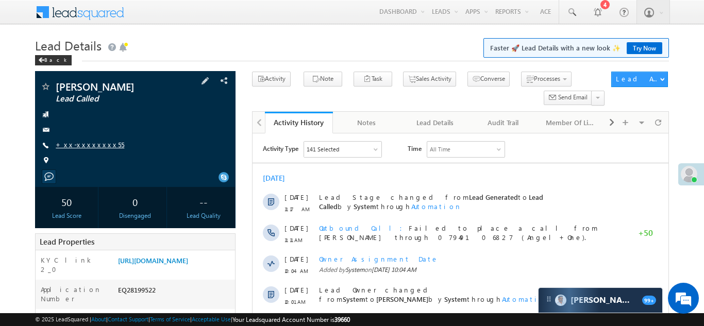
click at [83, 148] on link "+xx-xxxxxxxx55" at bounding box center [90, 144] width 69 height 9
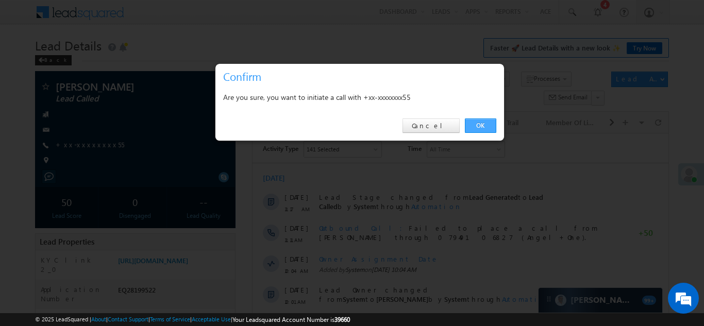
click at [481, 124] on link "OK" at bounding box center [480, 126] width 31 height 14
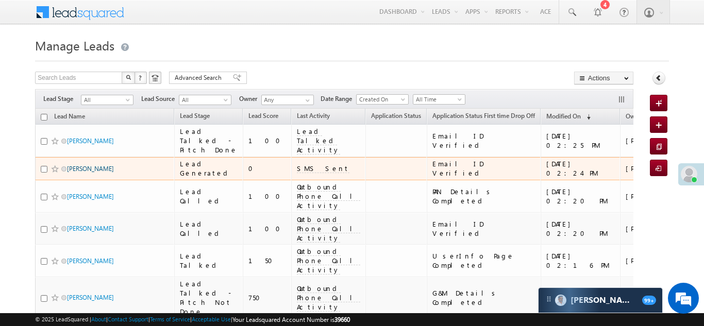
click at [81, 173] on link "[PERSON_NAME]" at bounding box center [90, 169] width 47 height 8
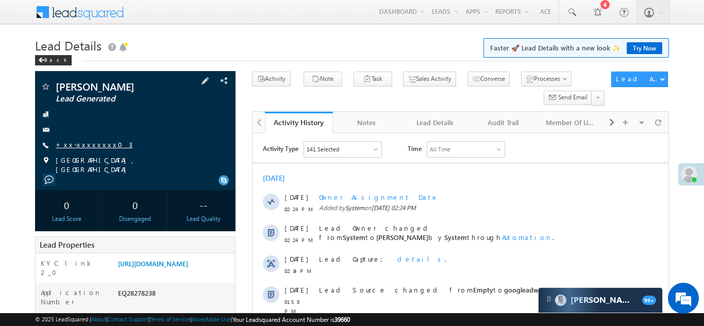
click at [71, 143] on link "+xx-xxxxxxxx03" at bounding box center [94, 144] width 77 height 9
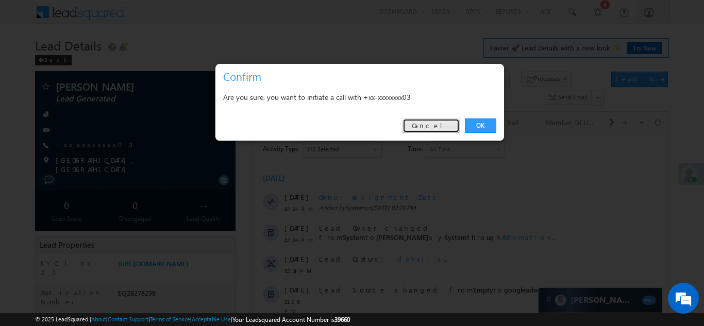
click at [449, 125] on link "Cancel" at bounding box center [430, 126] width 57 height 14
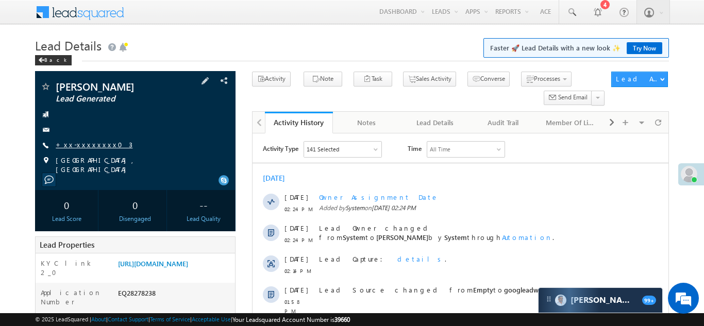
click at [94, 145] on link "+xx-xxxxxxxx03" at bounding box center [94, 144] width 77 height 9
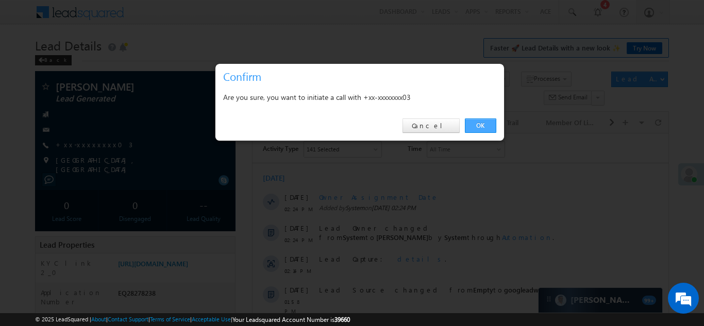
click at [483, 124] on link "OK" at bounding box center [480, 126] width 31 height 14
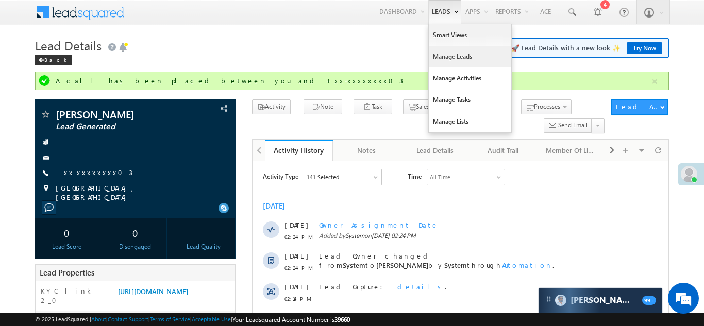
click at [438, 58] on link "Manage Leads" at bounding box center [470, 57] width 82 height 22
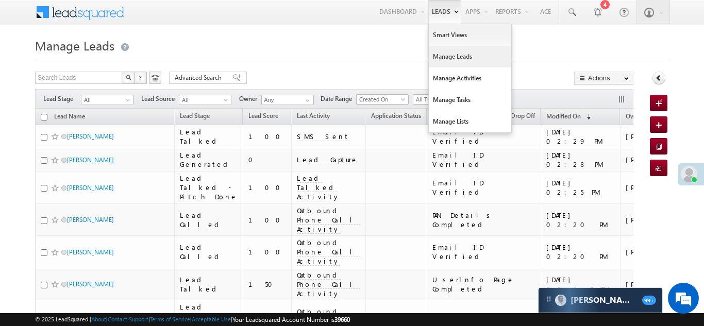
click at [450, 56] on link "Manage Leads" at bounding box center [470, 57] width 82 height 22
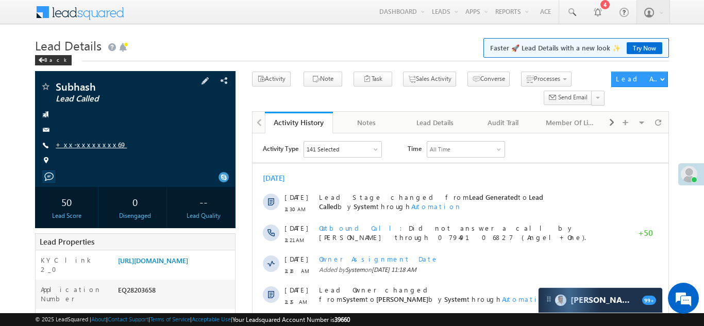
click at [80, 140] on link "+xx-xxxxxxxx69" at bounding box center [91, 144] width 71 height 9
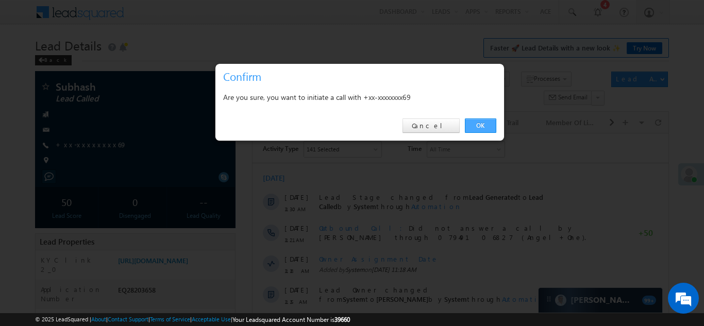
click at [479, 122] on link "OK" at bounding box center [480, 126] width 31 height 14
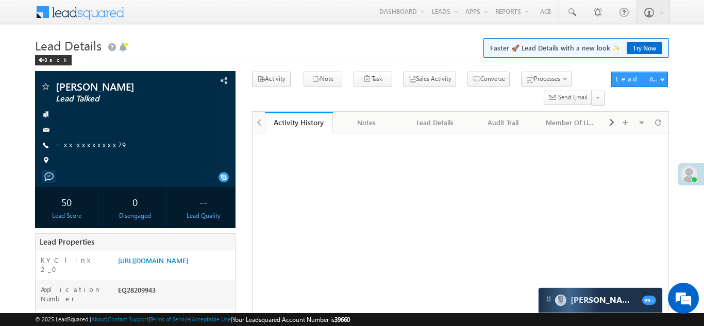
click at [82, 142] on link "+xx-xxxxxxxx79" at bounding box center [92, 144] width 72 height 9
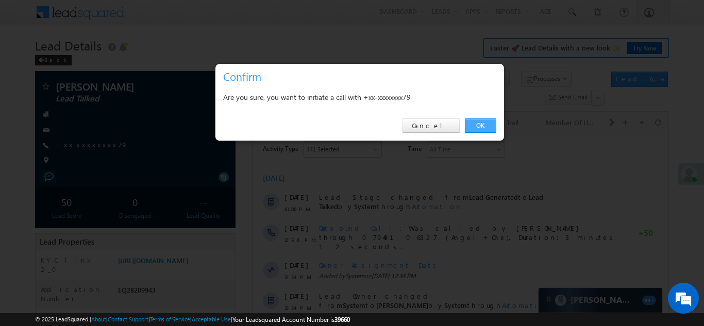
click at [480, 126] on link "OK" at bounding box center [480, 126] width 31 height 14
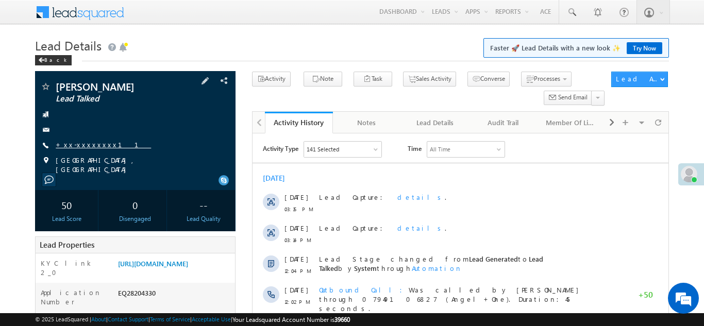
click at [84, 145] on link "+xx-xxxxxxxx11" at bounding box center [103, 144] width 95 height 9
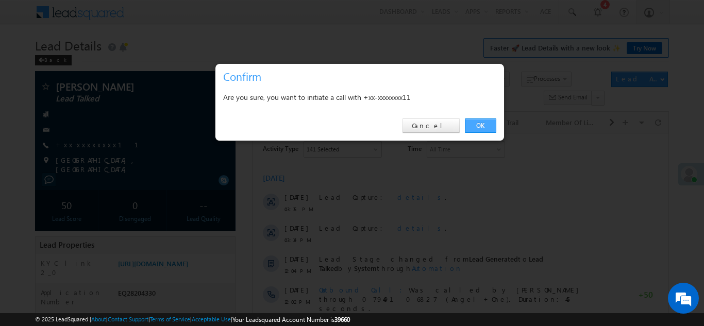
click at [480, 126] on link "OK" at bounding box center [480, 126] width 31 height 14
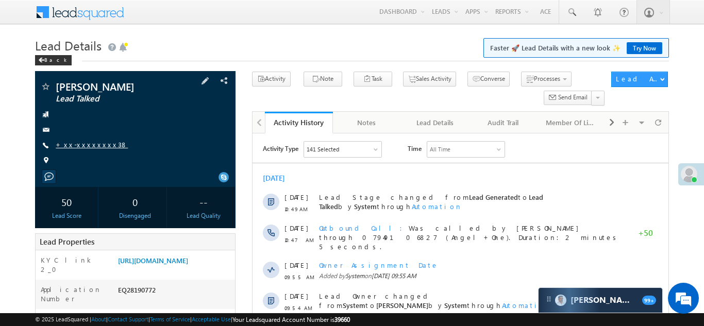
click at [76, 141] on link "+xx-xxxxxxxx38" at bounding box center [92, 144] width 72 height 9
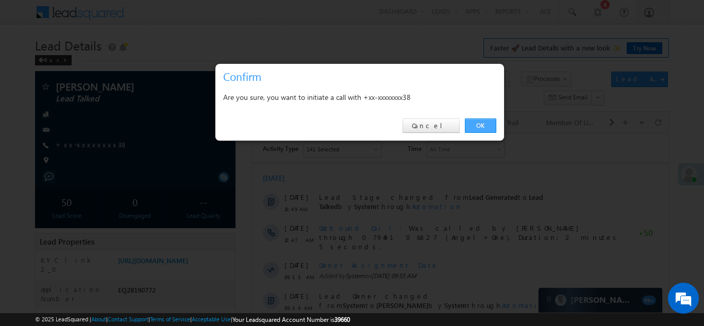
click at [485, 123] on link "OK" at bounding box center [480, 126] width 31 height 14
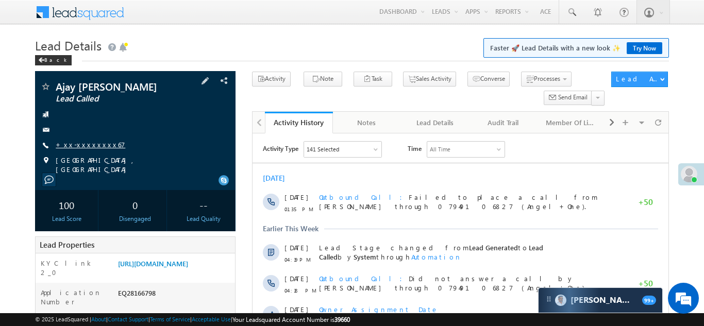
click at [80, 144] on link "+xx-xxxxxxxx67" at bounding box center [91, 144] width 70 height 9
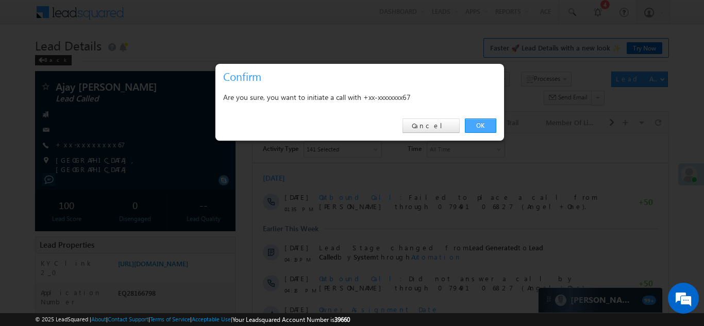
click at [481, 128] on link "OK" at bounding box center [480, 126] width 31 height 14
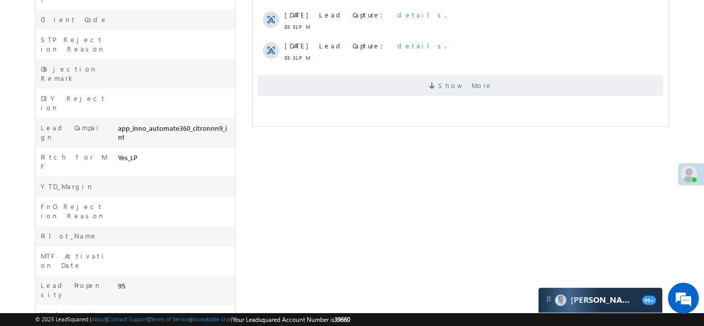
scroll to position [478, 0]
click at [488, 85] on span "Show More" at bounding box center [459, 84] width 405 height 21
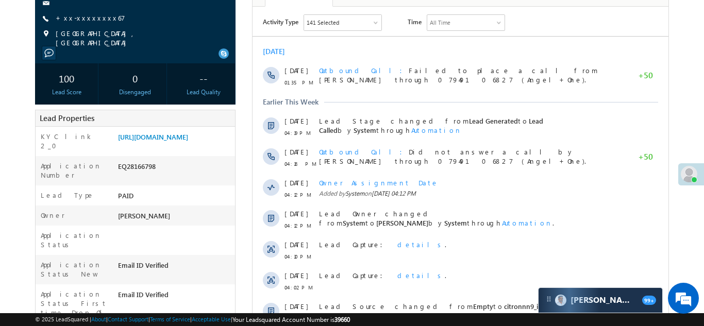
scroll to position [166, 0]
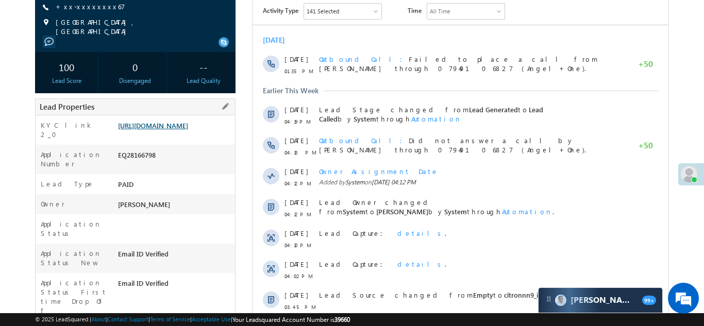
click at [170, 123] on link "https://angelbroking1-pk3em7sa.customui-test.leadsquared.com?leadId=6e4733bd-45…" at bounding box center [153, 125] width 70 height 9
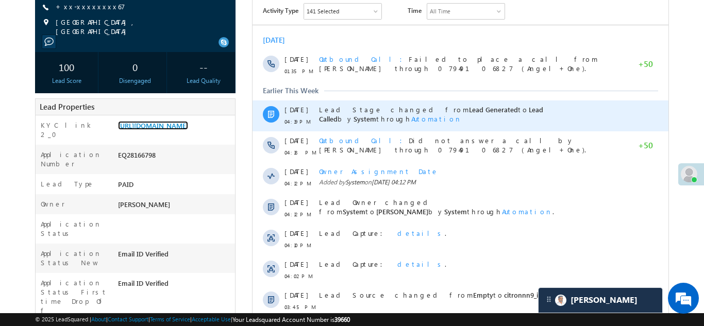
scroll to position [0, 0]
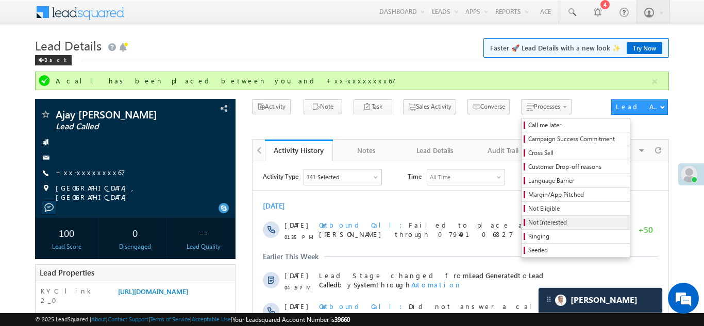
click at [528, 221] on span "Not Interested" at bounding box center [577, 222] width 98 height 9
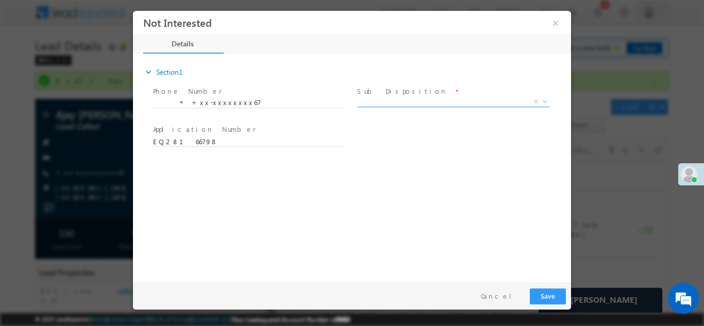
click at [416, 100] on span "X" at bounding box center [453, 101] width 192 height 10
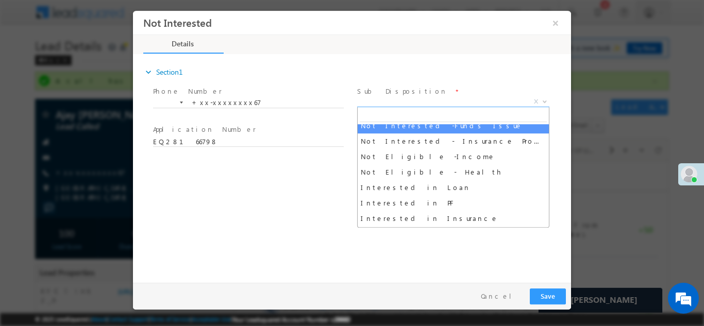
scroll to position [215, 0]
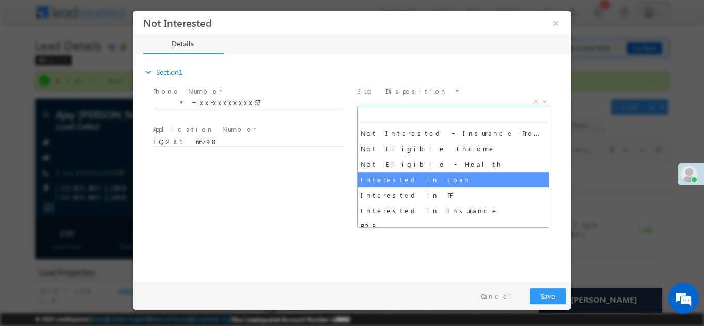
select select "Interested in Loan"
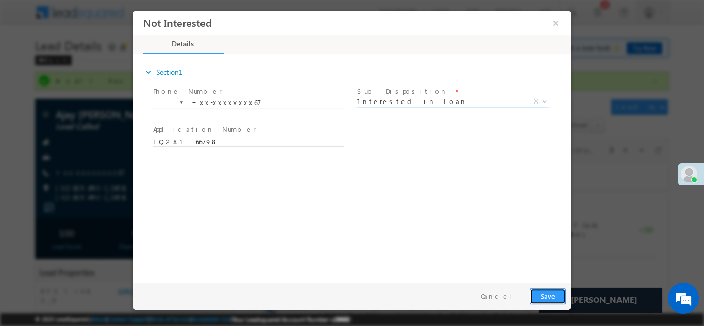
click at [547, 297] on button "Save" at bounding box center [548, 296] width 36 height 16
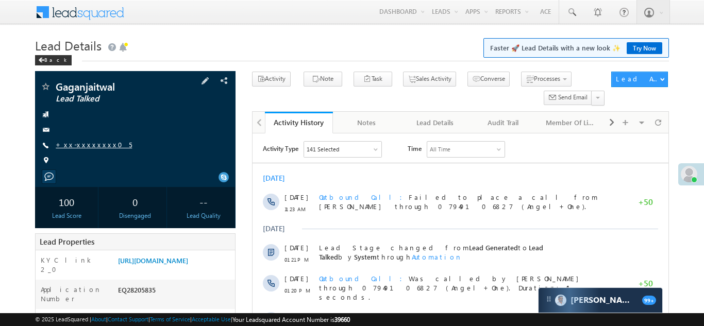
click at [81, 144] on link "+xx-xxxxxxxx05" at bounding box center [94, 144] width 76 height 9
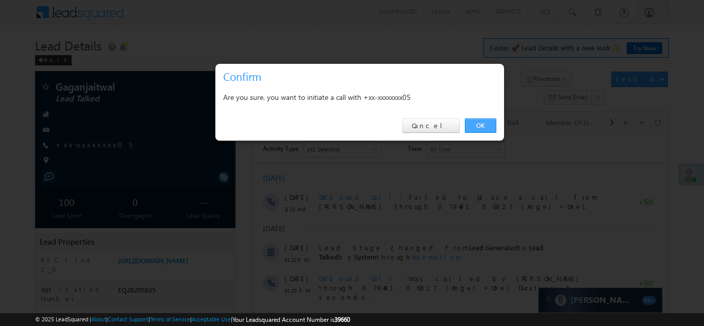
click at [480, 127] on link "OK" at bounding box center [480, 126] width 31 height 14
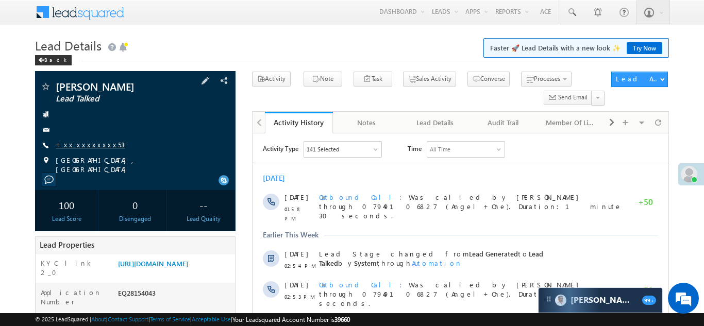
click at [71, 143] on link "+xx-xxxxxxxx53" at bounding box center [90, 144] width 69 height 9
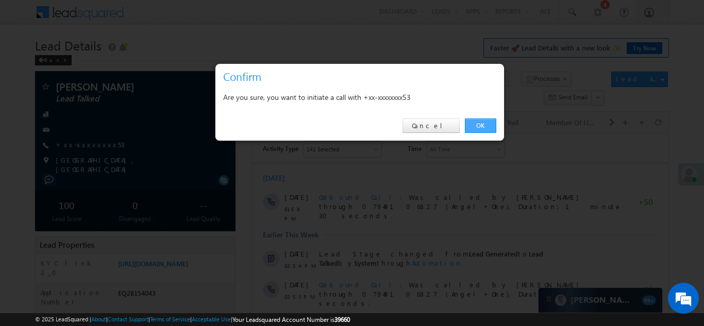
click at [477, 125] on link "OK" at bounding box center [480, 126] width 31 height 14
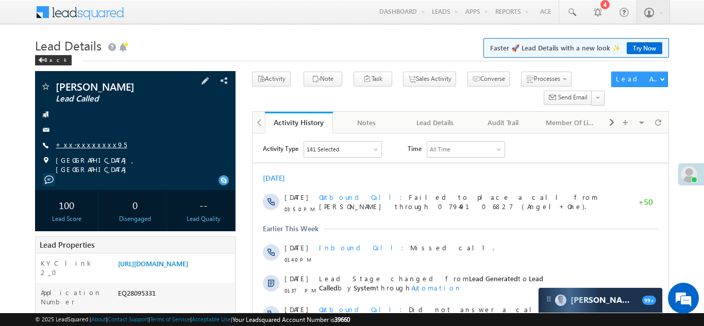
click at [78, 146] on link "+xx-xxxxxxxx95" at bounding box center [91, 144] width 71 height 9
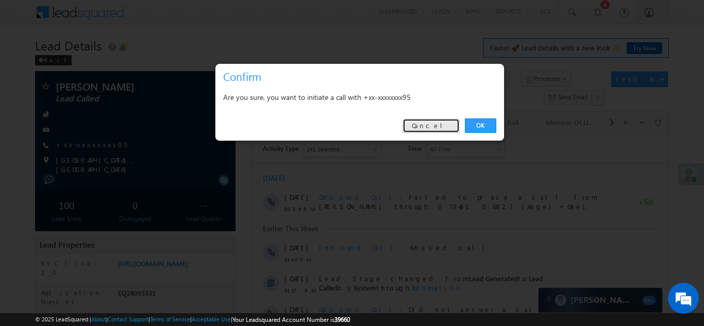
click at [440, 124] on link "Cancel" at bounding box center [430, 126] width 57 height 14
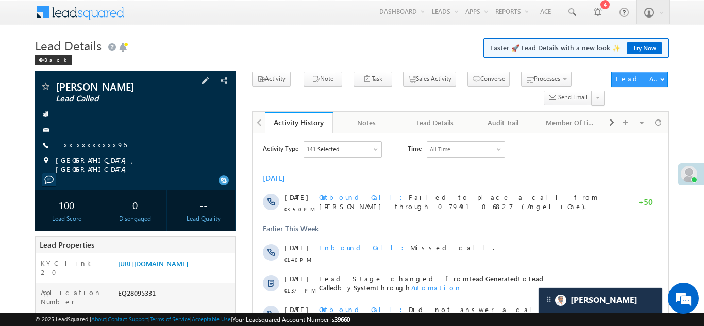
click at [80, 144] on link "+xx-xxxxxxxx95" at bounding box center [91, 144] width 71 height 9
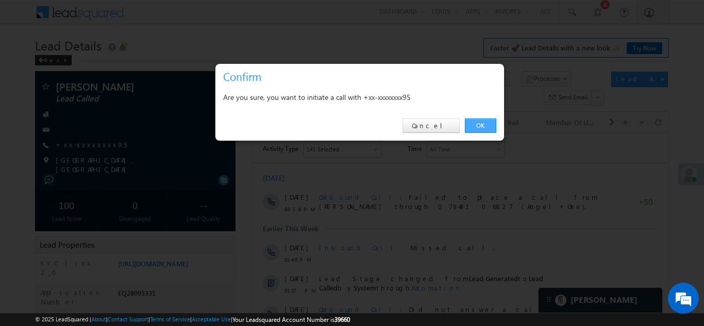
click at [481, 126] on link "OK" at bounding box center [480, 126] width 31 height 14
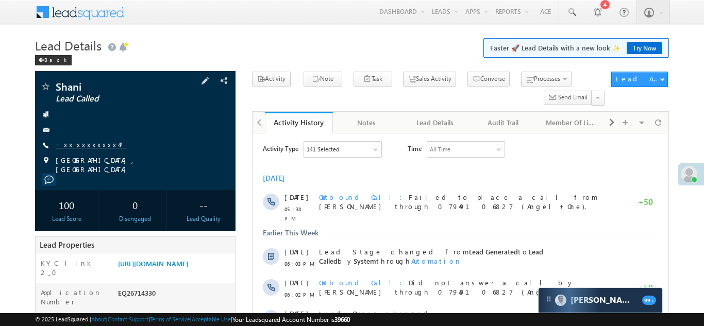
click at [83, 145] on link "+xx-xxxxxxxx42" at bounding box center [91, 144] width 71 height 9
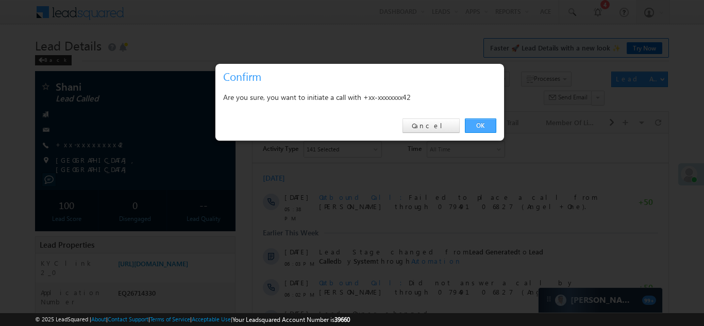
click at [479, 122] on link "OK" at bounding box center [480, 126] width 31 height 14
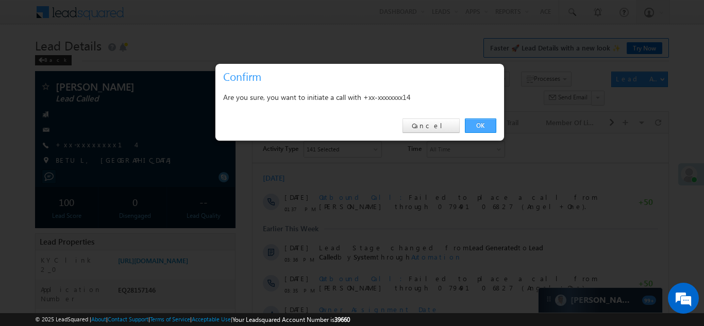
click at [478, 126] on link "OK" at bounding box center [480, 126] width 31 height 14
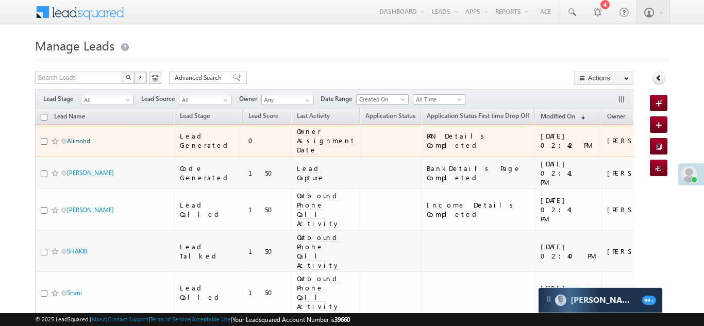
click at [78, 139] on link "Alimohd" at bounding box center [78, 141] width 23 height 8
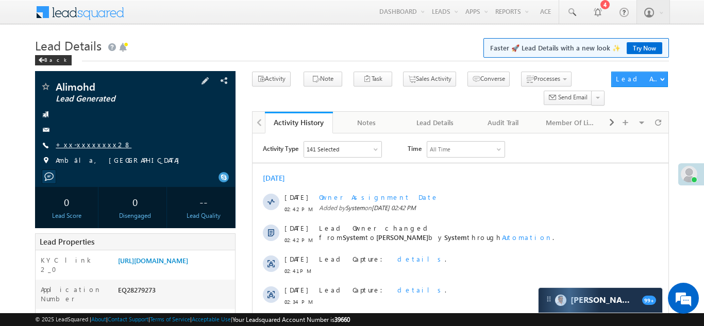
click at [80, 141] on link "+xx-xxxxxxxx28" at bounding box center [94, 144] width 76 height 9
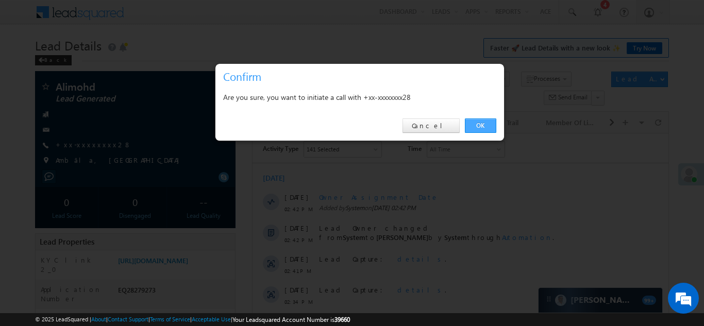
click at [477, 124] on link "OK" at bounding box center [480, 126] width 31 height 14
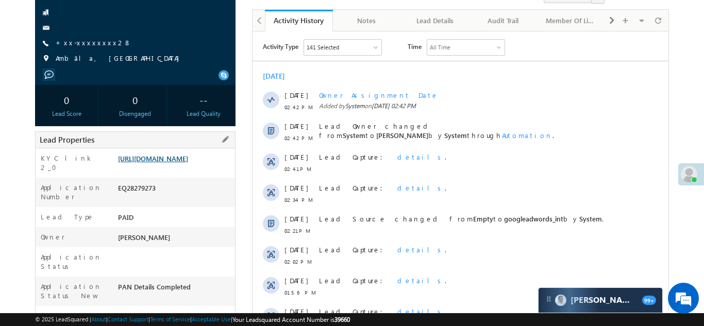
scroll to position [158, 0]
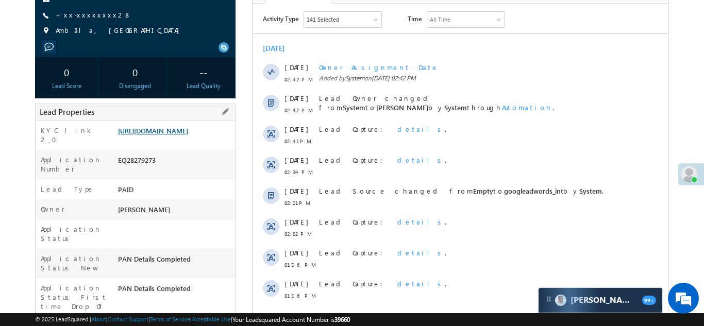
click at [165, 133] on link "https://angelbroking1-pk3em7sa.customui-test.leadsquared.com?leadId=d5572d69-ab…" at bounding box center [153, 130] width 70 height 9
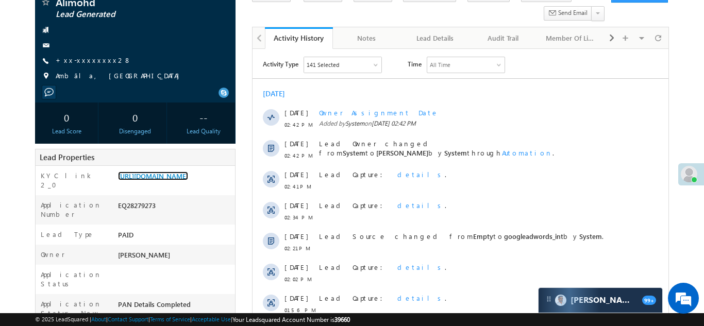
scroll to position [153, 0]
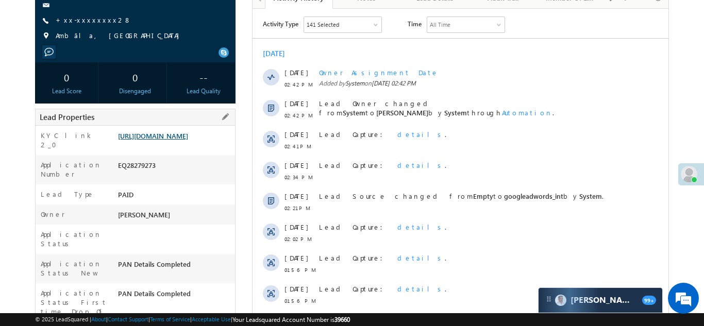
click at [172, 139] on link "https://angelbroking1-pk3em7sa.customui-test.leadsquared.com?leadId=d5572d69-ab…" at bounding box center [153, 135] width 70 height 9
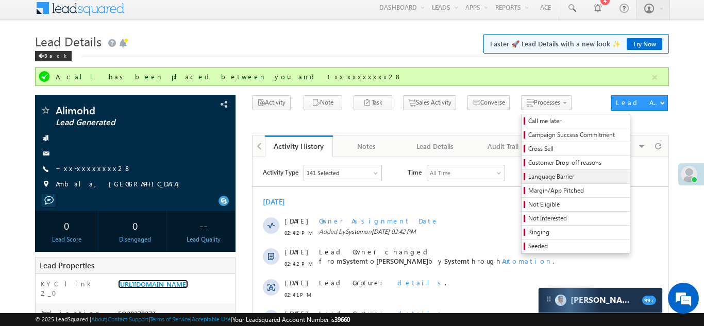
scroll to position [5, 0]
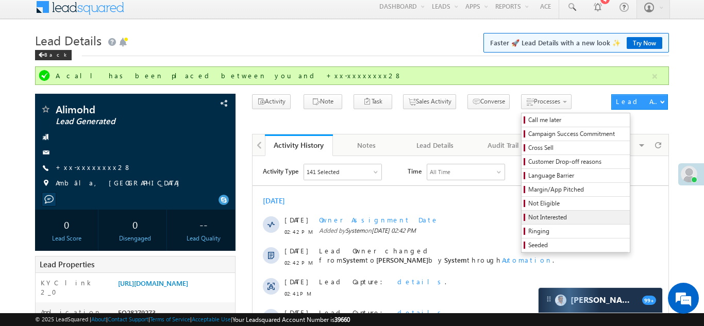
click at [528, 217] on span "Not Interested" at bounding box center [577, 217] width 98 height 9
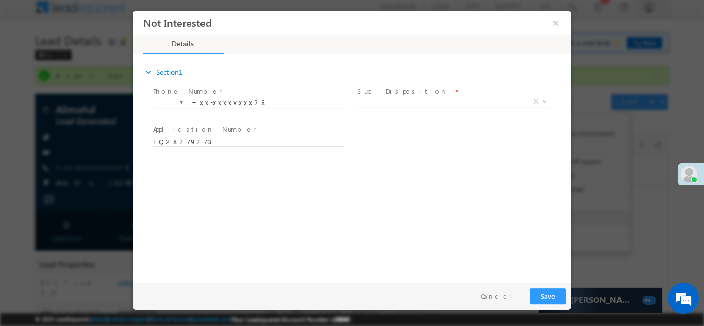
scroll to position [0, 0]
click at [433, 102] on span "X" at bounding box center [453, 101] width 192 height 10
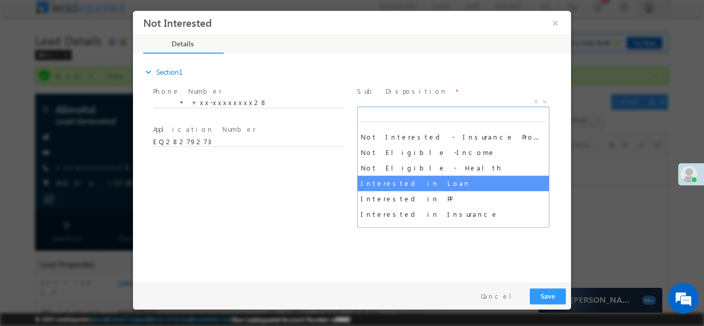
scroll to position [214, 0]
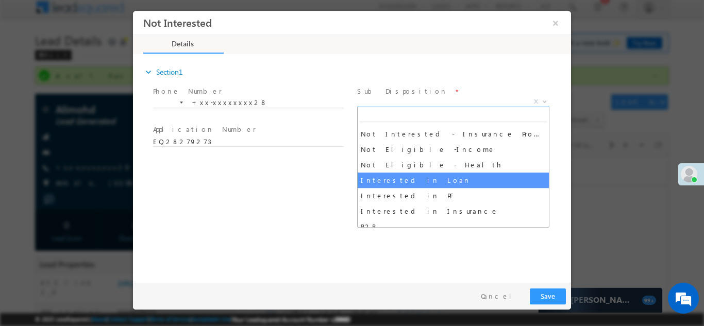
select select "Interested in Loan"
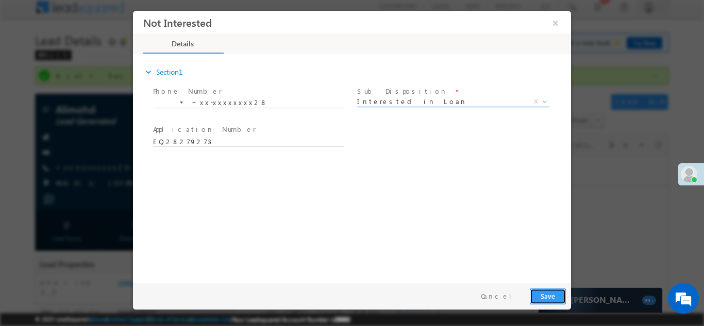
click at [545, 294] on button "Save" at bounding box center [548, 296] width 36 height 16
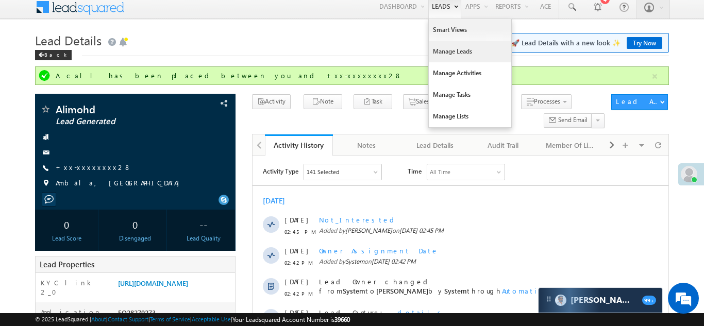
click at [432, 55] on link "Manage Leads" at bounding box center [470, 52] width 82 height 22
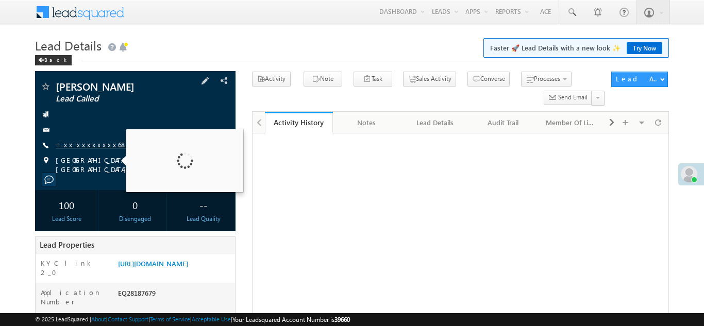
click at [83, 147] on link "+xx-xxxxxxxx68" at bounding box center [92, 144] width 72 height 9
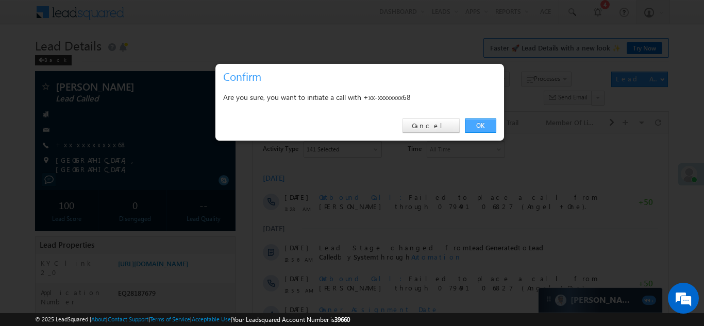
click at [482, 123] on link "OK" at bounding box center [480, 126] width 31 height 14
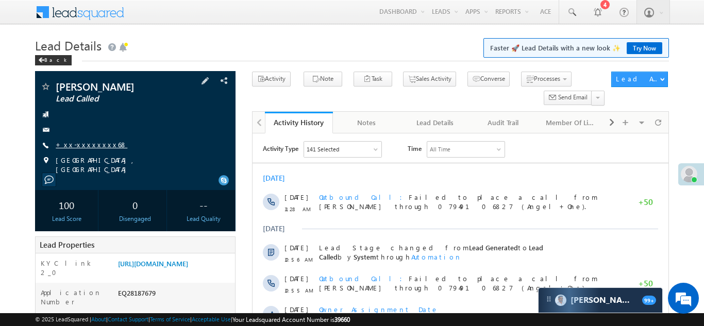
click at [85, 143] on link "+xx-xxxxxxxx68" at bounding box center [92, 144] width 72 height 9
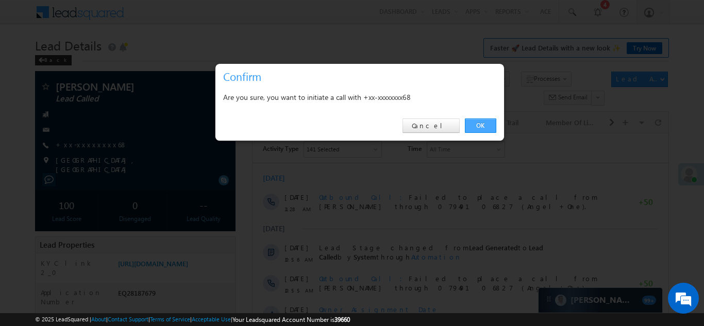
click at [481, 125] on link "OK" at bounding box center [480, 126] width 31 height 14
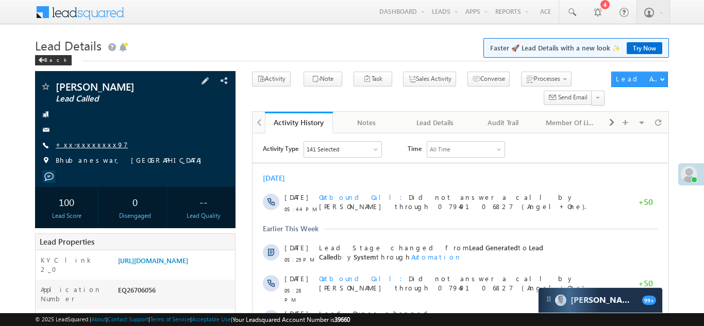
click at [92, 142] on link "+xx-xxxxxxxx97" at bounding box center [92, 144] width 72 height 9
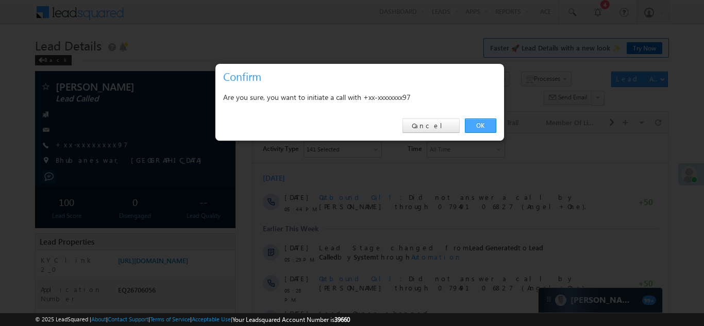
click at [481, 124] on link "OK" at bounding box center [480, 126] width 31 height 14
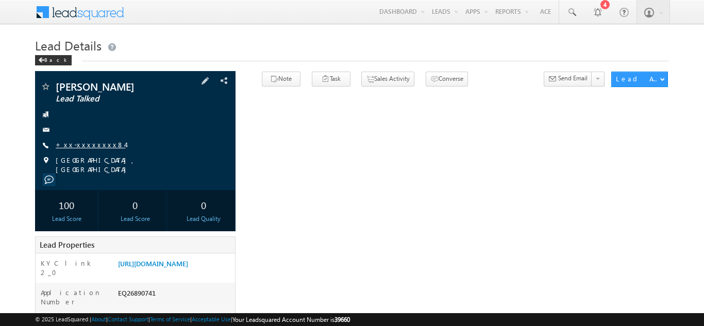
click at [86, 147] on link "+xx-xxxxxxxx84" at bounding box center [91, 144] width 70 height 9
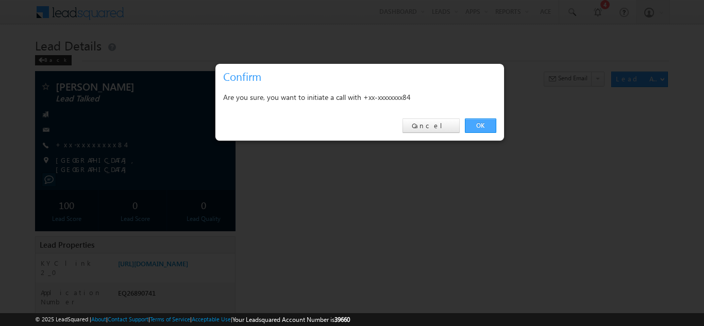
click at [481, 124] on link "OK" at bounding box center [480, 126] width 31 height 14
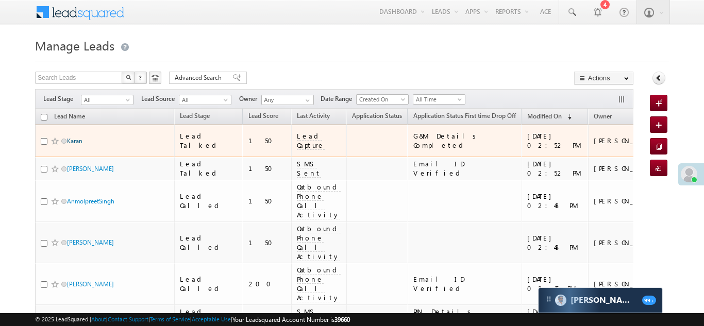
click at [70, 137] on link "Karan" at bounding box center [74, 141] width 15 height 8
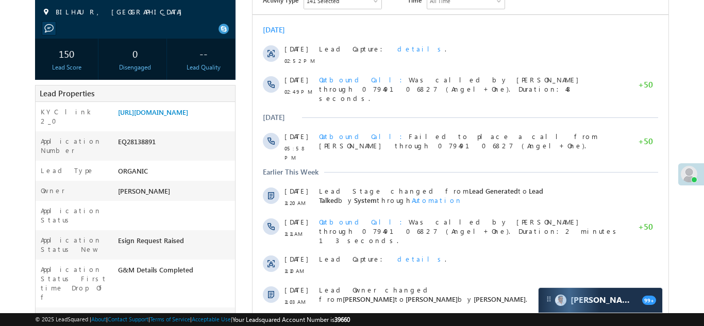
scroll to position [124, 0]
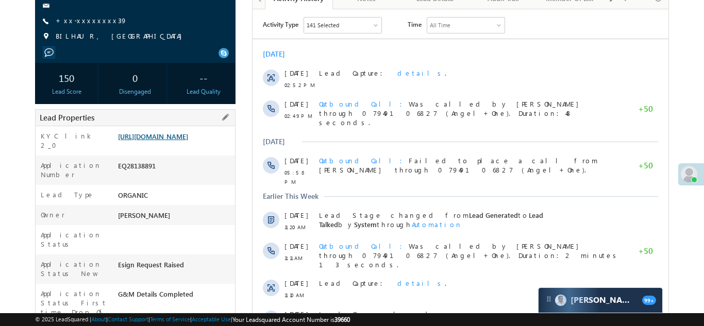
click at [158, 137] on link "[URL][DOMAIN_NAME]" at bounding box center [153, 136] width 70 height 9
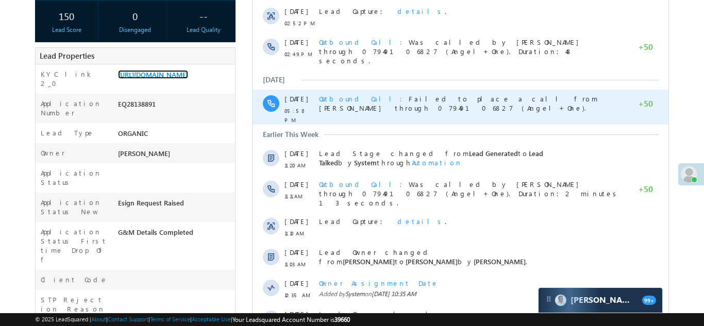
scroll to position [0, 0]
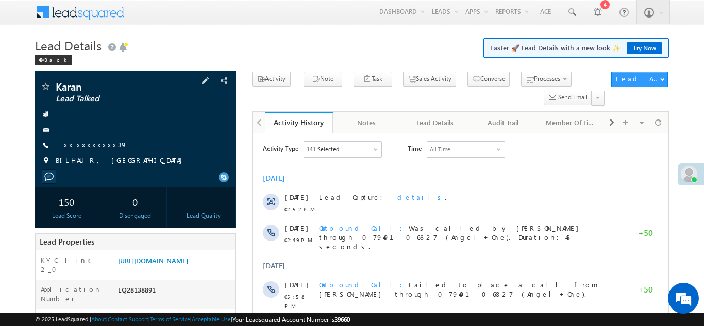
click at [82, 142] on link "+xx-xxxxxxxx39" at bounding box center [92, 144] width 72 height 9
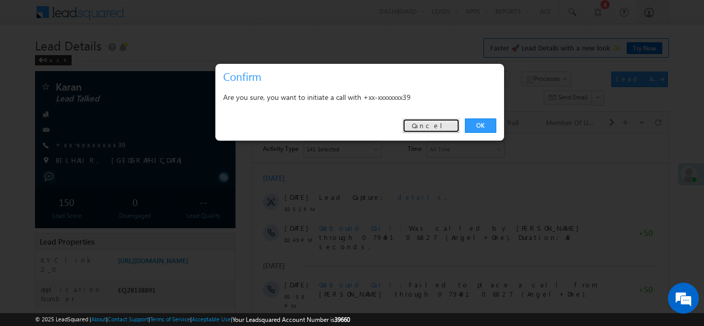
click at [438, 122] on link "Cancel" at bounding box center [430, 126] width 57 height 14
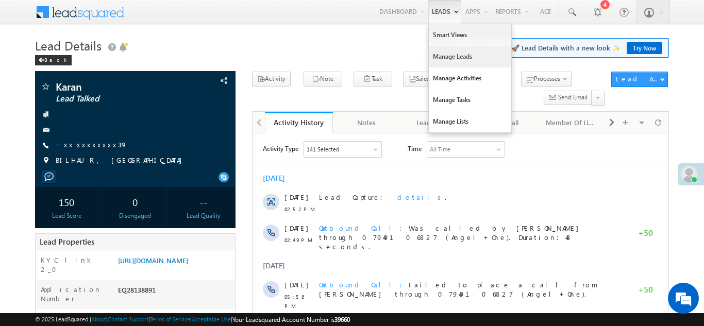
click at [440, 54] on link "Manage Leads" at bounding box center [470, 57] width 82 height 22
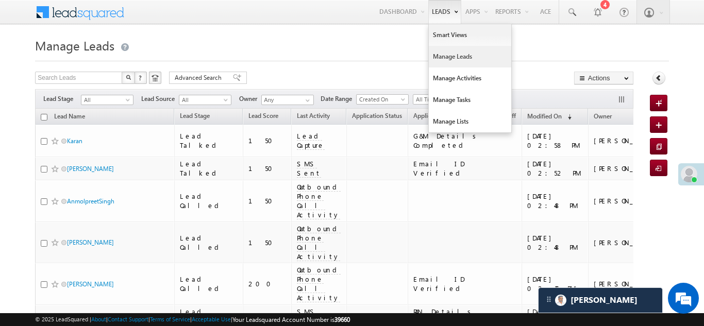
click at [446, 53] on link "Manage Leads" at bounding box center [470, 57] width 82 height 22
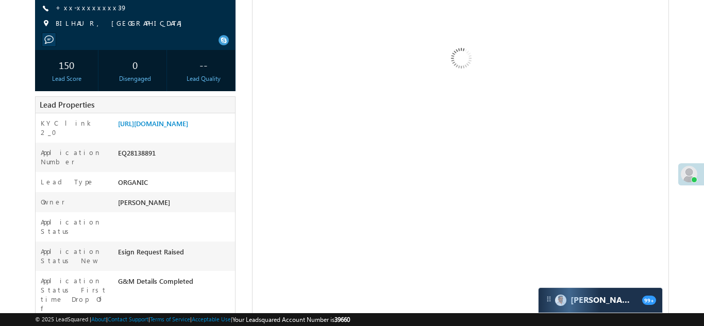
scroll to position [143, 0]
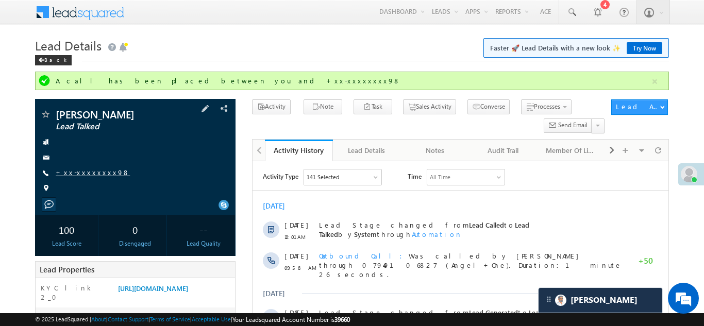
click at [88, 173] on link "+xx-xxxxxxxx98" at bounding box center [93, 172] width 74 height 9
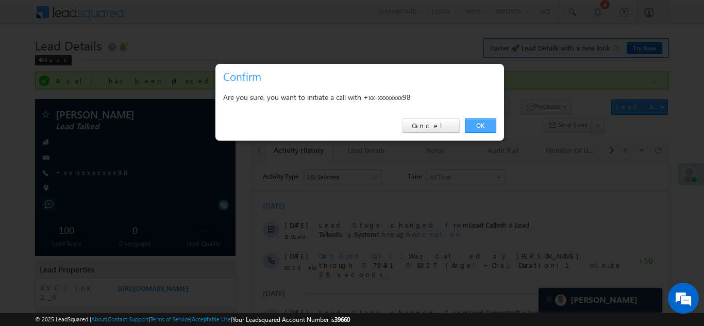
click at [486, 124] on link "OK" at bounding box center [480, 126] width 31 height 14
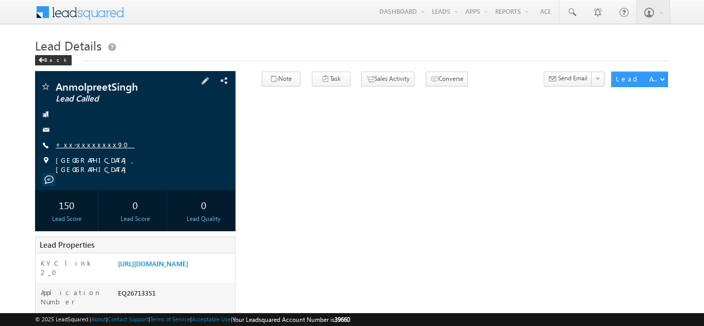
click at [90, 145] on link "+xx-xxxxxxxx90" at bounding box center [95, 144] width 79 height 9
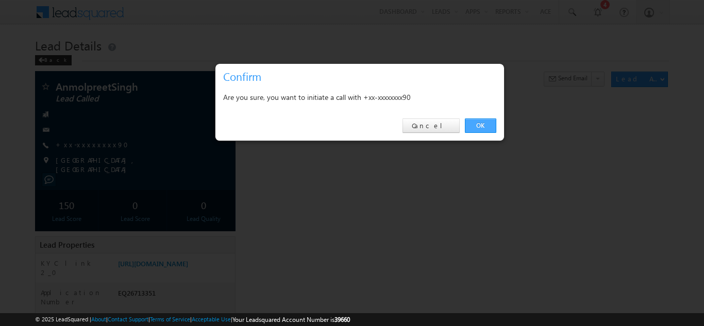
click at [480, 123] on link "OK" at bounding box center [480, 126] width 31 height 14
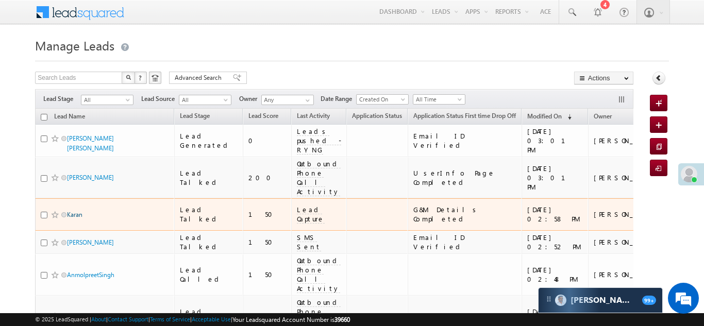
click at [74, 211] on link "Karan" at bounding box center [74, 215] width 15 height 8
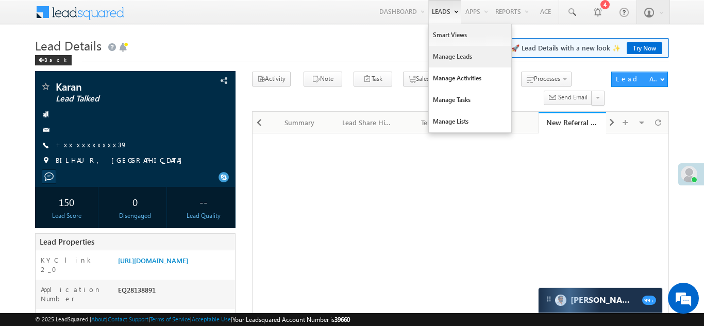
click at [439, 56] on link "Manage Leads" at bounding box center [470, 57] width 82 height 22
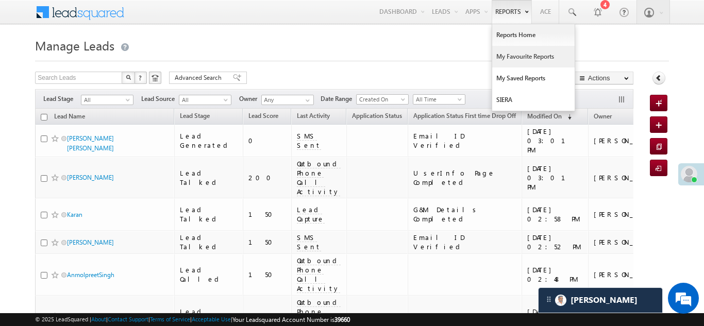
click at [516, 56] on link "My Favourite Reports" at bounding box center [533, 57] width 82 height 22
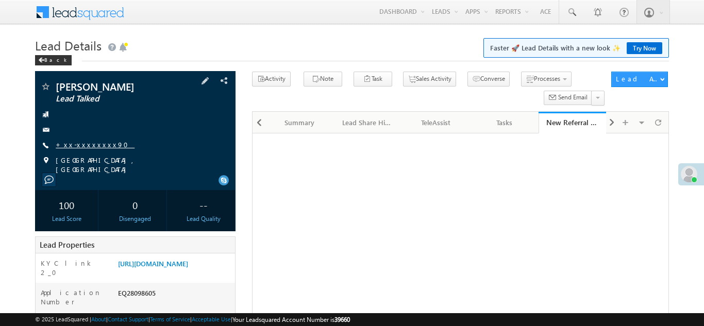
click at [82, 143] on link "+xx-xxxxxxxx90" at bounding box center [95, 144] width 79 height 9
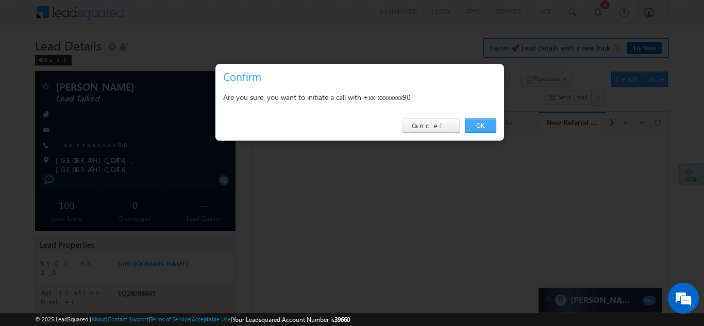
click at [478, 126] on link "OK" at bounding box center [480, 126] width 31 height 14
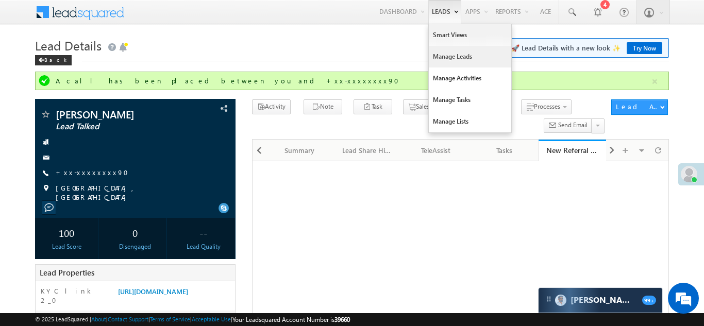
click at [440, 56] on link "Manage Leads" at bounding box center [470, 57] width 82 height 22
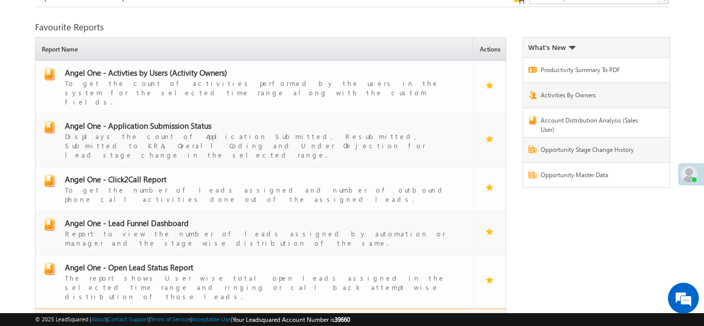
scroll to position [45, 0]
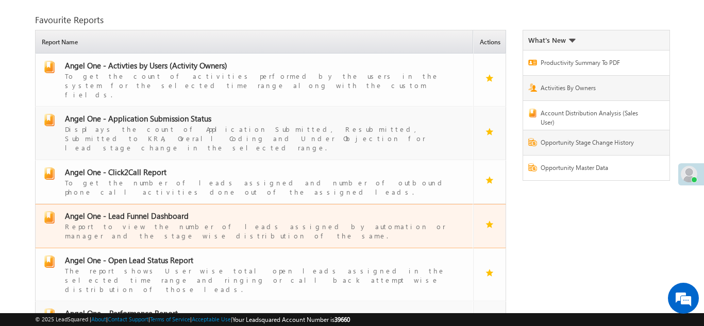
click at [147, 211] on span "Angel One - Lead Funnel Dashboard" at bounding box center [127, 216] width 124 height 10
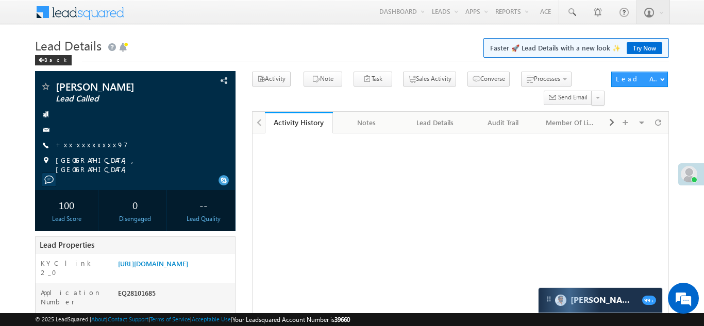
click at [80, 149] on link "+xx-xxxxxxxx97" at bounding box center [92, 144] width 72 height 9
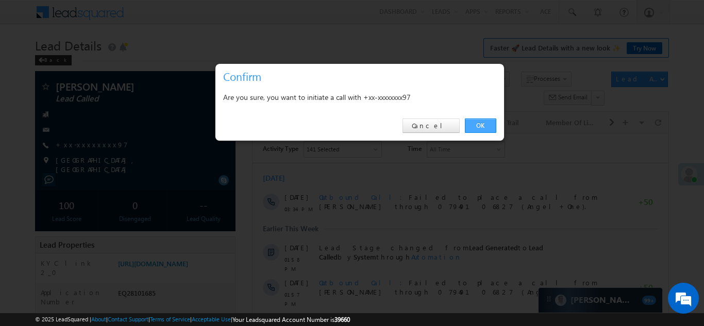
click at [484, 123] on link "OK" at bounding box center [480, 126] width 31 height 14
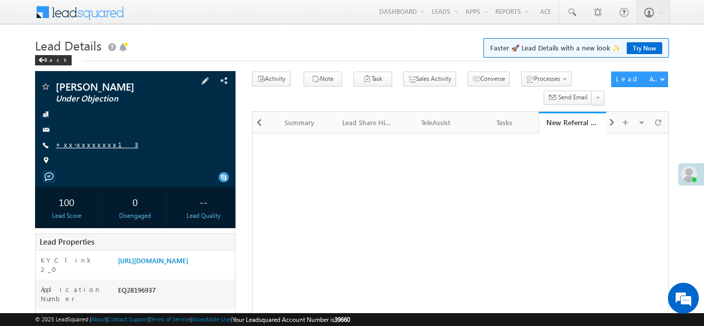
click at [79, 142] on link "+xx-xxxxxxxx13" at bounding box center [97, 144] width 82 height 9
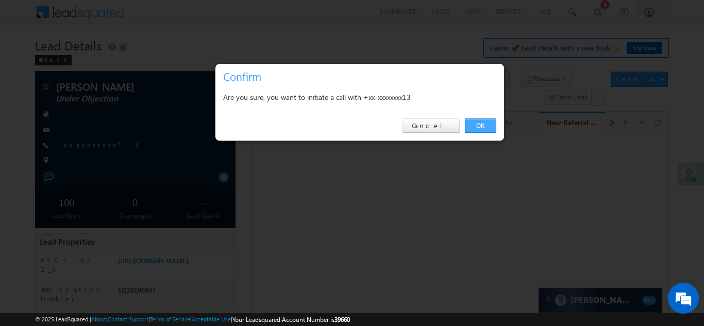
click at [480, 123] on link "OK" at bounding box center [480, 126] width 31 height 14
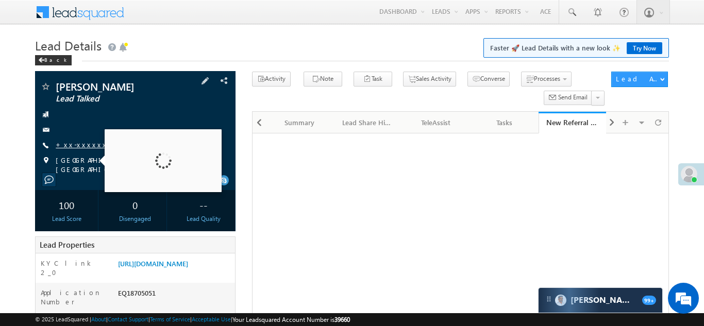
click at [78, 142] on link "+xx-xxxxxxxx67" at bounding box center [91, 144] width 70 height 9
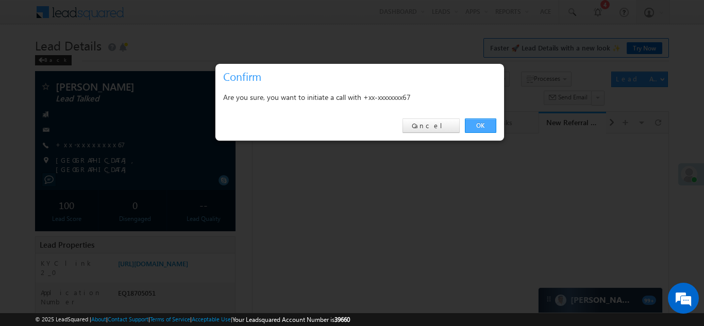
click at [475, 127] on link "OK" at bounding box center [480, 126] width 31 height 14
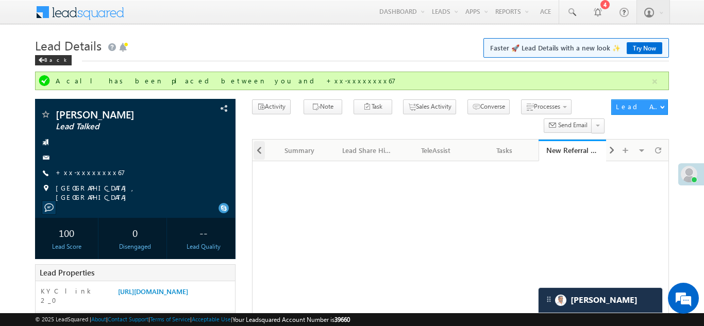
click at [259, 154] on span at bounding box center [259, 150] width 6 height 19
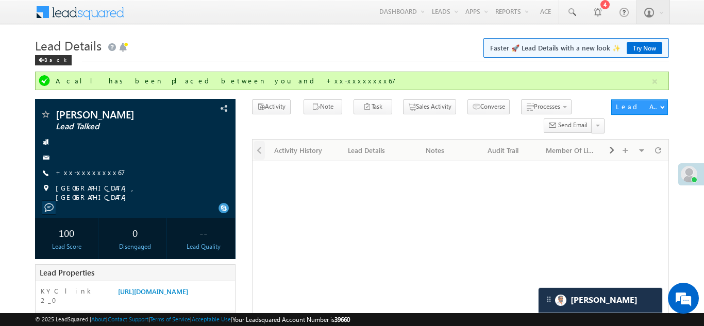
click at [259, 154] on div at bounding box center [258, 150] width 12 height 20
click at [302, 152] on div "Activity History" at bounding box center [298, 150] width 50 height 12
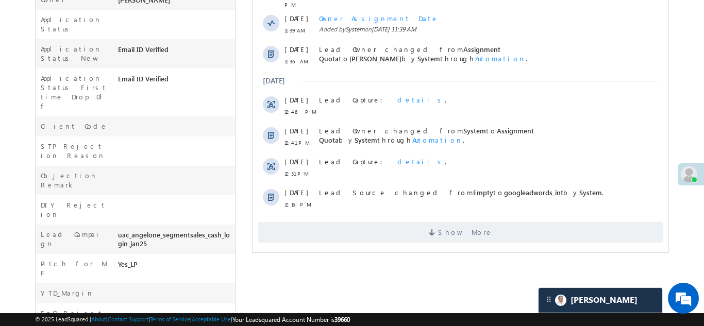
scroll to position [400, 0]
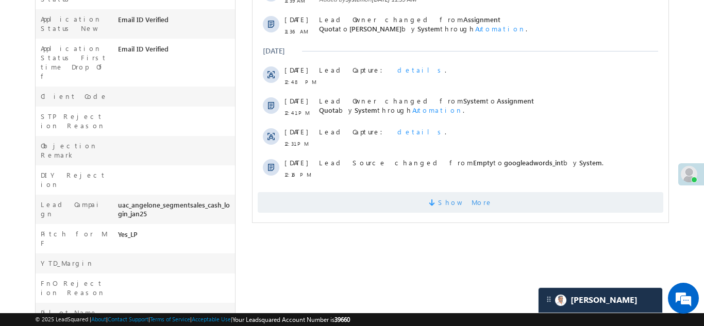
click at [374, 192] on span "Show More" at bounding box center [459, 202] width 405 height 21
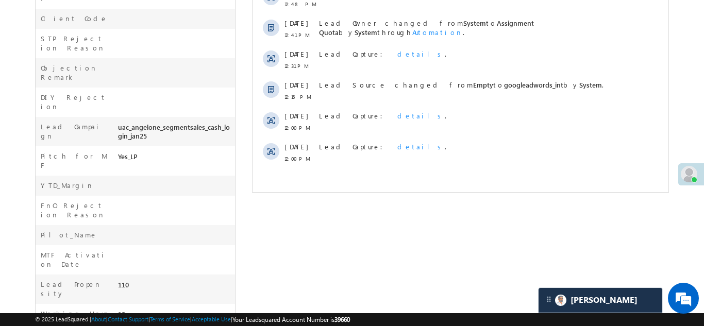
scroll to position [0, 0]
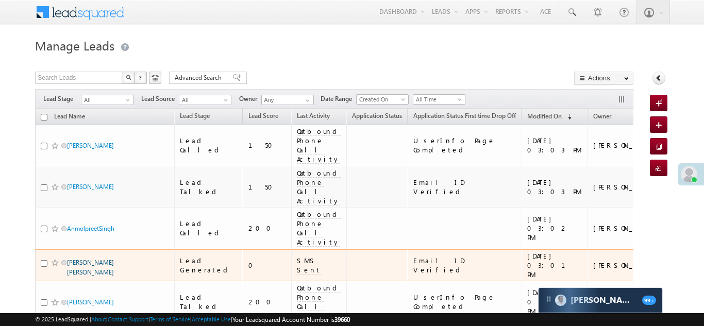
click at [94, 259] on link "[PERSON_NAME] [PERSON_NAME]" at bounding box center [90, 268] width 47 height 18
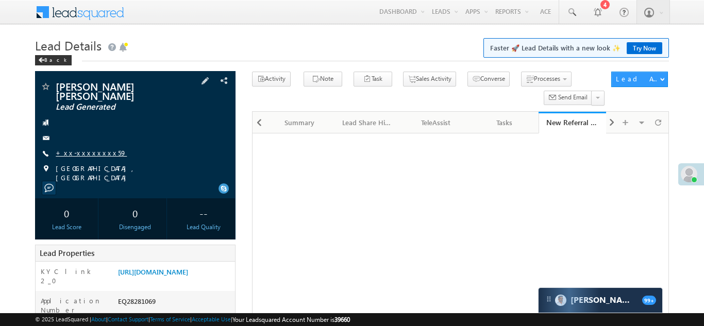
click at [86, 154] on link "+xx-xxxxxxxx59" at bounding box center [91, 152] width 71 height 9
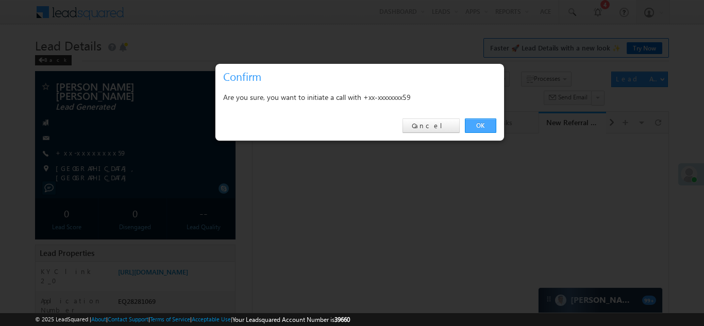
click at [477, 127] on link "OK" at bounding box center [480, 126] width 31 height 14
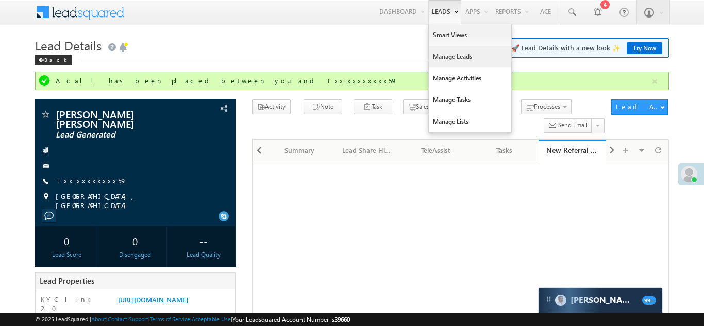
click at [442, 57] on link "Manage Leads" at bounding box center [470, 57] width 82 height 22
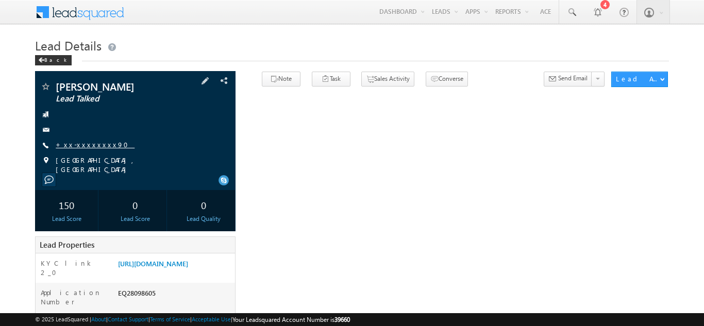
click at [90, 146] on link "+xx-xxxxxxxx90" at bounding box center [95, 144] width 79 height 9
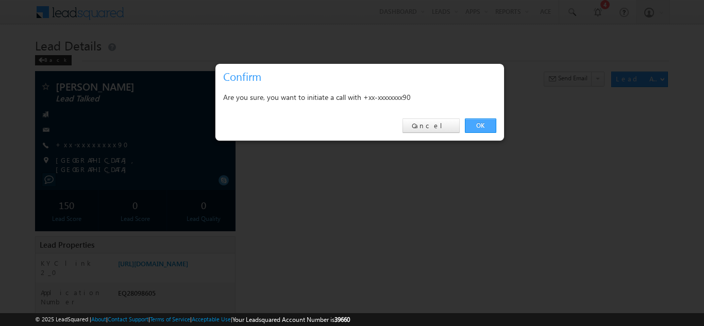
click at [476, 122] on link "OK" at bounding box center [480, 126] width 31 height 14
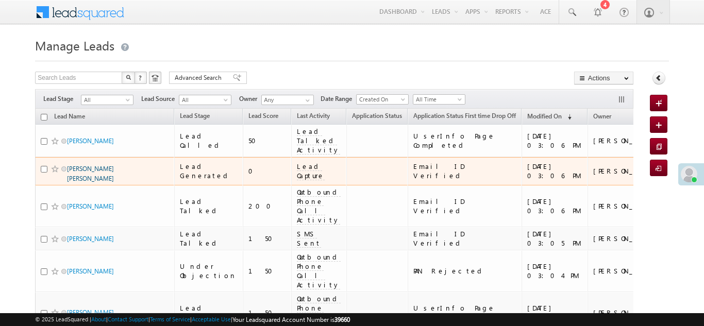
click at [90, 165] on link "Mohammed Rahul Mondal" at bounding box center [90, 174] width 47 height 18
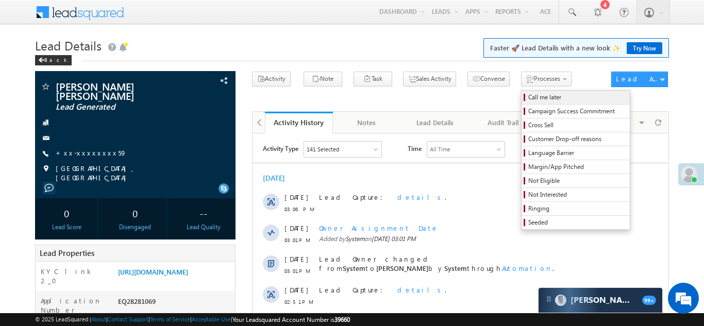
click at [528, 100] on span "Call me later" at bounding box center [577, 97] width 98 height 9
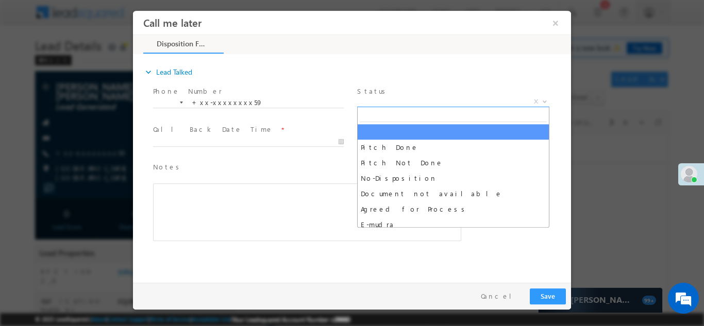
click at [423, 99] on span "X" at bounding box center [453, 101] width 192 height 10
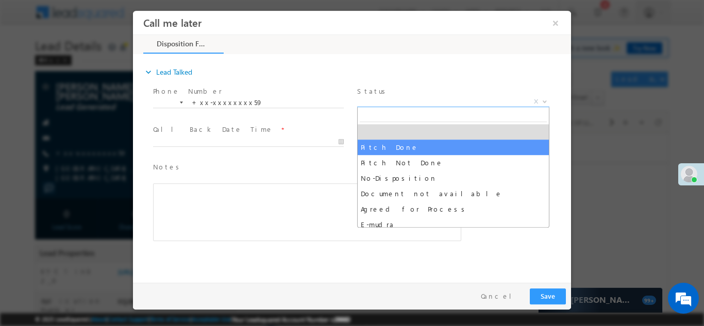
select select "Pitch Done"
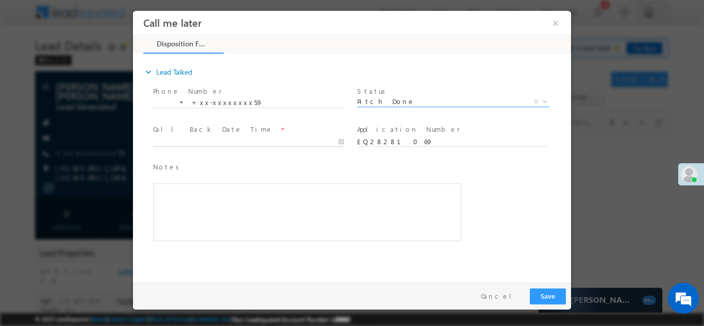
click at [207, 137] on body "Call me later ×" at bounding box center [352, 143] width 438 height 267
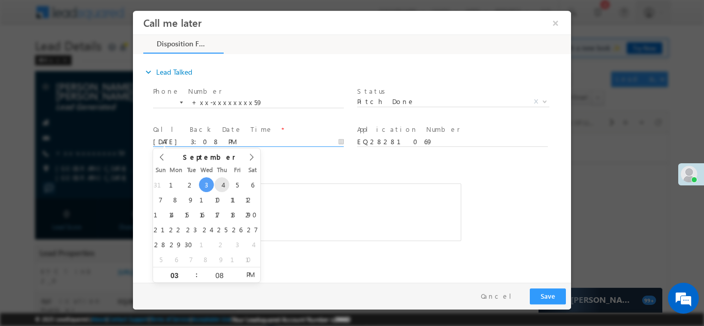
type input "09/04/25 3:08 PM"
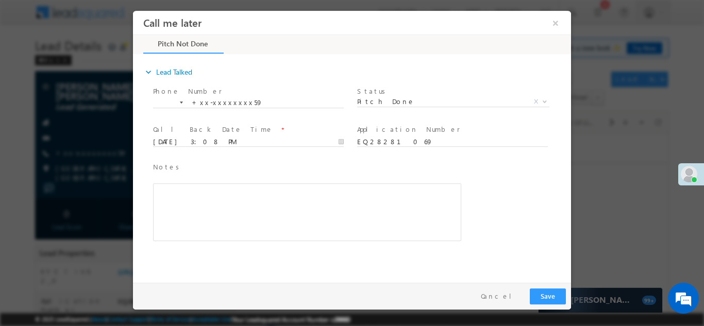
click at [325, 162] on span "Notes *" at bounding box center [299, 166] width 293 height 11
click at [552, 312] on div at bounding box center [352, 163] width 704 height 326
click at [550, 297] on button "Save" at bounding box center [548, 296] width 36 height 16
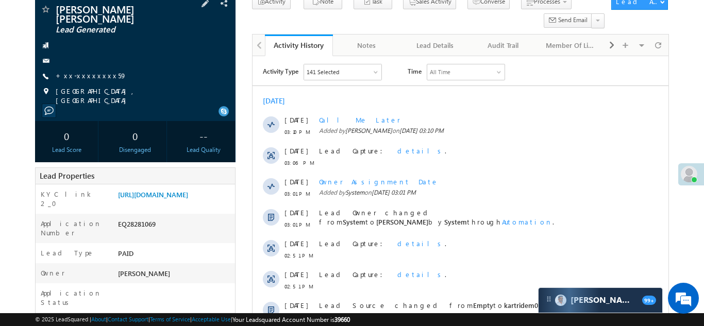
scroll to position [112, 0]
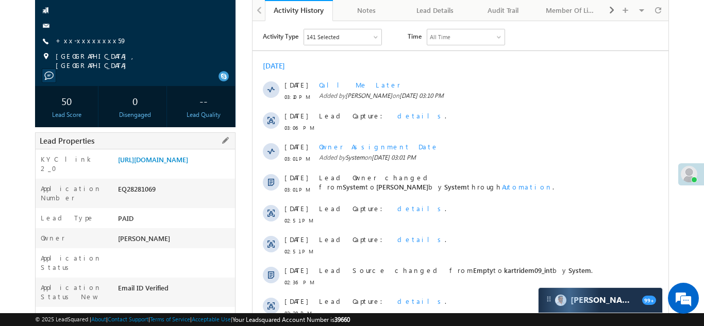
copy div "EQ28281069"
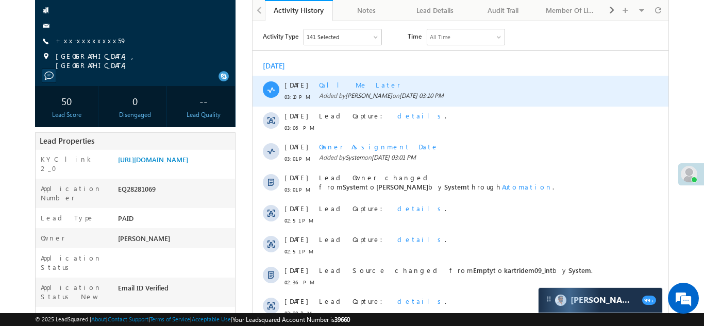
scroll to position [0, 0]
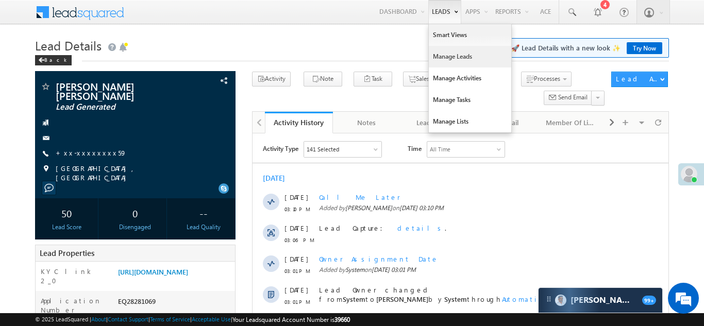
click at [448, 56] on link "Manage Leads" at bounding box center [470, 57] width 82 height 22
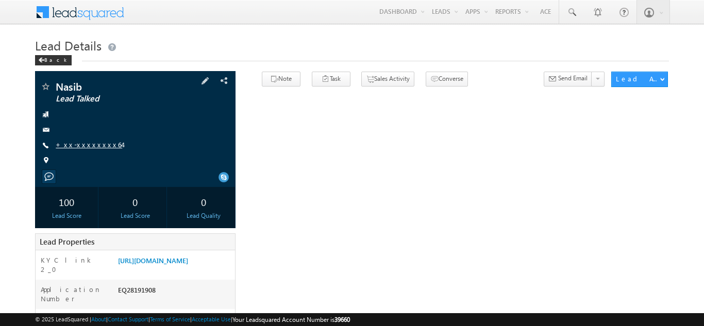
click at [82, 144] on link "+xx-xxxxxxxx64" at bounding box center [89, 144] width 66 height 9
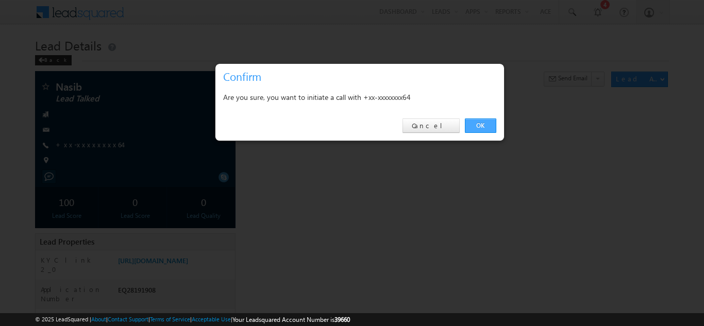
click at [477, 123] on link "OK" at bounding box center [480, 126] width 31 height 14
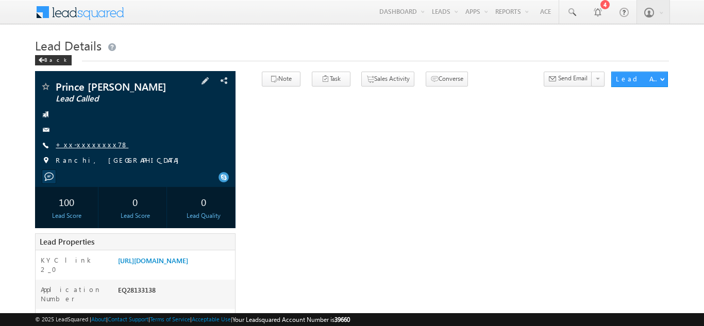
click at [78, 147] on link "+xx-xxxxxxxx78" at bounding box center [92, 144] width 73 height 9
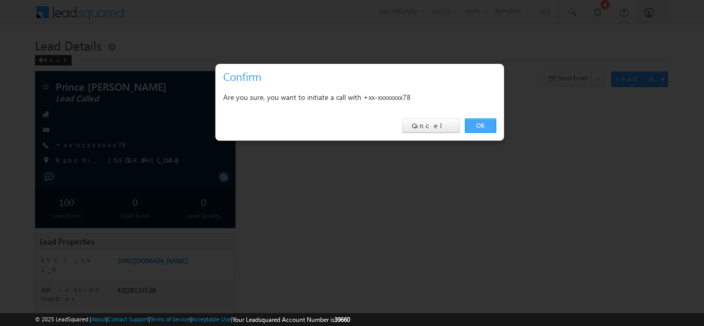
click at [478, 123] on link "OK" at bounding box center [480, 126] width 31 height 14
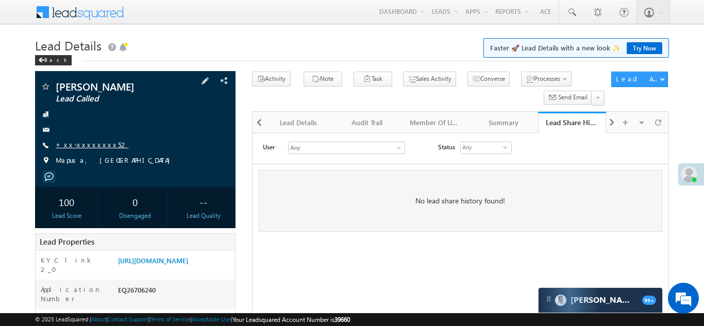
click at [89, 142] on link "+xx-xxxxxxxx52" at bounding box center [92, 144] width 73 height 9
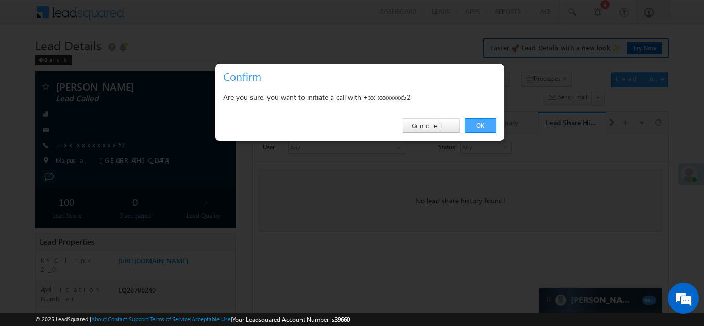
click at [477, 125] on link "OK" at bounding box center [480, 126] width 31 height 14
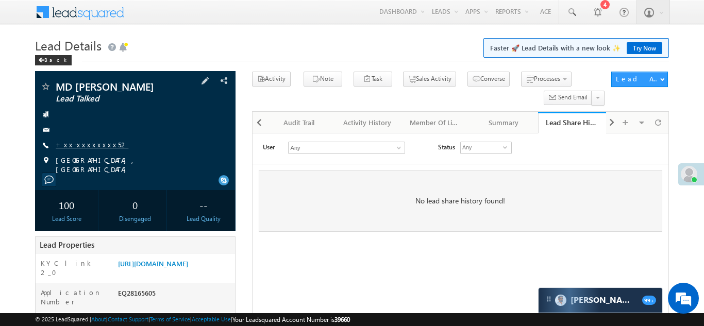
click at [80, 146] on link "+xx-xxxxxxxx52" at bounding box center [92, 144] width 73 height 9
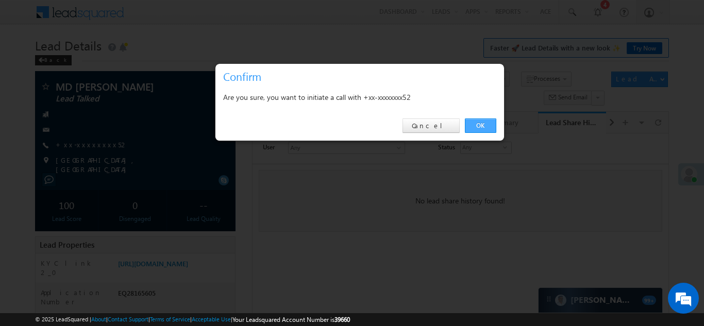
click at [480, 127] on link "OK" at bounding box center [480, 126] width 31 height 14
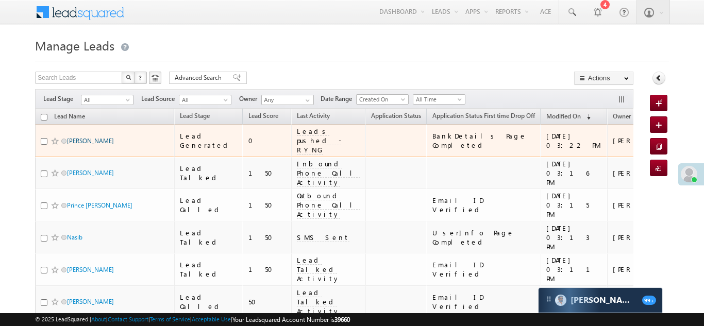
click at [105, 140] on link "[PERSON_NAME]" at bounding box center [90, 141] width 47 height 8
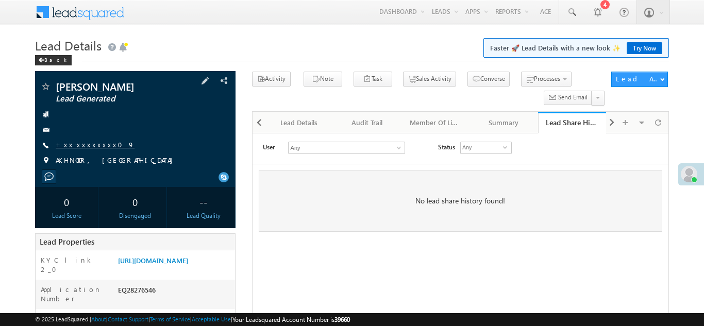
click at [86, 148] on link "+xx-xxxxxxxx09" at bounding box center [95, 144] width 79 height 9
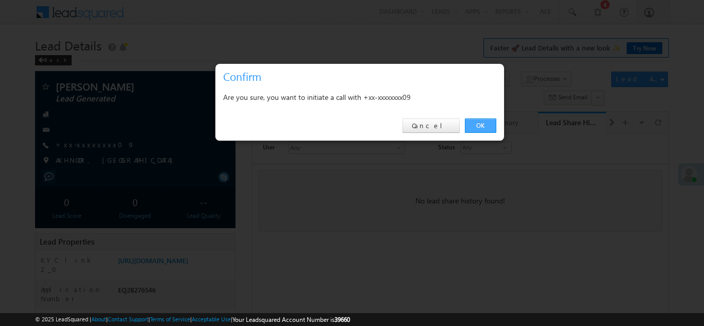
click at [480, 127] on link "OK" at bounding box center [480, 126] width 31 height 14
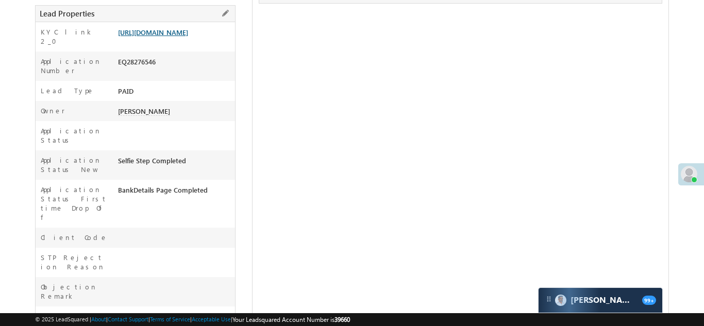
scroll to position [256, 0]
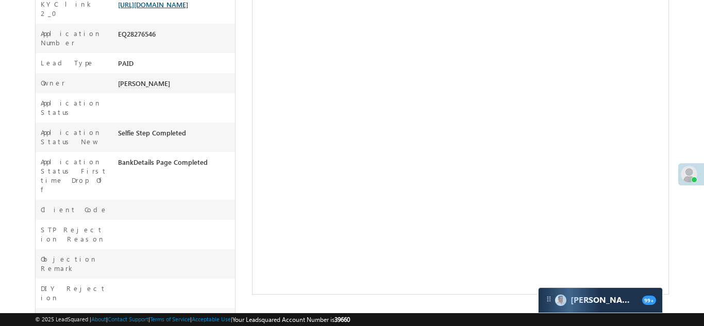
click at [164, 9] on link "[URL][DOMAIN_NAME]" at bounding box center [153, 4] width 70 height 9
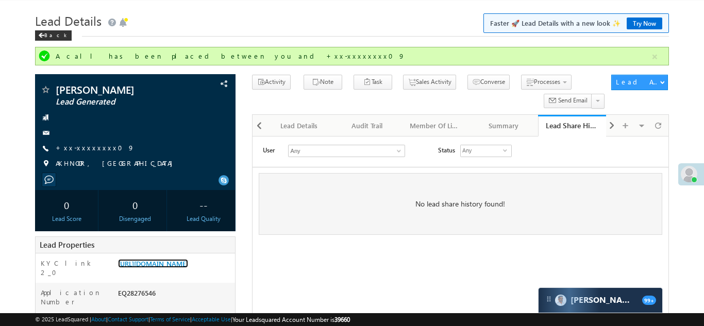
scroll to position [0, 0]
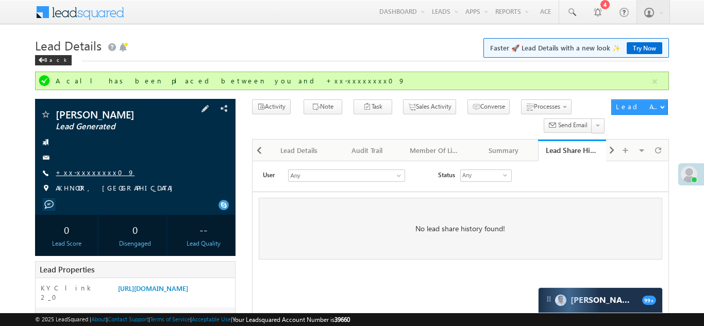
click at [88, 168] on link "+xx-xxxxxxxx09" at bounding box center [95, 172] width 79 height 9
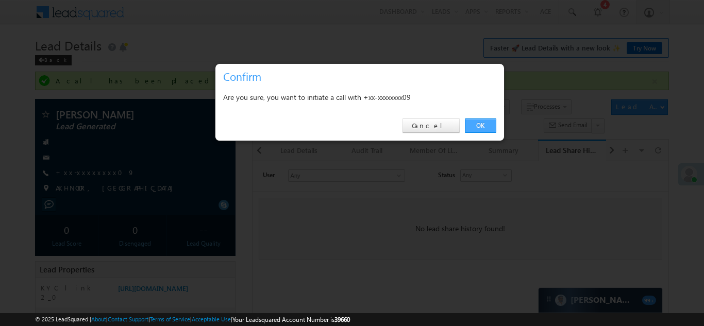
click at [480, 123] on link "OK" at bounding box center [480, 126] width 31 height 14
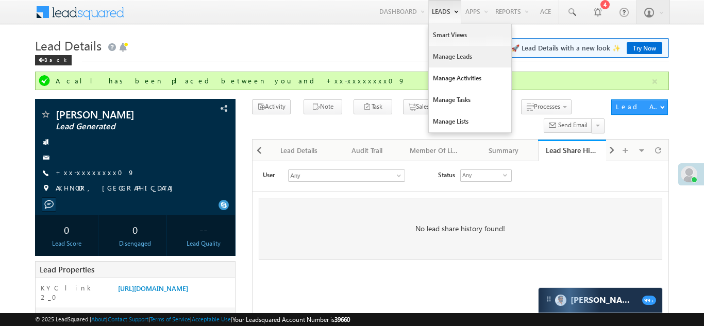
click at [441, 55] on link "Manage Leads" at bounding box center [470, 57] width 82 height 22
